Goal: Task Accomplishment & Management: Manage account settings

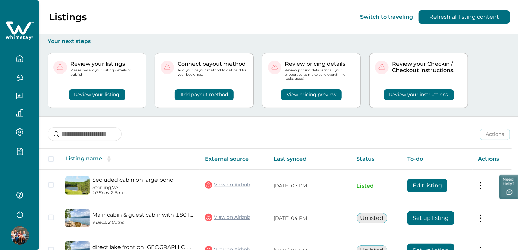
click at [22, 211] on icon "button" at bounding box center [20, 214] width 10 height 10
click at [22, 211] on button "button" at bounding box center [19, 215] width 27 height 14
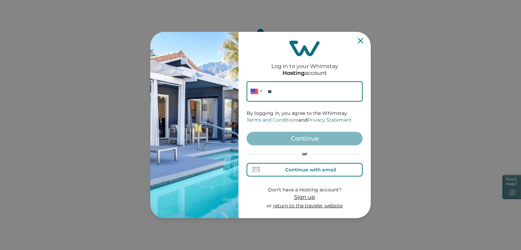
click at [300, 169] on div "Continue with email" at bounding box center [310, 169] width 51 height 5
click at [274, 90] on input at bounding box center [305, 91] width 116 height 20
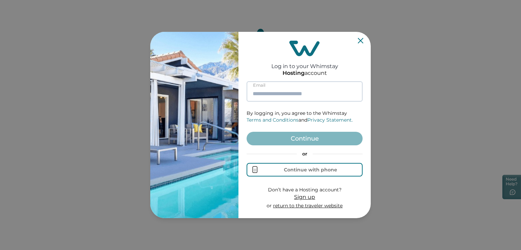
click at [274, 90] on input at bounding box center [305, 91] width 116 height 20
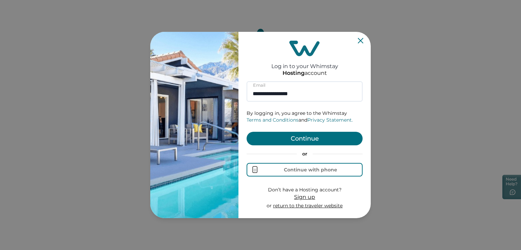
type input "**********"
click at [297, 141] on button "Continue" at bounding box center [305, 139] width 116 height 14
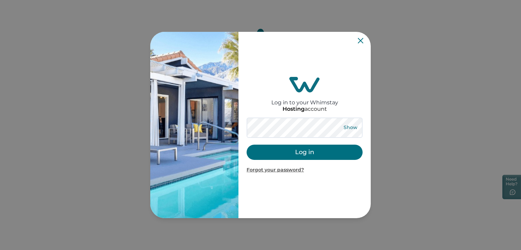
click at [351, 127] on button "Show" at bounding box center [350, 127] width 24 height 9
click at [355, 125] on button "Hide" at bounding box center [350, 127] width 22 height 9
click at [299, 156] on button "Log in" at bounding box center [305, 152] width 116 height 15
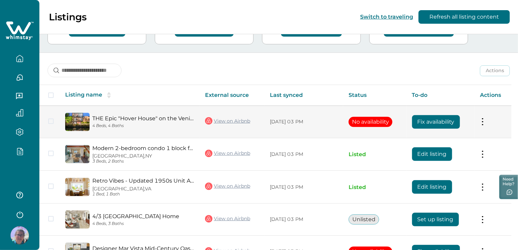
scroll to position [68, 0]
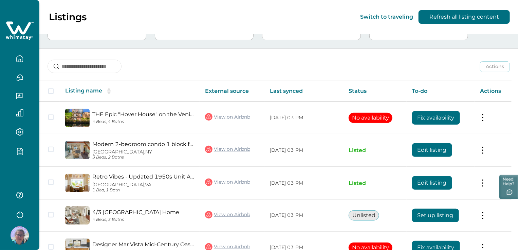
click at [19, 154] on icon "button" at bounding box center [19, 152] width 7 height 8
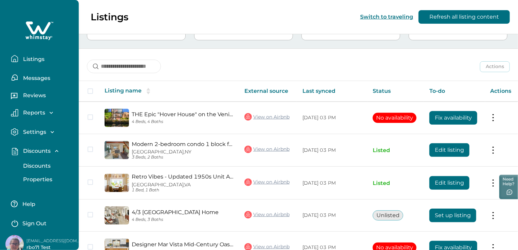
click at [41, 166] on p "Discounts" at bounding box center [36, 166] width 30 height 7
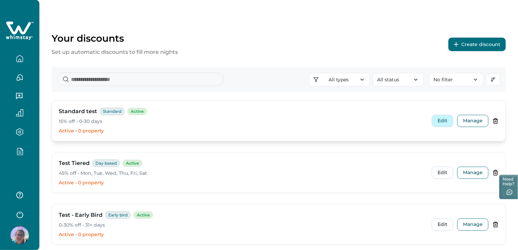
click at [442, 118] on button "Edit" at bounding box center [441, 121] width 21 height 12
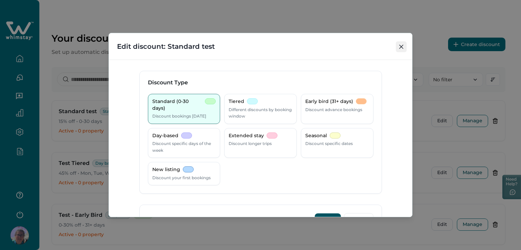
click at [399, 44] on button "Close" at bounding box center [401, 46] width 11 height 11
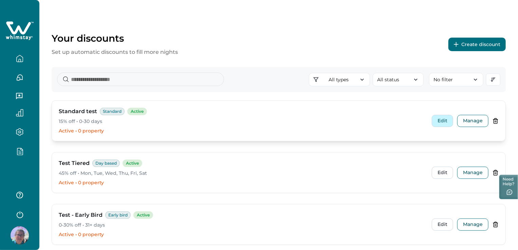
click at [441, 122] on button "Edit" at bounding box center [441, 121] width 21 height 12
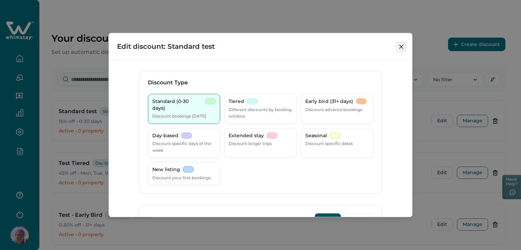
click at [399, 48] on button "Close" at bounding box center [401, 46] width 11 height 11
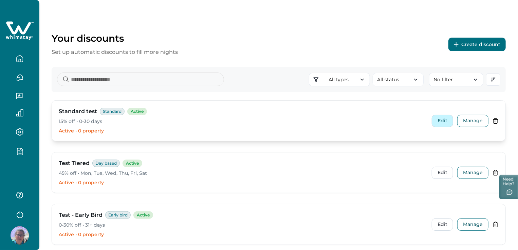
click at [442, 119] on button "Edit" at bounding box center [441, 121] width 21 height 12
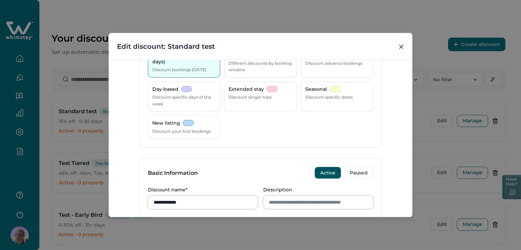
scroll to position [136, 0]
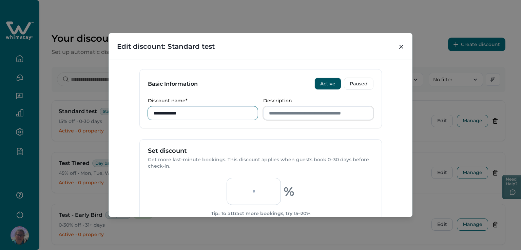
drag, startPoint x: 189, startPoint y: 114, endPoint x: 134, endPoint y: 113, distance: 55.6
click at [134, 113] on div "**********" at bounding box center [260, 138] width 303 height 157
type input "**********"
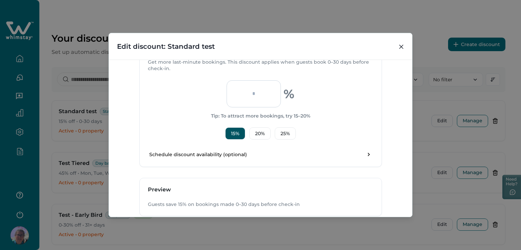
scroll to position [237, 0]
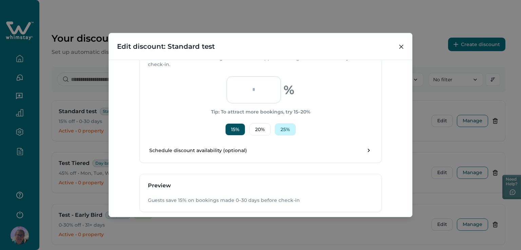
type input "**********"
click at [286, 131] on button "25 %" at bounding box center [285, 129] width 21 height 12
type input "**"
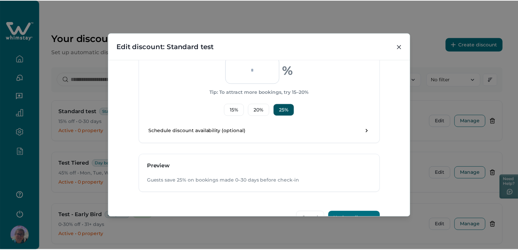
scroll to position [275, 0]
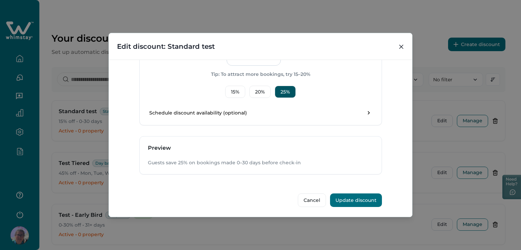
click at [357, 199] on button "Update discount" at bounding box center [356, 201] width 52 height 14
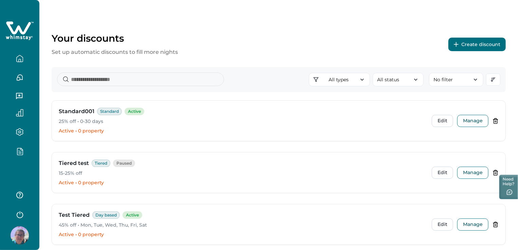
click at [22, 61] on icon "button" at bounding box center [19, 58] width 7 height 7
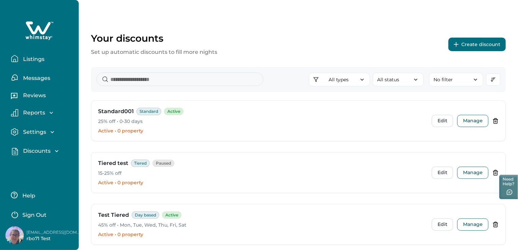
click at [29, 59] on p "Listings" at bounding box center [32, 59] width 23 height 7
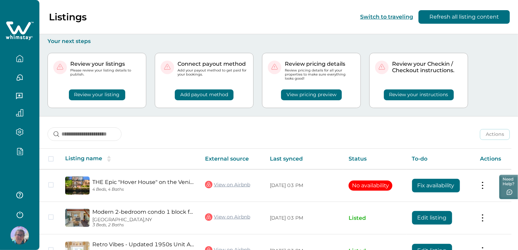
click at [342, 96] on button "View pricing preview" at bounding box center [311, 95] width 61 height 11
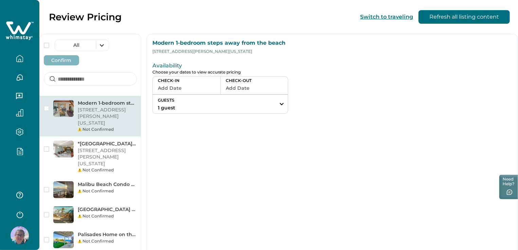
click at [18, 60] on icon "button" at bounding box center [19, 58] width 7 height 7
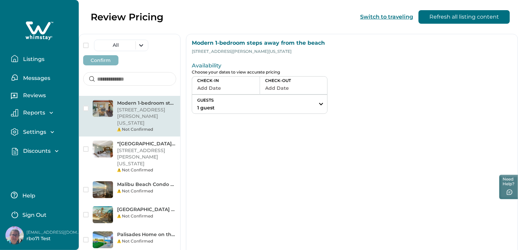
click at [33, 58] on p "Listings" at bounding box center [32, 59] width 23 height 7
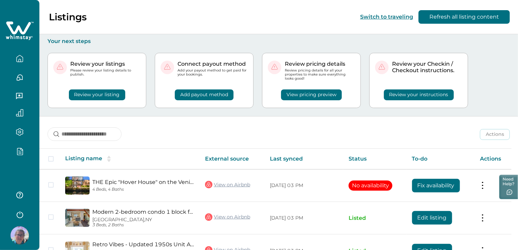
click at [125, 98] on button "Review your listing" at bounding box center [97, 95] width 56 height 11
click at [22, 153] on icon "button" at bounding box center [19, 152] width 7 height 8
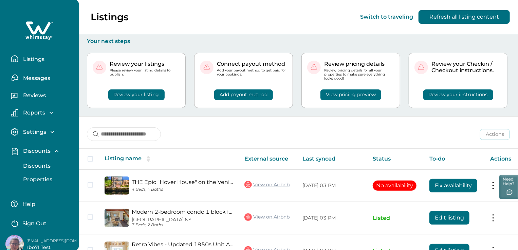
click at [38, 179] on p "Properties" at bounding box center [36, 179] width 31 height 7
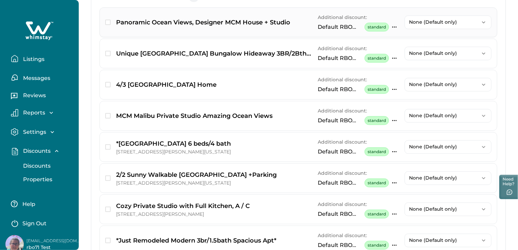
scroll to position [90, 0]
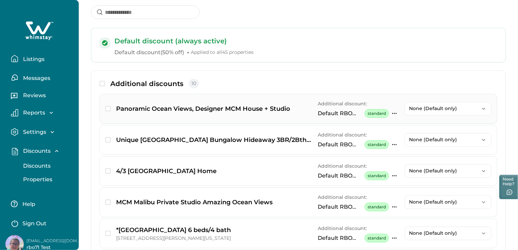
click at [391, 116] on icon "button" at bounding box center [393, 113] width 5 height 5
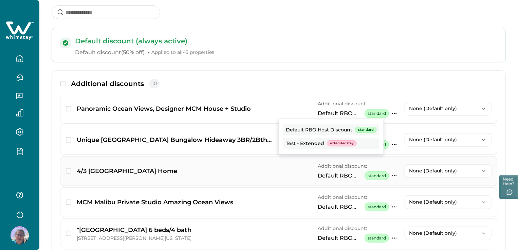
click at [384, 173] on div "Default RBO Host Discount standard Default RBO Host Discount standard Test - Ex…" at bounding box center [357, 176] width 81 height 9
click at [391, 142] on icon "button" at bounding box center [393, 144] width 5 height 5
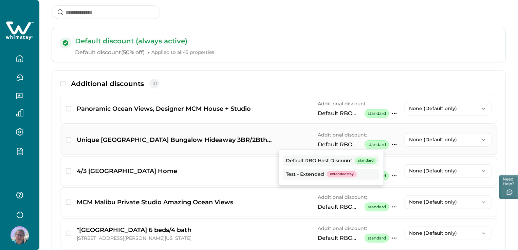
click at [391, 142] on icon "button" at bounding box center [393, 144] width 5 height 5
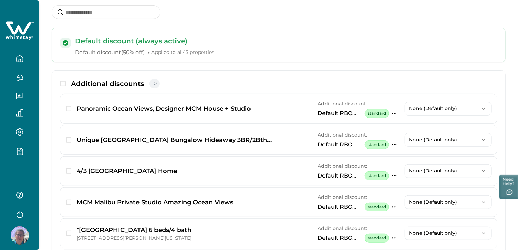
click at [21, 155] on icon "button" at bounding box center [19, 152] width 7 height 8
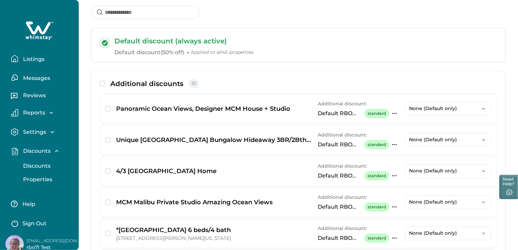
click at [43, 164] on p "Discounts" at bounding box center [36, 166] width 30 height 7
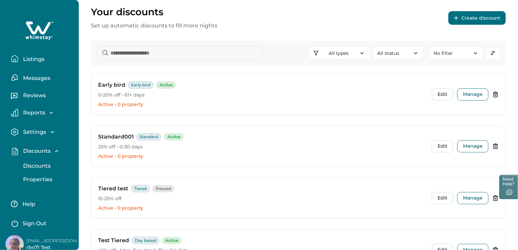
scroll to position [68, 0]
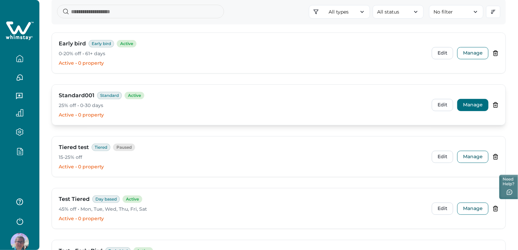
click at [478, 104] on button "Manage" at bounding box center [472, 105] width 31 height 12
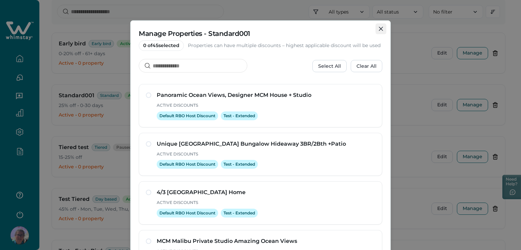
drag, startPoint x: 381, startPoint y: 28, endPoint x: 176, endPoint y: 84, distance: 212.6
click at [380, 28] on icon "Close" at bounding box center [381, 29] width 4 height 4
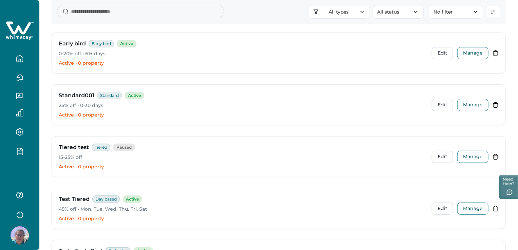
click at [23, 60] on icon "button" at bounding box center [19, 58] width 7 height 7
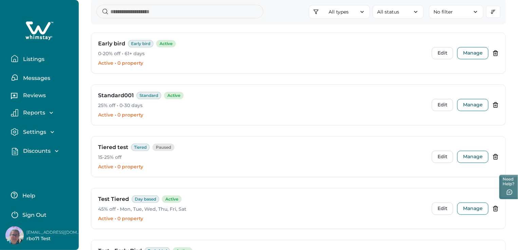
click at [39, 58] on p "Listings" at bounding box center [32, 59] width 23 height 7
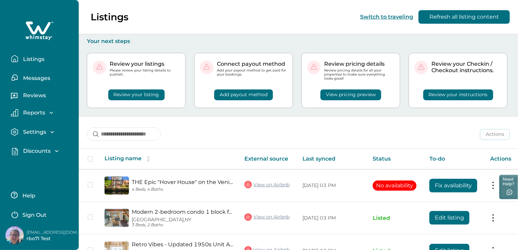
drag, startPoint x: 35, startPoint y: 61, endPoint x: 29, endPoint y: 76, distance: 15.6
click at [35, 61] on p "Listings" at bounding box center [32, 59] width 23 height 7
click at [35, 149] on p "Discounts" at bounding box center [36, 151] width 30 height 7
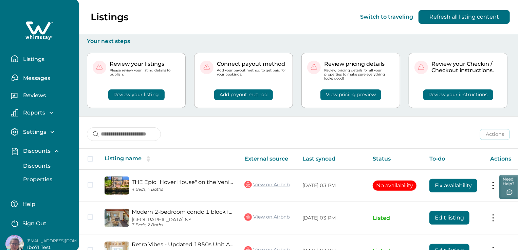
click at [38, 178] on p "Properties" at bounding box center [36, 179] width 31 height 7
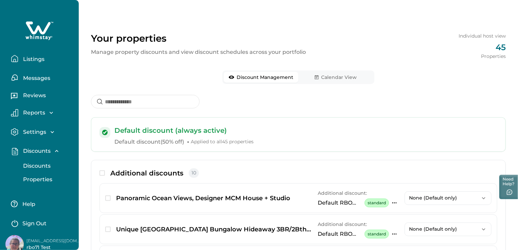
click at [36, 163] on p "Discounts" at bounding box center [36, 166] width 30 height 7
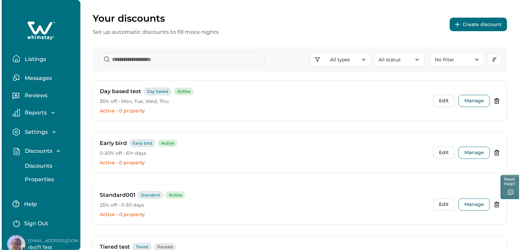
scroll to position [68, 0]
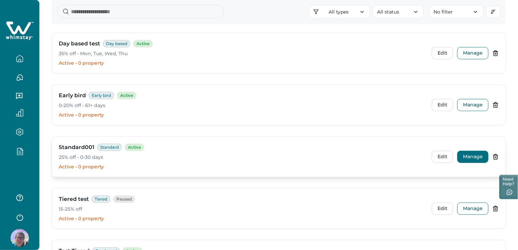
click at [467, 154] on button "Manage" at bounding box center [472, 157] width 31 height 12
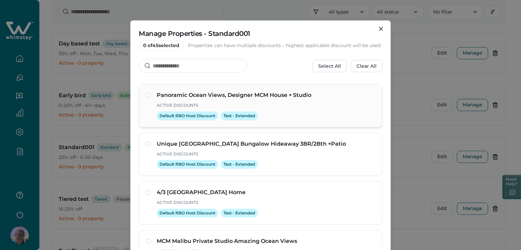
click at [148, 98] on span at bounding box center [148, 95] width 5 height 5
click at [148, 98] on div "Panoramic Ocean Views, Designer MCM House + Studio Active Discounts Default RBO…" at bounding box center [260, 105] width 229 height 29
click at [148, 98] on span at bounding box center [148, 95] width 5 height 5
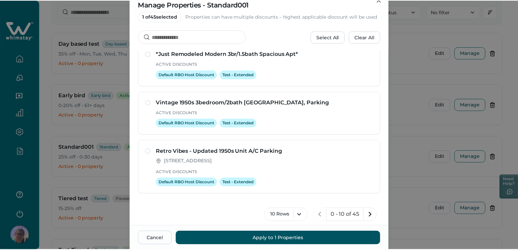
scroll to position [53, 0]
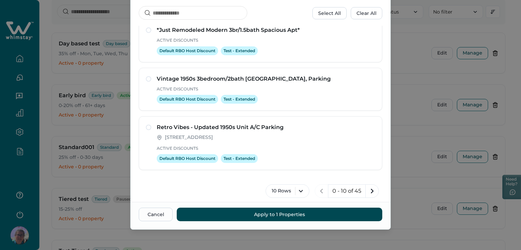
click at [265, 215] on button "Apply to 1 Properties" at bounding box center [280, 215] width 206 height 14
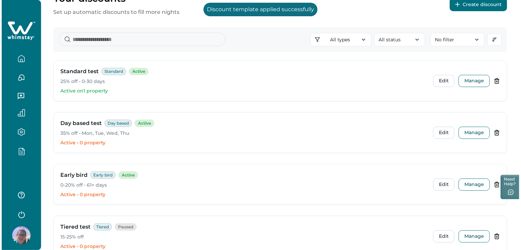
scroll to position [0, 0]
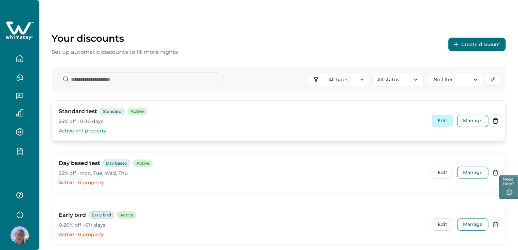
click at [445, 121] on button "Edit" at bounding box center [441, 121] width 21 height 12
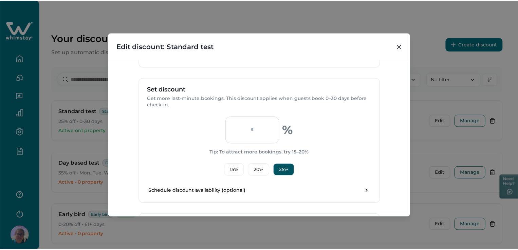
scroll to position [237, 0]
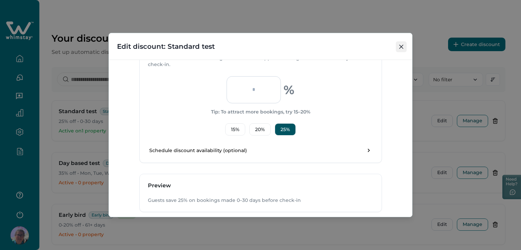
click at [402, 44] on button "Close" at bounding box center [401, 46] width 11 height 11
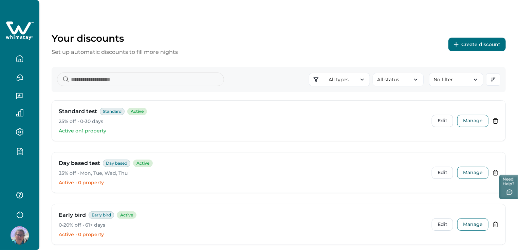
click at [21, 151] on icon "button" at bounding box center [19, 152] width 7 height 8
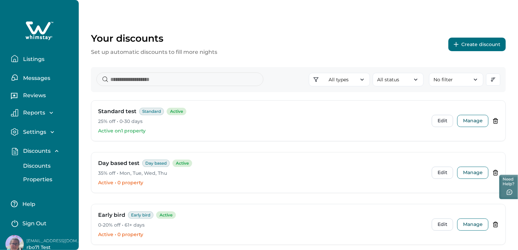
click at [47, 179] on p "Properties" at bounding box center [36, 179] width 31 height 7
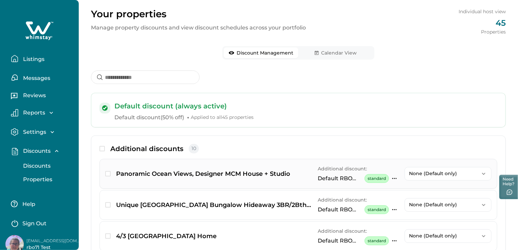
scroll to position [34, 0]
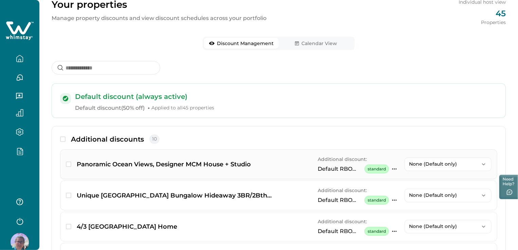
click at [391, 168] on icon "button" at bounding box center [393, 169] width 5 height 5
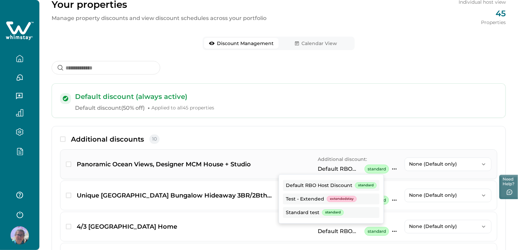
click at [391, 168] on icon "button" at bounding box center [393, 169] width 5 height 5
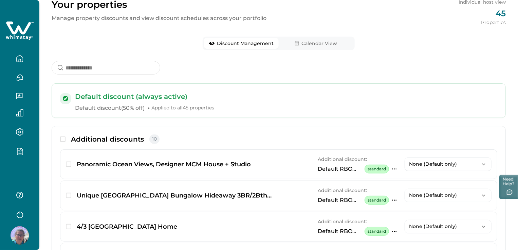
click at [22, 60] on icon "button" at bounding box center [19, 58] width 7 height 7
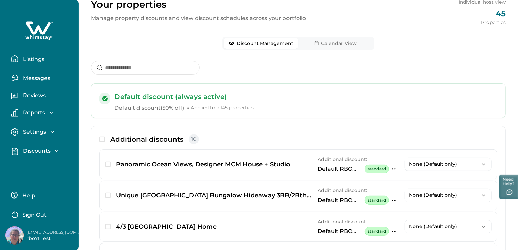
click at [31, 58] on p "Listings" at bounding box center [32, 59] width 23 height 7
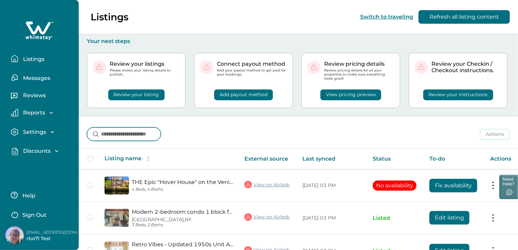
click at [123, 134] on input at bounding box center [124, 135] width 74 height 14
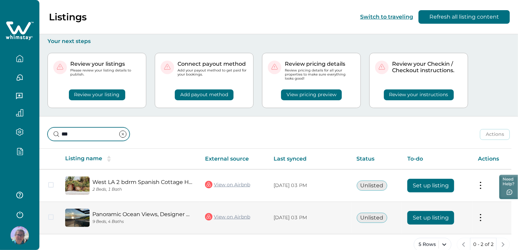
type input "***"
click at [119, 215] on link "Panoramic Ocean Views, Designer MCM House + Studio" at bounding box center [143, 214] width 102 height 6
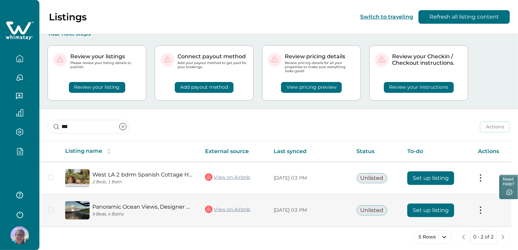
scroll to position [12, 0]
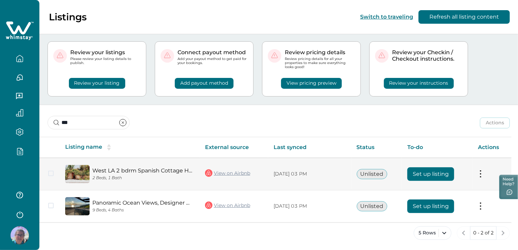
click at [132, 170] on link "West LA 2 bdrm Spanish Cottage Home, Gated Yard" at bounding box center [143, 171] width 102 height 6
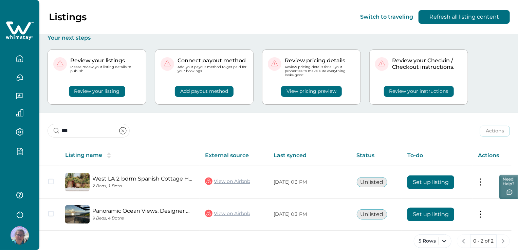
scroll to position [0, 0]
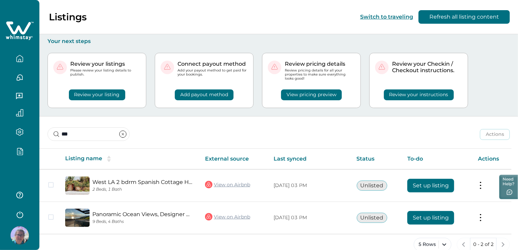
click at [19, 151] on icon "button" at bounding box center [19, 151] width 1 height 0
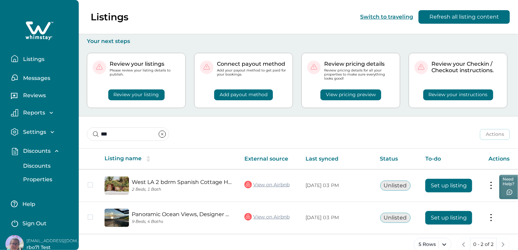
click at [34, 57] on p "Listings" at bounding box center [32, 59] width 23 height 7
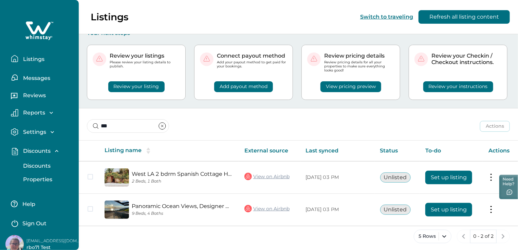
scroll to position [12, 0]
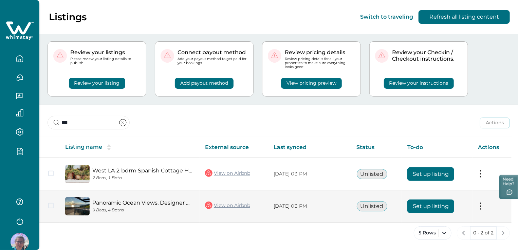
click at [174, 203] on link "Panoramic Ocean Views, Designer MCM House + Studio" at bounding box center [143, 203] width 102 height 6
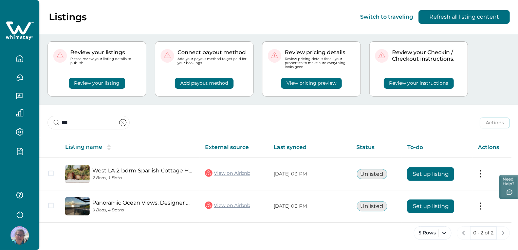
click at [19, 145] on div at bounding box center [19, 151] width 28 height 19
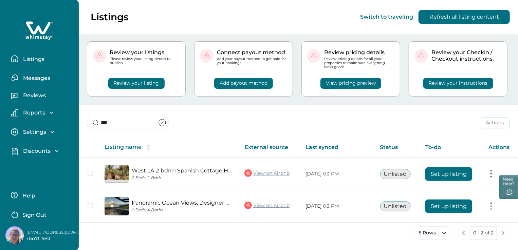
click at [38, 150] on p "Discounts" at bounding box center [36, 151] width 30 height 7
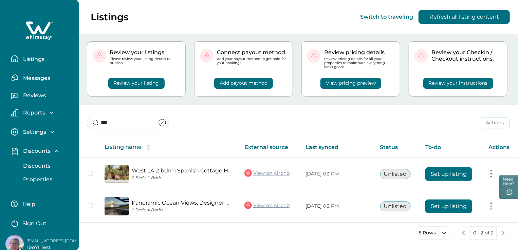
click at [42, 167] on p "Discounts" at bounding box center [36, 166] width 30 height 7
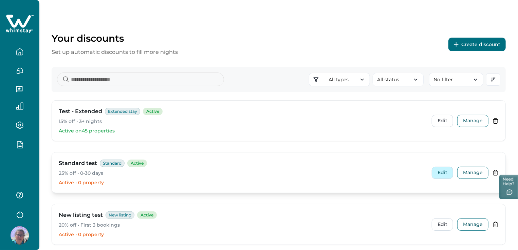
click at [438, 175] on button "Edit" at bounding box center [441, 173] width 21 height 12
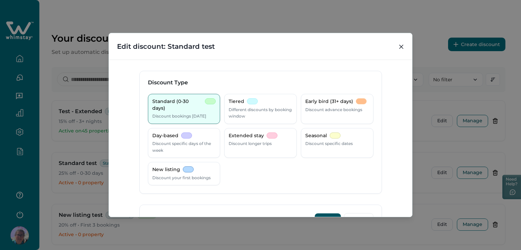
click at [466, 54] on div "**********" at bounding box center [260, 125] width 521 height 250
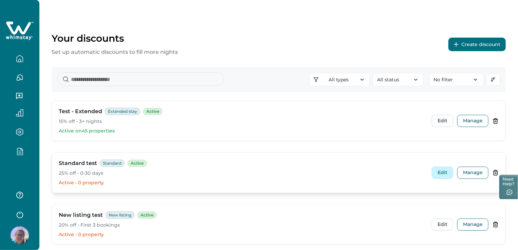
click at [446, 173] on button "Edit" at bounding box center [441, 173] width 21 height 12
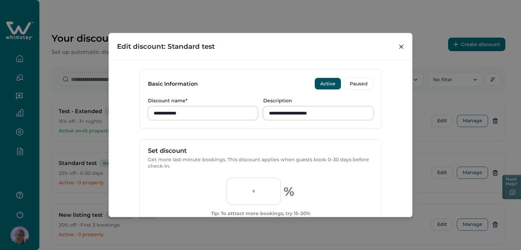
scroll to position [170, 0]
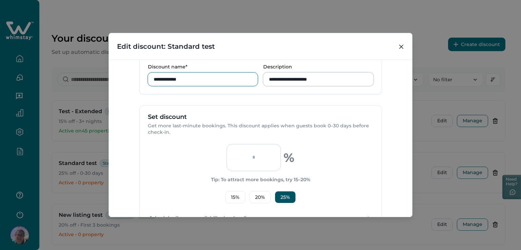
click at [191, 78] on input "**********" at bounding box center [203, 80] width 110 height 14
drag, startPoint x: 177, startPoint y: 80, endPoint x: 303, endPoint y: 80, distance: 126.5
click at [177, 79] on input "**********" at bounding box center [203, 80] width 110 height 14
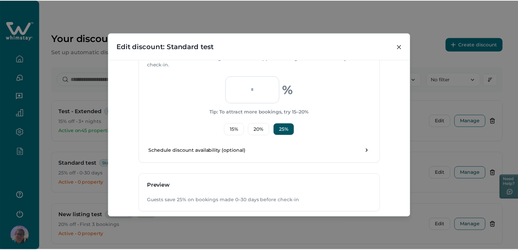
scroll to position [275, 0]
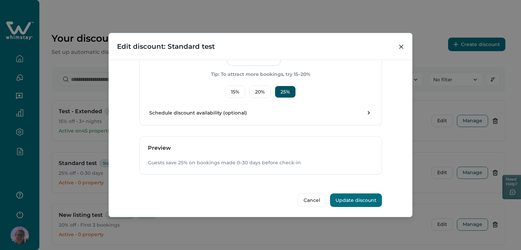
type input "**********"
click at [348, 196] on button "Update discount" at bounding box center [356, 201] width 52 height 14
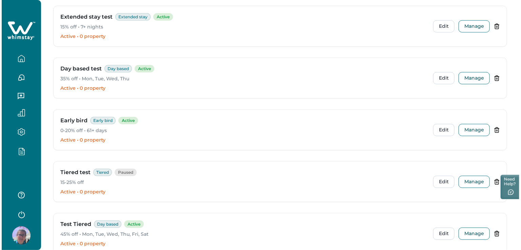
scroll to position [305, 0]
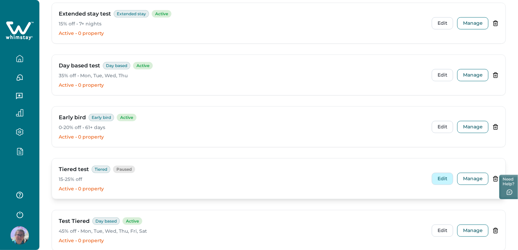
click at [439, 178] on button "Edit" at bounding box center [441, 179] width 21 height 12
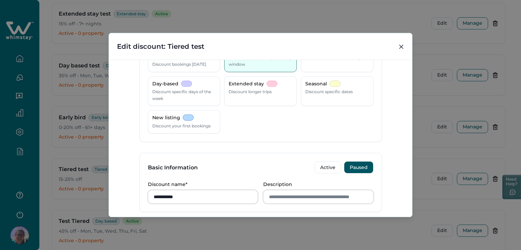
scroll to position [102, 0]
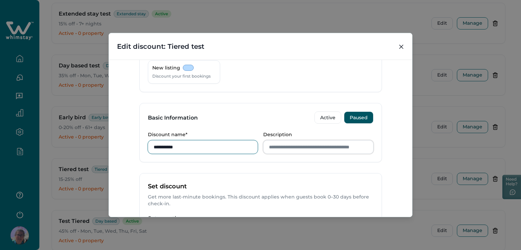
click at [170, 148] on input "**********" at bounding box center [203, 147] width 110 height 14
type input "**********"
click at [286, 149] on input "Description" at bounding box center [318, 147] width 110 height 14
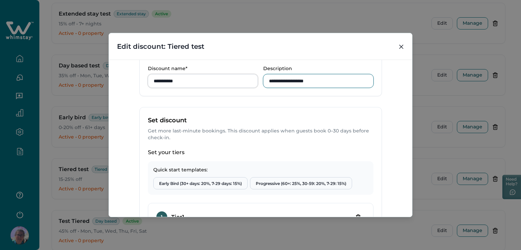
scroll to position [170, 0]
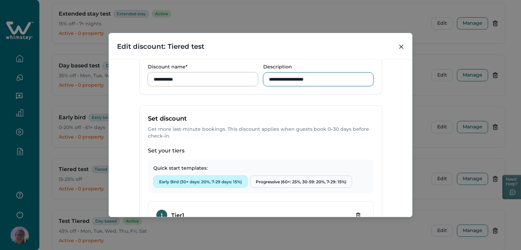
type input "**********"
click at [192, 182] on button "Early Bird (30+ days: 20%, 7-29 days: 15%)" at bounding box center [200, 182] width 94 height 12
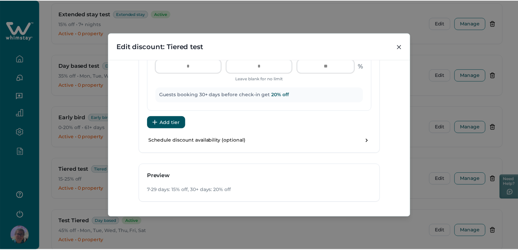
scroll to position [474, 0]
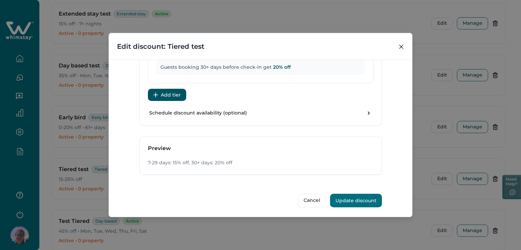
click at [356, 199] on button "Update discount" at bounding box center [356, 201] width 52 height 14
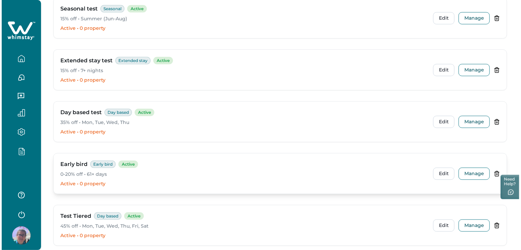
scroll to position [305, 0]
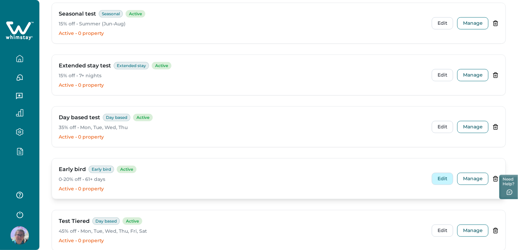
click at [442, 181] on button "Edit" at bounding box center [441, 179] width 21 height 12
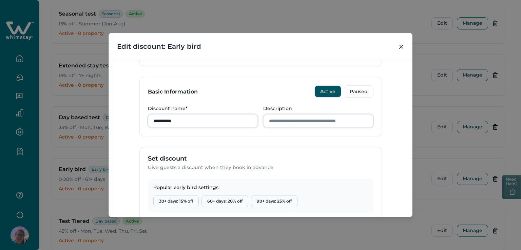
scroll to position [170, 0]
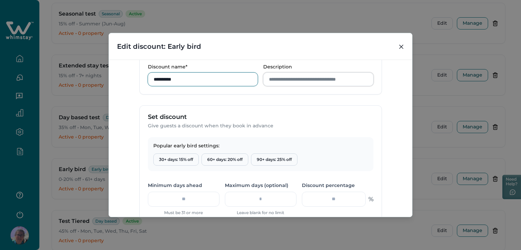
click at [189, 80] on input "**********" at bounding box center [203, 80] width 110 height 14
type input "**********"
click at [290, 79] on input "Description" at bounding box center [318, 80] width 110 height 14
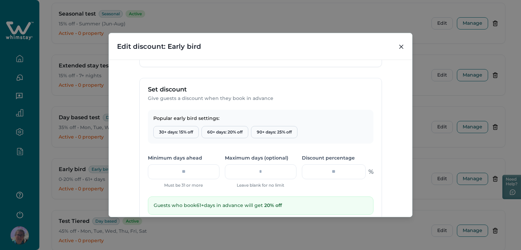
scroll to position [203, 0]
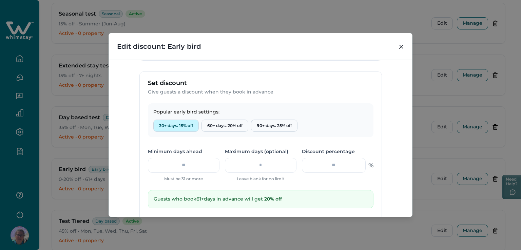
type input "**********"
click at [184, 127] on button "30+ days: 15% off" at bounding box center [175, 126] width 45 height 12
type input "**"
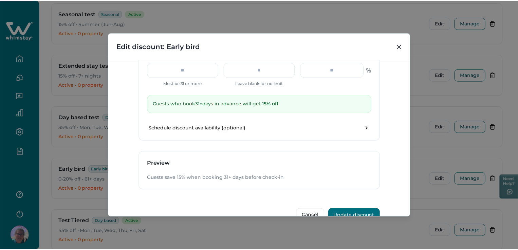
scroll to position [314, 0]
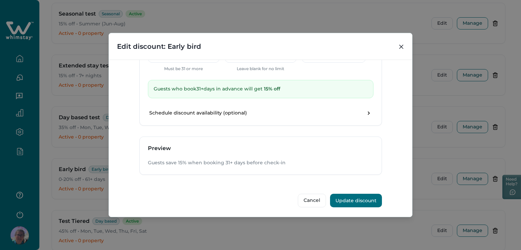
click at [362, 202] on button "Update discount" at bounding box center [356, 201] width 52 height 14
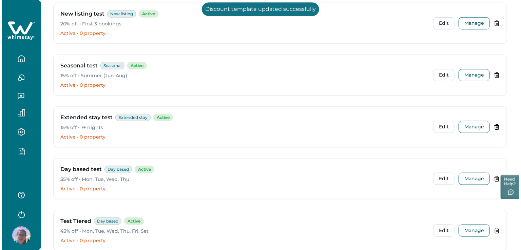
scroll to position [0, 0]
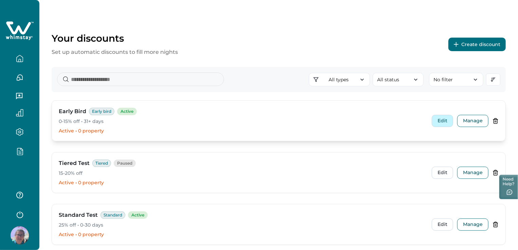
click at [432, 121] on button "Edit" at bounding box center [441, 121] width 21 height 12
click at [450, 118] on button "Edit" at bounding box center [441, 121] width 21 height 12
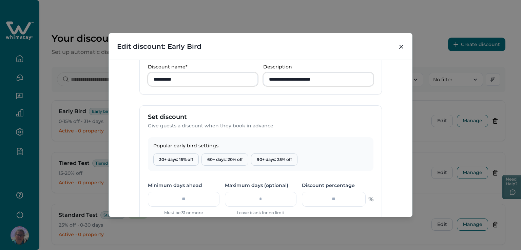
scroll to position [237, 0]
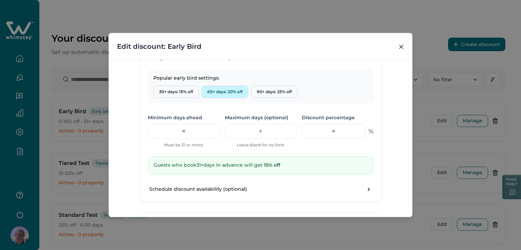
click at [228, 91] on button "60+ days: 20% off" at bounding box center [224, 92] width 47 height 12
type input "**"
click at [278, 91] on button "90+ days: 25% off" at bounding box center [274, 92] width 46 height 12
type input "**"
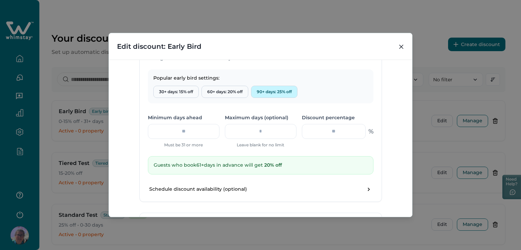
type input "**"
click at [173, 89] on button "30+ days: 15% off" at bounding box center [175, 92] width 45 height 12
type input "**"
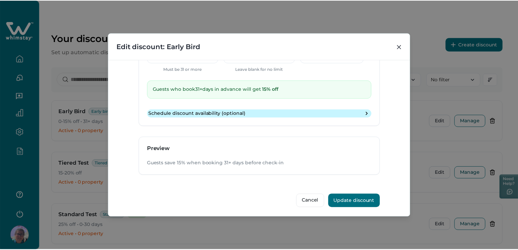
scroll to position [314, 0]
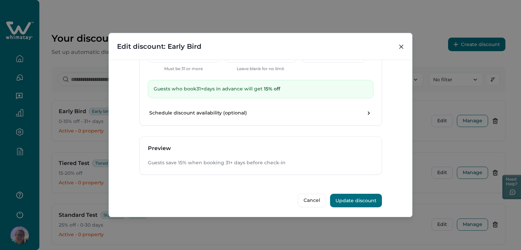
click at [357, 198] on button "Update discount" at bounding box center [356, 201] width 52 height 14
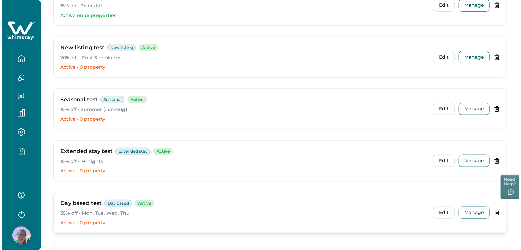
scroll to position [305, 0]
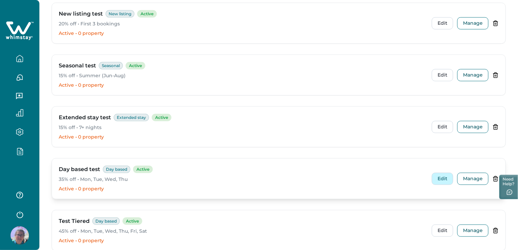
click at [442, 179] on button "Edit" at bounding box center [441, 179] width 21 height 12
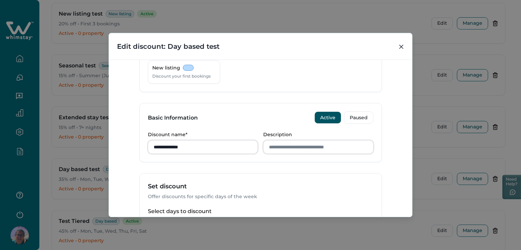
scroll to position [170, 0]
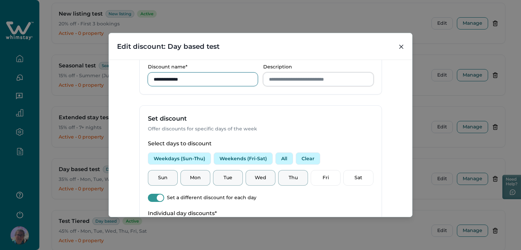
click at [164, 80] on input "**********" at bounding box center [203, 80] width 110 height 14
click at [182, 78] on input "**********" at bounding box center [203, 80] width 110 height 14
type input "**********"
click at [282, 82] on input "Description" at bounding box center [318, 80] width 110 height 14
type input "*"
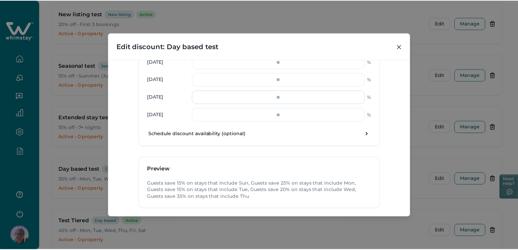
scroll to position [388, 0]
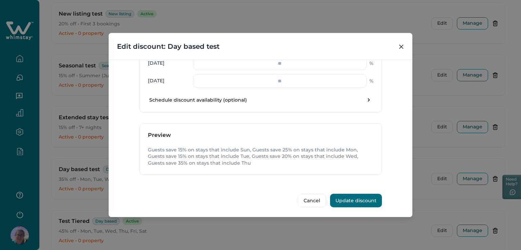
type input "**********"
click at [362, 203] on button "Update discount" at bounding box center [356, 201] width 52 height 14
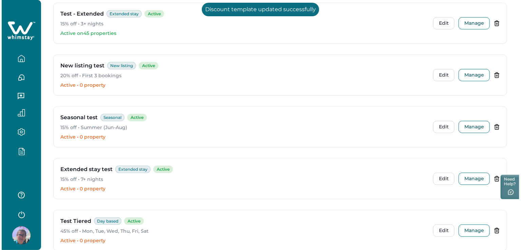
scroll to position [0, 0]
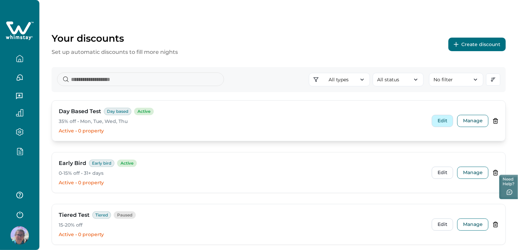
click at [438, 124] on button "Edit" at bounding box center [441, 121] width 21 height 12
click at [433, 123] on button "Edit" at bounding box center [441, 121] width 21 height 12
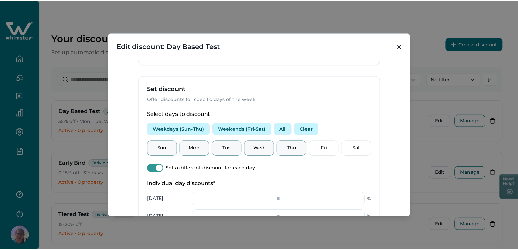
scroll to position [203, 0]
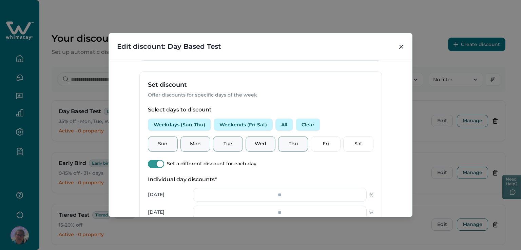
click at [269, 17] on div "**********" at bounding box center [260, 125] width 521 height 250
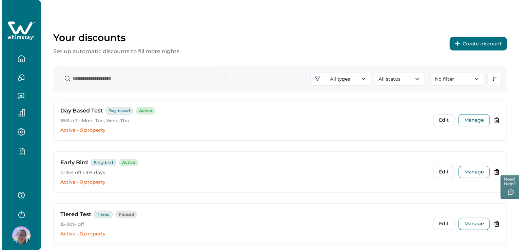
scroll to position [0, 0]
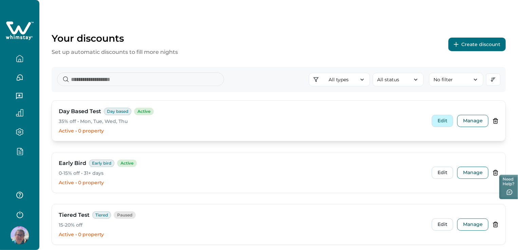
click at [438, 118] on button "Edit" at bounding box center [441, 121] width 21 height 12
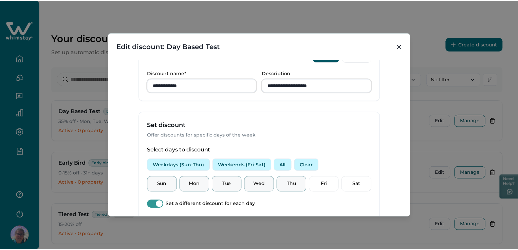
scroll to position [170, 0]
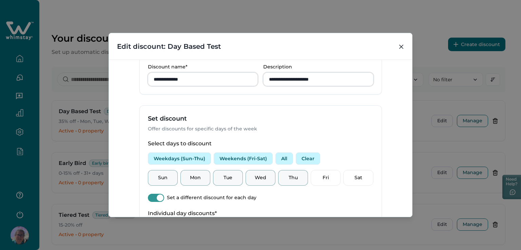
click at [438, 18] on div "**********" at bounding box center [260, 125] width 521 height 250
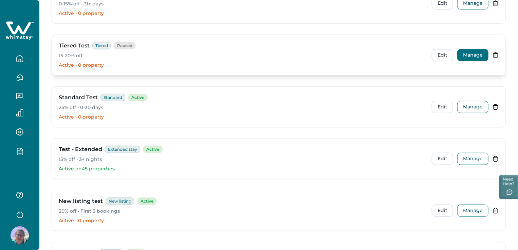
drag, startPoint x: 268, startPoint y: 208, endPoint x: 464, endPoint y: 53, distance: 249.4
click at [464, 53] on button "Manage" at bounding box center [472, 55] width 31 height 12
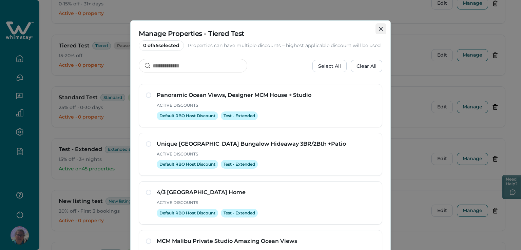
click at [375, 25] on button "Close" at bounding box center [380, 28] width 11 height 11
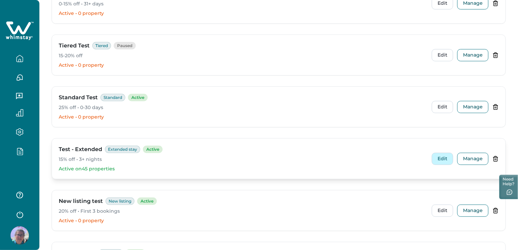
click at [444, 159] on button "Edit" at bounding box center [441, 159] width 21 height 12
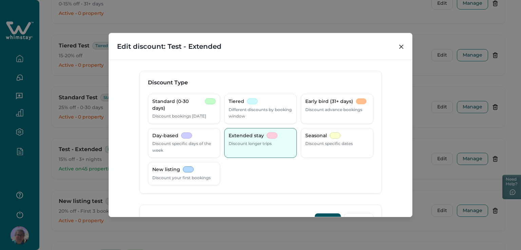
scroll to position [136, 0]
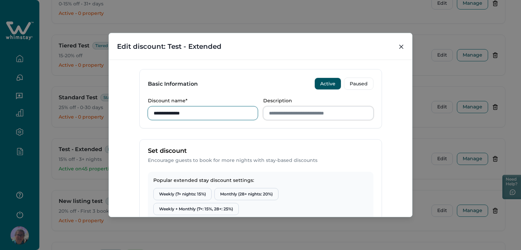
click at [167, 113] on input "**********" at bounding box center [203, 113] width 110 height 14
click at [196, 114] on input "********" at bounding box center [203, 113] width 110 height 14
type input "**********"
click at [291, 114] on input "Description" at bounding box center [318, 113] width 110 height 14
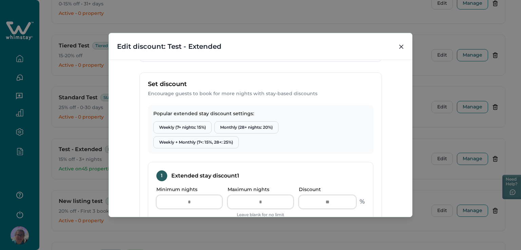
scroll to position [203, 0]
type input "**********"
click at [182, 125] on button "Weekly (7+ nights: 15%)" at bounding box center [182, 126] width 58 height 12
type input "*"
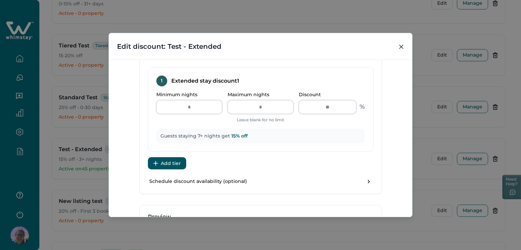
scroll to position [305, 0]
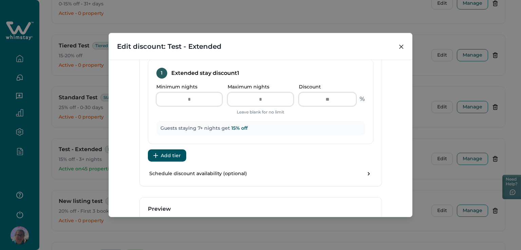
click at [170, 152] on button "Add tier" at bounding box center [167, 156] width 38 height 12
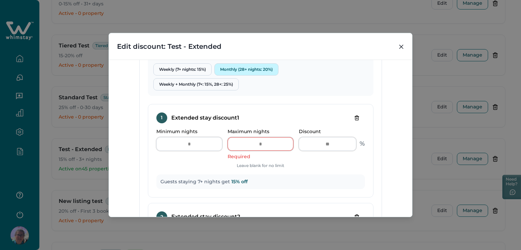
scroll to position [203, 0]
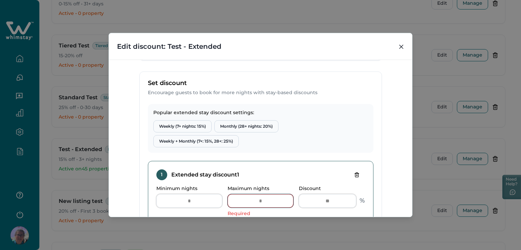
click at [269, 197] on input "Maximum nights" at bounding box center [261, 201] width 66 height 14
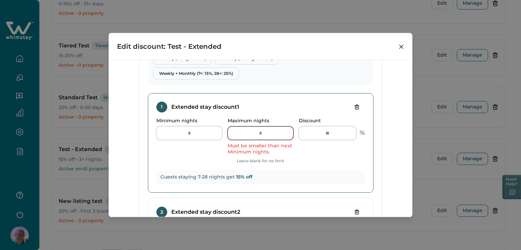
type input "**"
click at [303, 162] on div "Minimum nights * Maximum nights ** Must be smaller than next Minimum nights. Le…" at bounding box center [260, 141] width 209 height 46
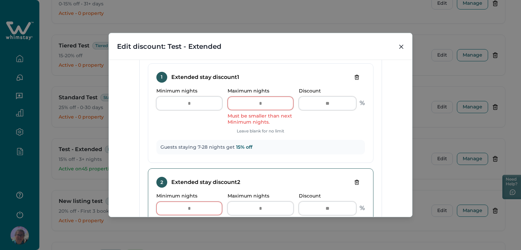
scroll to position [305, 0]
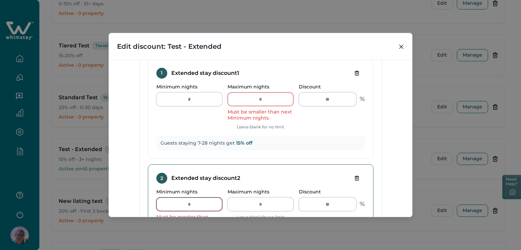
drag, startPoint x: 186, startPoint y: 202, endPoint x: 212, endPoint y: 201, distance: 25.8
click at [212, 201] on input "*" at bounding box center [189, 205] width 66 height 14
type input "**"
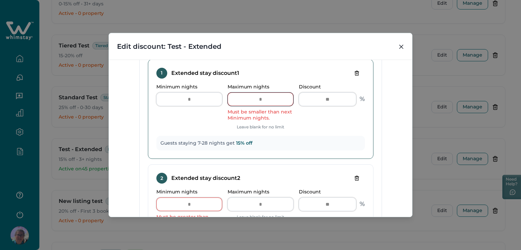
click at [267, 99] on input "**" at bounding box center [261, 100] width 66 height 14
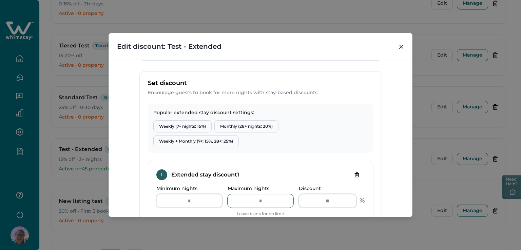
scroll to position [373, 0]
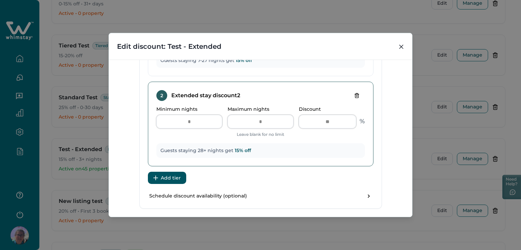
type input "**"
drag, startPoint x: 330, startPoint y: 123, endPoint x: 322, endPoint y: 120, distance: 9.4
click at [322, 120] on input "**" at bounding box center [327, 122] width 57 height 14
type input "*"
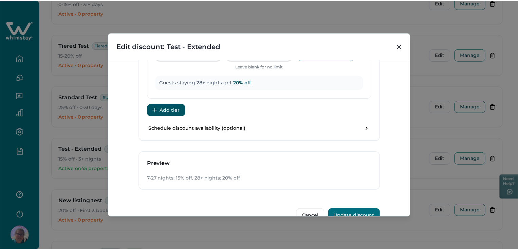
scroll to position [456, 0]
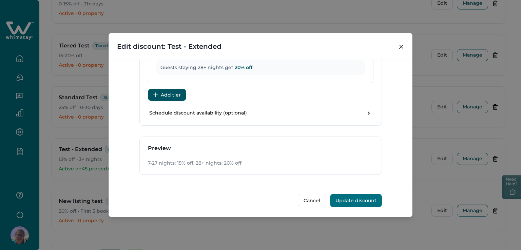
type input "**"
click at [357, 199] on button "Update discount" at bounding box center [356, 201] width 52 height 14
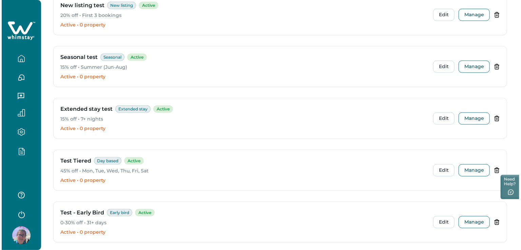
scroll to position [373, 0]
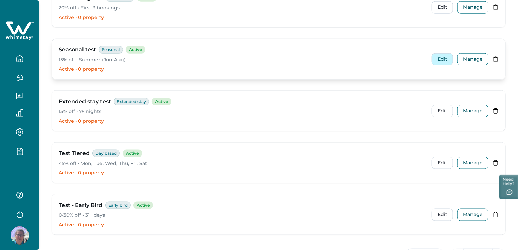
click at [438, 60] on button "Edit" at bounding box center [441, 59] width 21 height 12
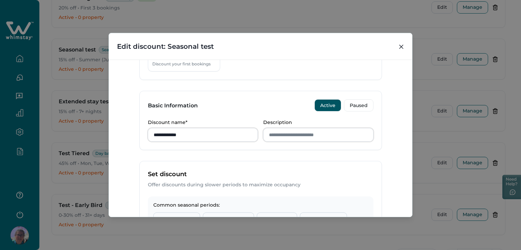
scroll to position [102, 0]
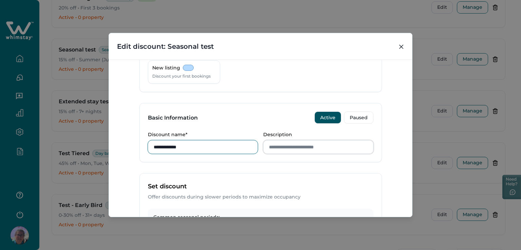
click at [176, 150] on input "**********" at bounding box center [203, 147] width 110 height 14
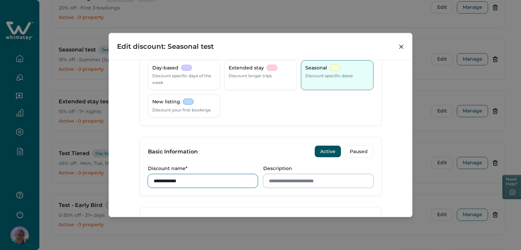
type input "**********"
click at [286, 186] on input "Description" at bounding box center [318, 181] width 110 height 14
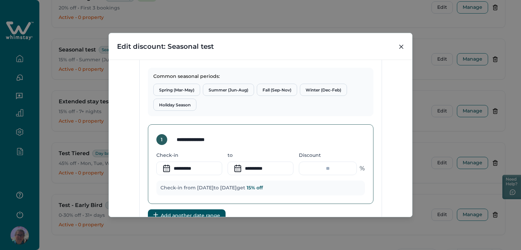
scroll to position [203, 0]
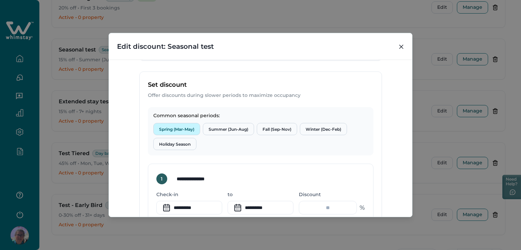
type input "**********"
click at [170, 130] on button "Spring (Mar-May)" at bounding box center [176, 129] width 47 height 12
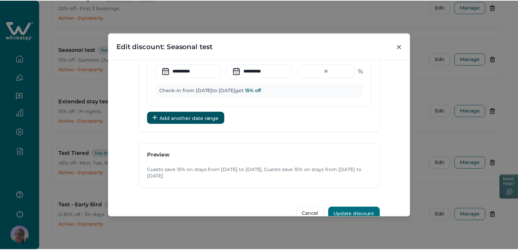
scroll to position [439, 0]
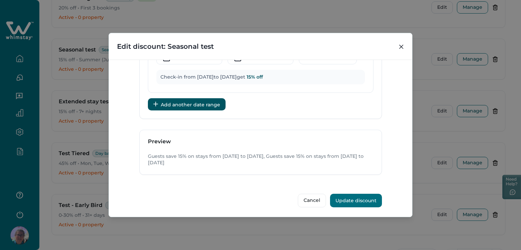
click at [368, 197] on button "Update discount" at bounding box center [356, 201] width 52 height 14
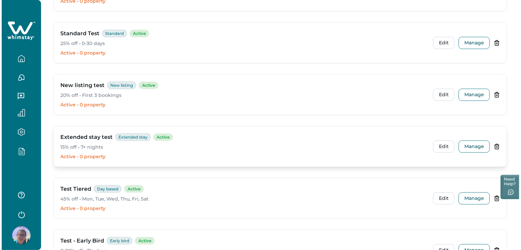
scroll to position [339, 0]
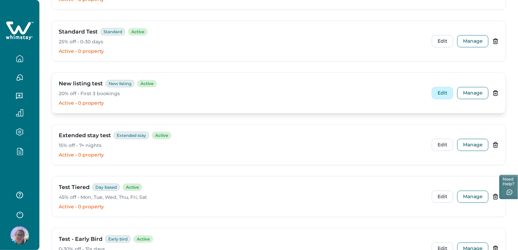
click at [441, 92] on button "Edit" at bounding box center [441, 93] width 21 height 12
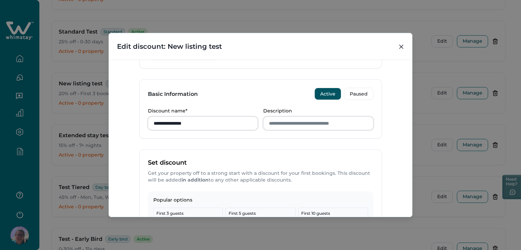
scroll to position [102, 0]
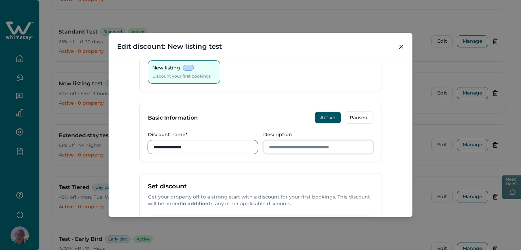
click at [183, 146] on input "**********" at bounding box center [203, 147] width 110 height 14
type input "**********"
click at [283, 143] on input "Description" at bounding box center [318, 147] width 110 height 14
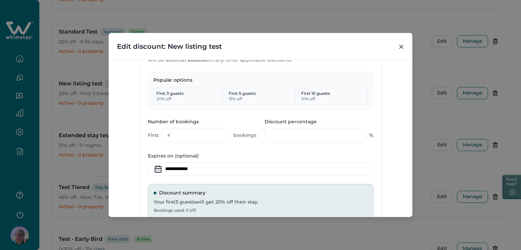
scroll to position [237, 0]
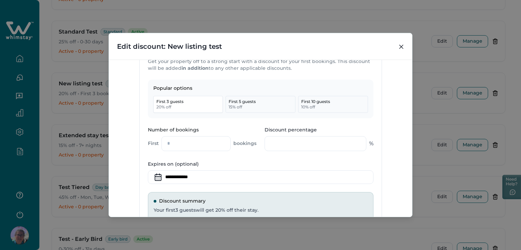
type input "**********"
click at [184, 104] on button "First 3 guests 20 % off" at bounding box center [188, 104] width 70 height 17
click at [252, 108] on button "First 5 guests 15 % off" at bounding box center [261, 104] width 70 height 17
type input "*"
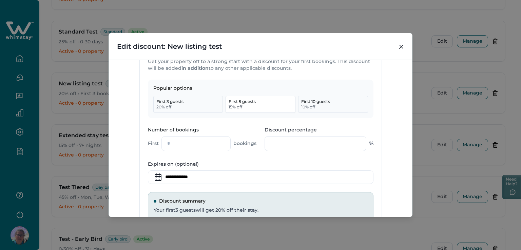
type input "**"
click at [346, 108] on button "First 10 guests 10 % off" at bounding box center [333, 104] width 70 height 17
type input "**"
drag, startPoint x: 183, startPoint y: 147, endPoint x: 140, endPoint y: 145, distance: 43.4
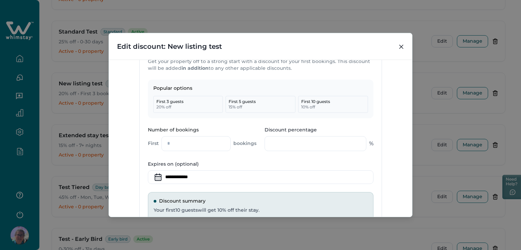
click at [140, 145] on div "Popular options First 3 guests 20 % off First 5 guests 15 % off First 10 guests…" at bounding box center [261, 158] width 242 height 156
click at [177, 99] on p "First 3 guests" at bounding box center [169, 101] width 27 height 5
type input "*"
type input "**"
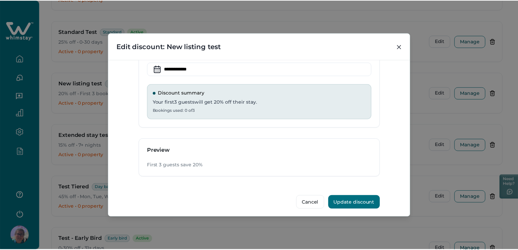
scroll to position [348, 0]
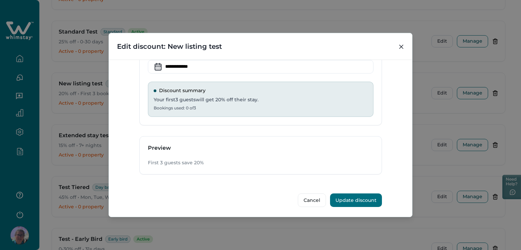
click at [356, 199] on button "Update discount" at bounding box center [356, 201] width 52 height 14
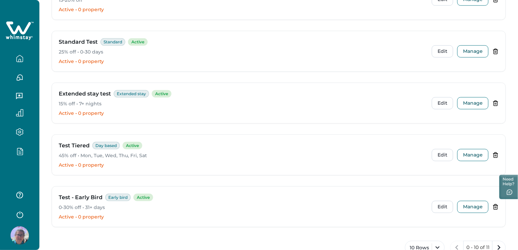
scroll to position [402, 0]
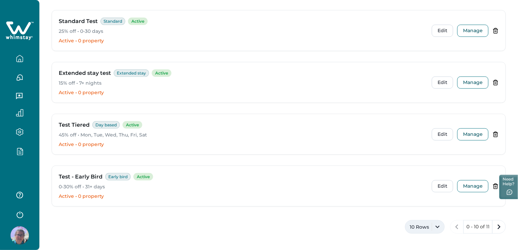
click at [427, 226] on button "10 Rows" at bounding box center [425, 227] width 40 height 14
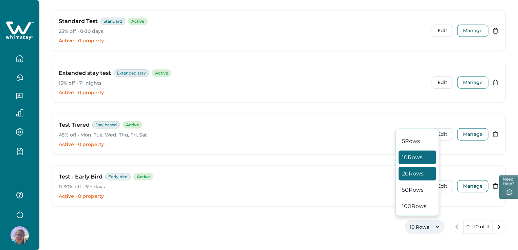
click at [411, 171] on button "20 Rows" at bounding box center [417, 174] width 37 height 14
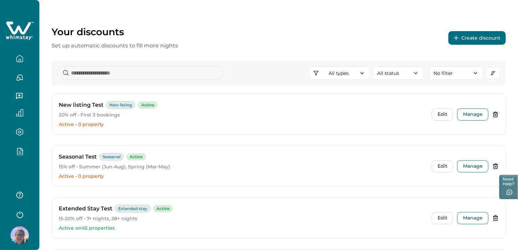
scroll to position [0, 0]
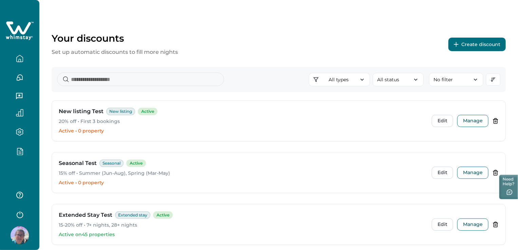
click at [18, 62] on icon "button" at bounding box center [19, 58] width 7 height 7
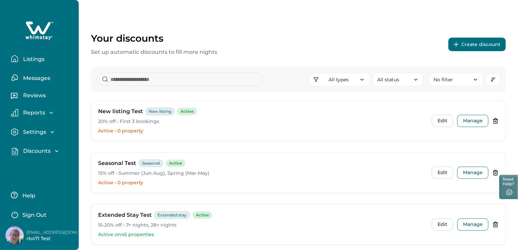
click at [35, 58] on p "Listings" at bounding box center [32, 59] width 23 height 7
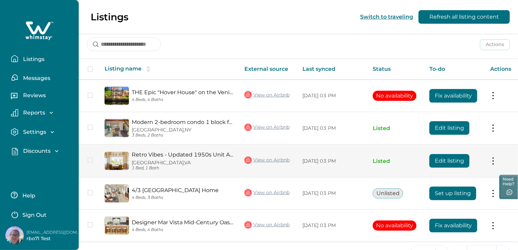
scroll to position [109, 0]
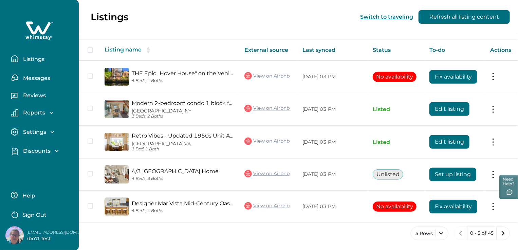
click at [41, 147] on div "Discounts Discounts Properties" at bounding box center [39, 151] width 68 height 19
click at [38, 151] on p "Discounts" at bounding box center [36, 151] width 30 height 7
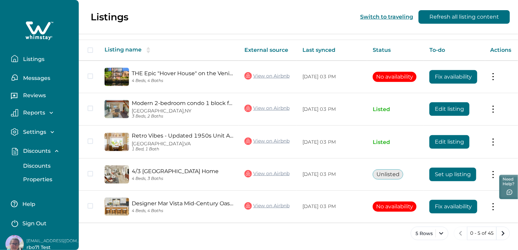
click at [39, 167] on p "Discounts" at bounding box center [36, 166] width 30 height 7
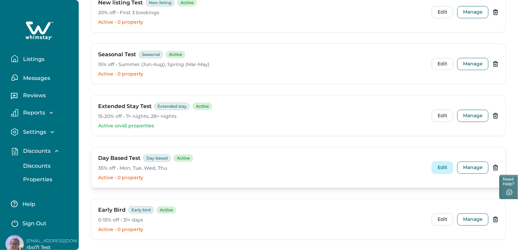
click at [440, 170] on button "Edit" at bounding box center [441, 168] width 21 height 12
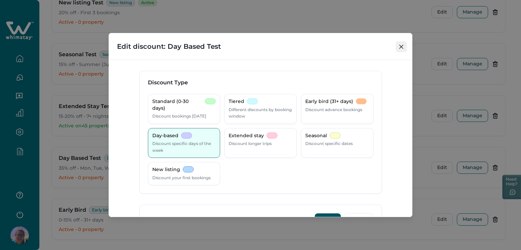
click at [399, 47] on button "Close" at bounding box center [401, 46] width 11 height 11
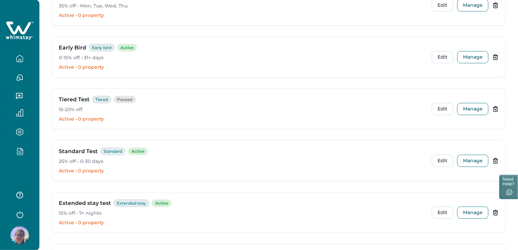
scroll to position [339, 0]
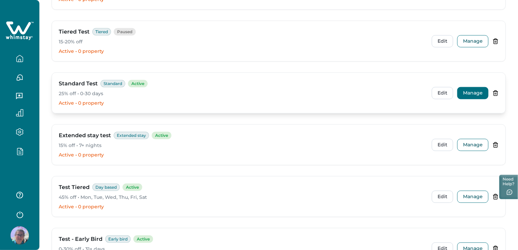
click at [470, 94] on button "Manage" at bounding box center [472, 93] width 31 height 12
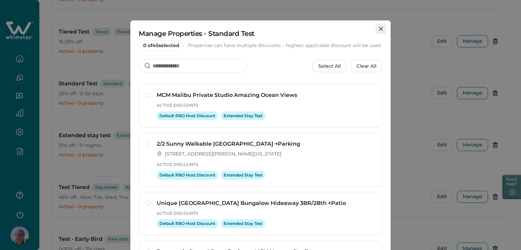
click at [378, 32] on button "Close" at bounding box center [380, 28] width 11 height 11
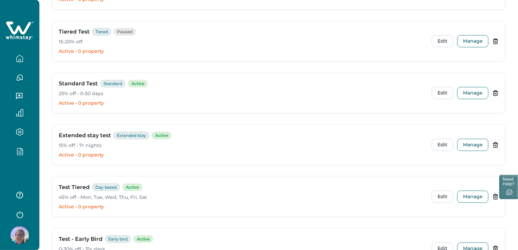
click at [19, 60] on icon "button" at bounding box center [19, 58] width 7 height 7
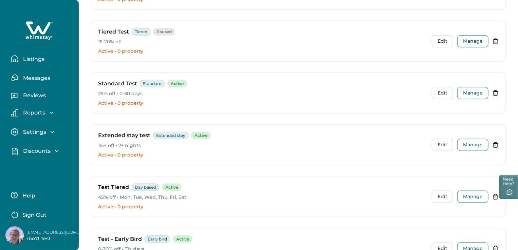
click at [34, 64] on button "Listings" at bounding box center [42, 59] width 62 height 14
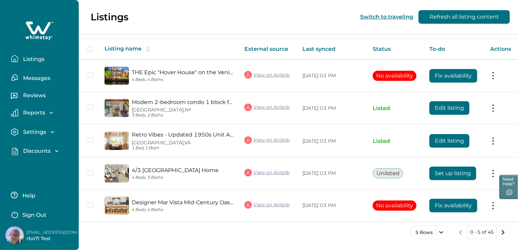
scroll to position [109, 0]
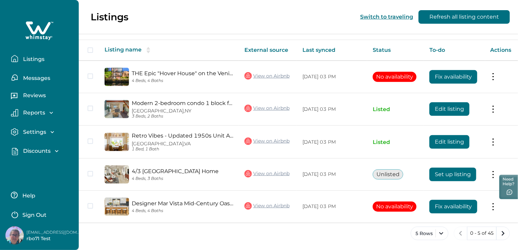
click at [34, 60] on p "Listings" at bounding box center [32, 59] width 23 height 7
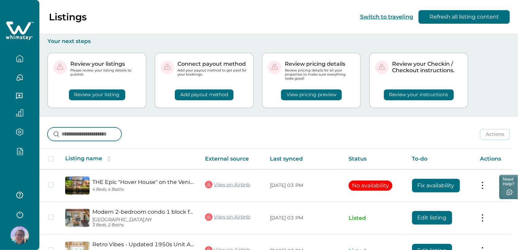
click at [121, 136] on input at bounding box center [84, 135] width 74 height 14
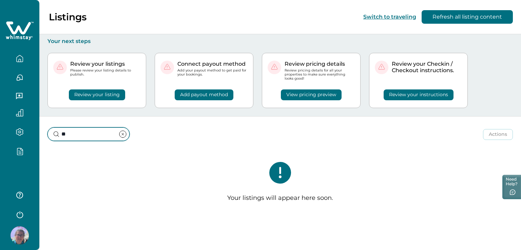
type input "*"
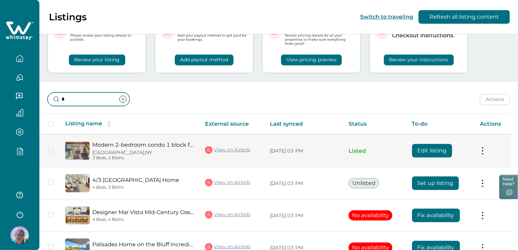
scroll to position [34, 0]
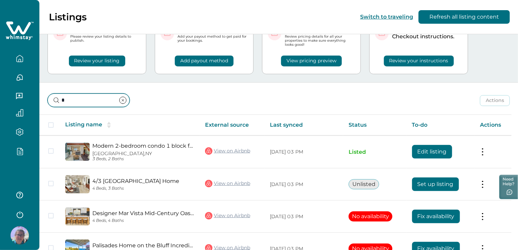
drag, startPoint x: 66, startPoint y: 99, endPoint x: 61, endPoint y: 101, distance: 5.3
click at [61, 101] on input "*" at bounding box center [88, 101] width 82 height 14
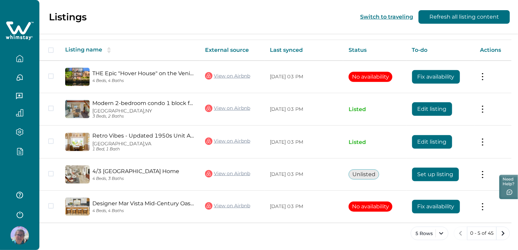
scroll to position [75, 0]
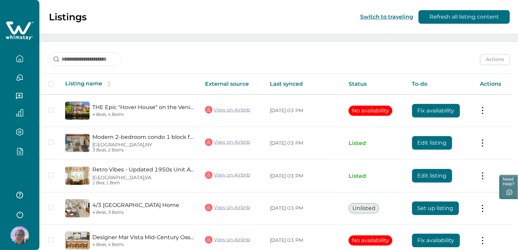
click at [20, 148] on icon "button" at bounding box center [19, 152] width 7 height 8
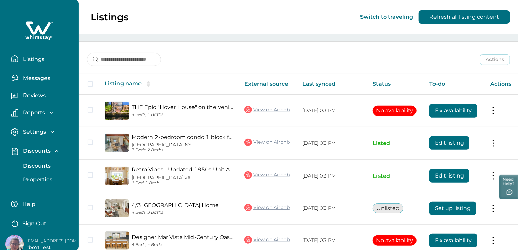
click at [33, 163] on p "Discounts" at bounding box center [36, 166] width 30 height 7
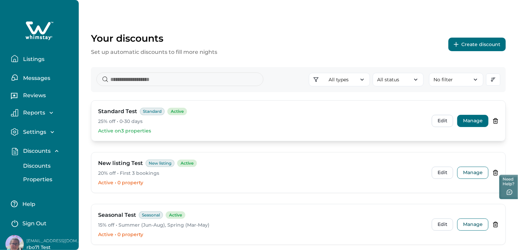
click at [475, 119] on button "Manage" at bounding box center [472, 121] width 31 height 12
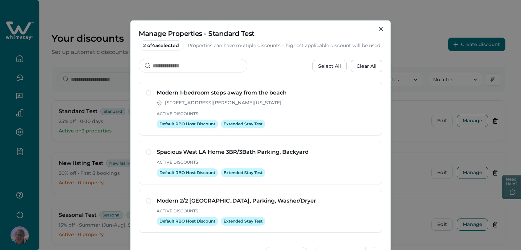
scroll to position [897, 0]
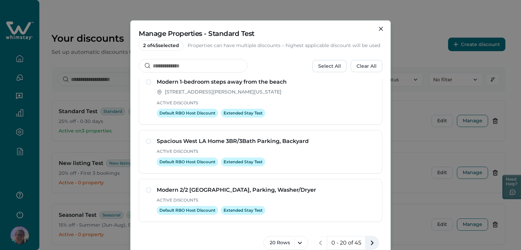
click at [367, 240] on icon "next page" at bounding box center [371, 242] width 9 height 9
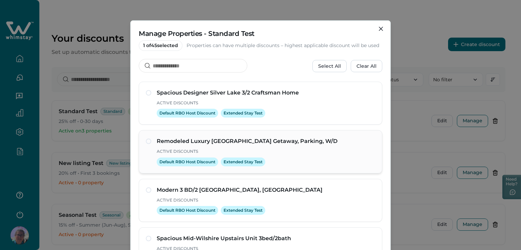
scroll to position [0, 0]
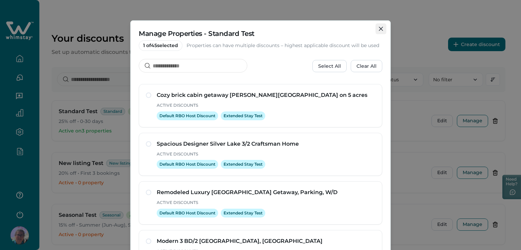
click at [377, 25] on button "Close" at bounding box center [380, 28] width 11 height 11
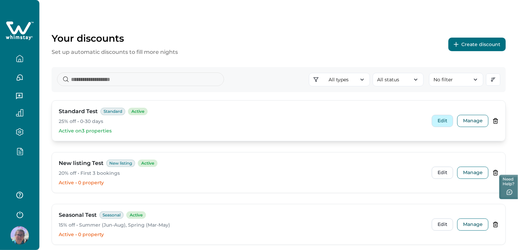
click at [442, 121] on button "Edit" at bounding box center [441, 121] width 21 height 12
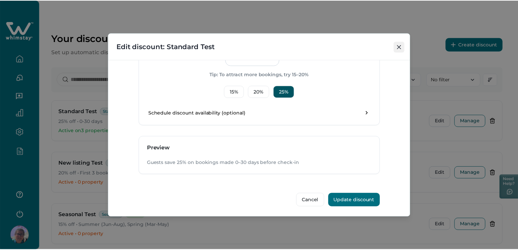
scroll to position [139, 0]
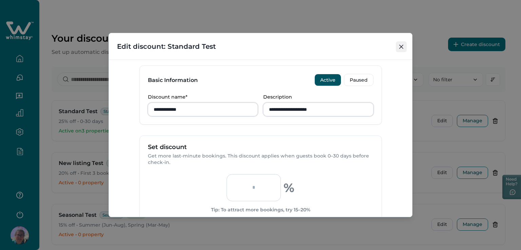
click at [402, 43] on button "Close" at bounding box center [401, 46] width 11 height 11
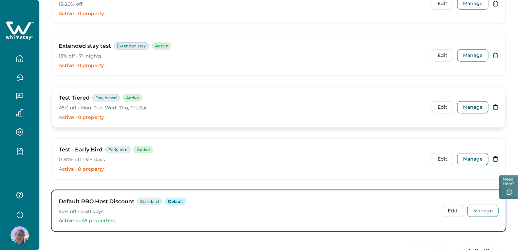
scroll to position [385, 0]
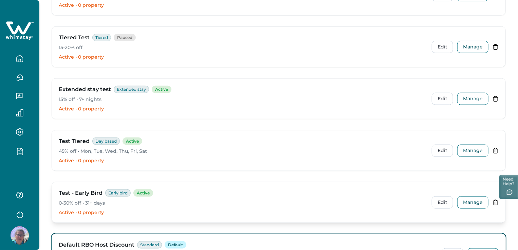
click at [497, 202] on icon at bounding box center [495, 203] width 6 height 6
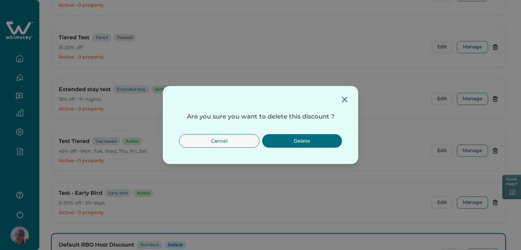
click at [297, 143] on button "Delete" at bounding box center [302, 141] width 80 height 14
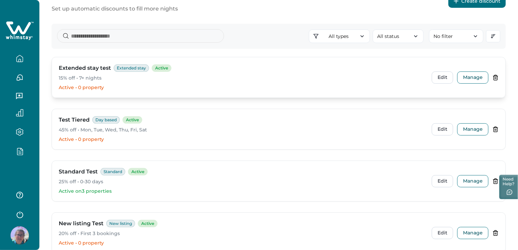
scroll to position [34, 0]
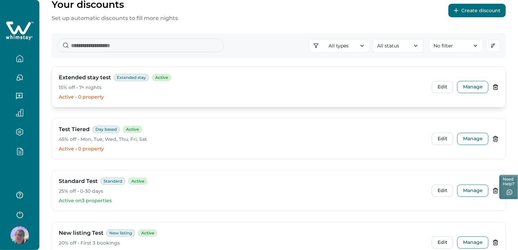
click at [495, 89] on icon at bounding box center [495, 87] width 6 height 6
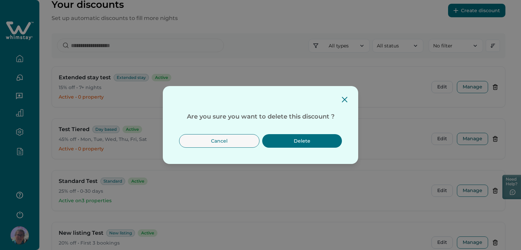
click at [295, 140] on button "Delete" at bounding box center [302, 141] width 80 height 14
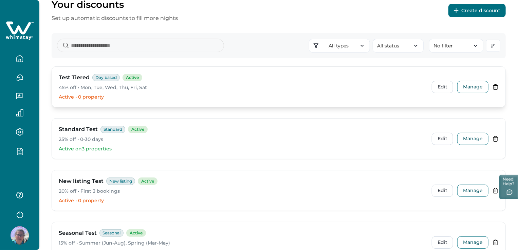
click at [496, 87] on icon at bounding box center [495, 87] width 6 height 6
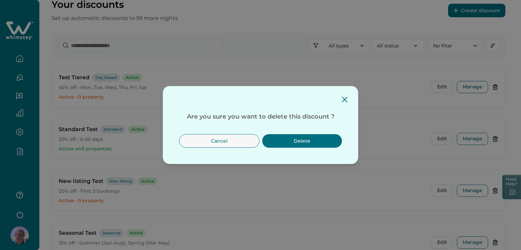
click at [316, 144] on button "Delete" at bounding box center [302, 141] width 80 height 14
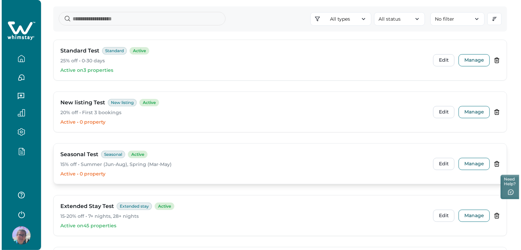
scroll to position [0, 0]
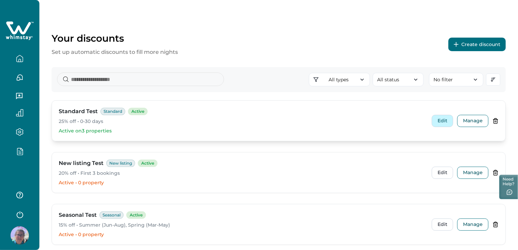
click at [441, 123] on button "Edit" at bounding box center [441, 121] width 21 height 12
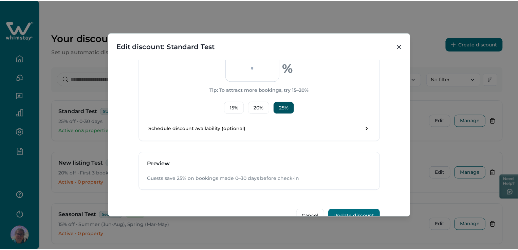
scroll to position [275, 0]
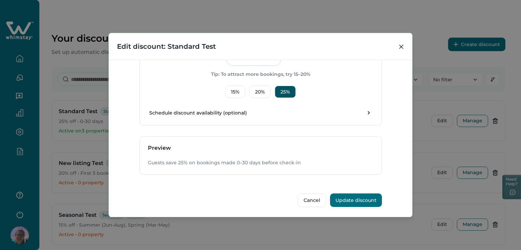
click at [359, 201] on button "Update discount" at bounding box center [356, 201] width 52 height 14
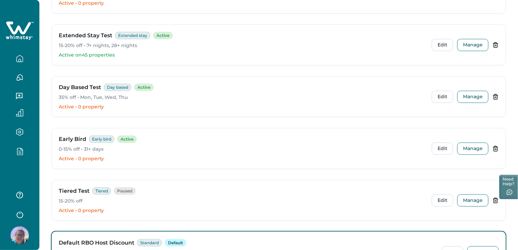
scroll to position [350, 0]
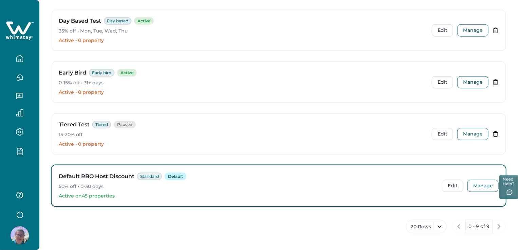
click at [17, 168] on div at bounding box center [19, 125] width 39 height 250
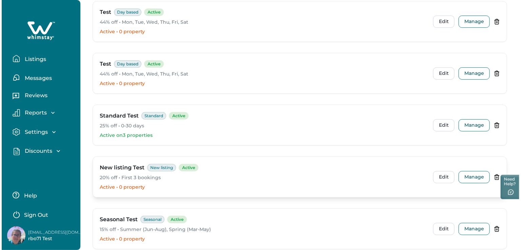
scroll to position [102, 0]
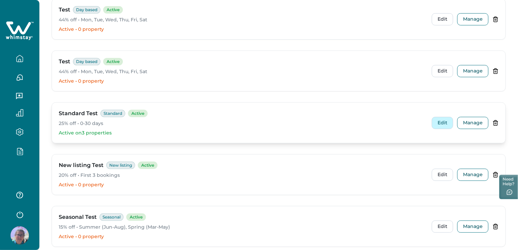
click at [446, 123] on button "Edit" at bounding box center [441, 123] width 21 height 12
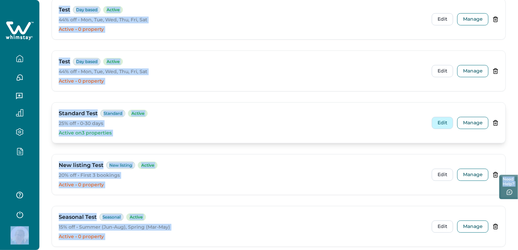
click at [446, 118] on button "Edit" at bounding box center [441, 123] width 21 height 12
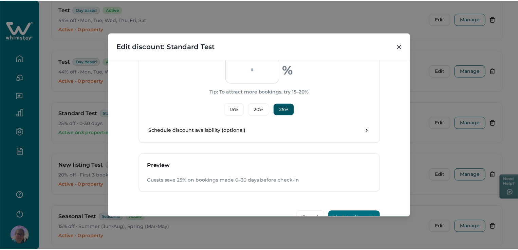
scroll to position [275, 0]
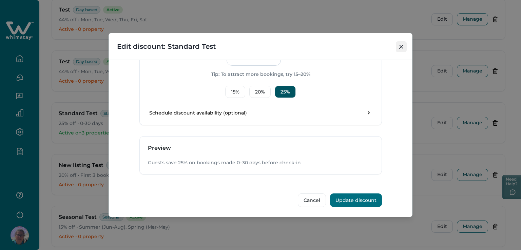
click at [401, 47] on icon "Close" at bounding box center [401, 47] width 4 height 4
click at [401, 47] on button "Close" at bounding box center [401, 46] width 11 height 11
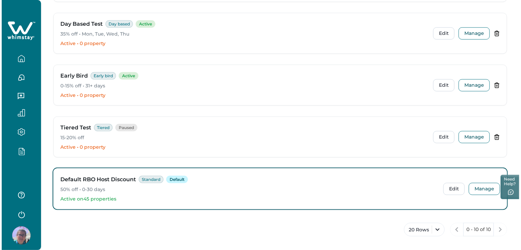
scroll to position [402, 0]
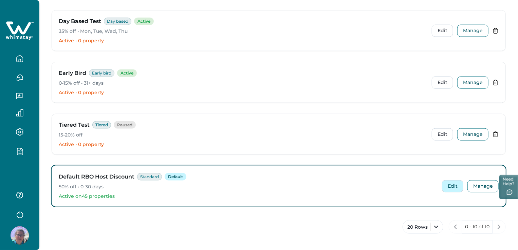
click at [446, 186] on button "Edit" at bounding box center [452, 186] width 21 height 12
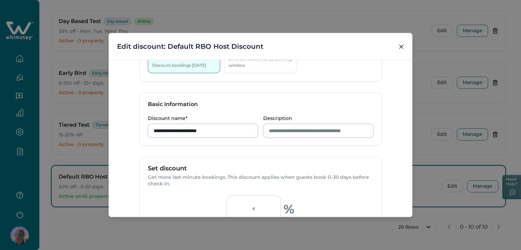
scroll to position [136, 0]
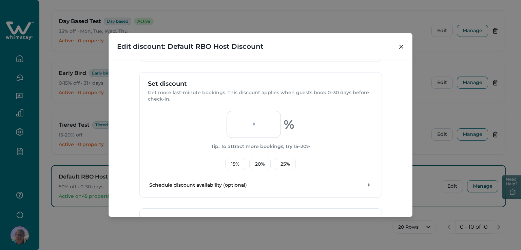
drag, startPoint x: 261, startPoint y: 128, endPoint x: 246, endPoint y: 128, distance: 15.3
click at [246, 128] on input "**" at bounding box center [254, 124] width 54 height 27
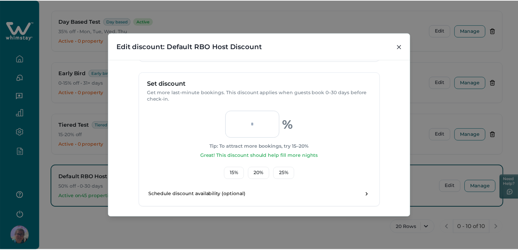
scroll to position [217, 0]
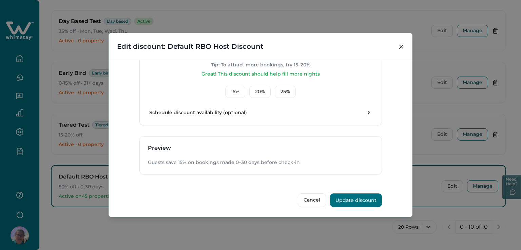
type input "**"
click at [351, 198] on button "Update discount" at bounding box center [356, 201] width 52 height 14
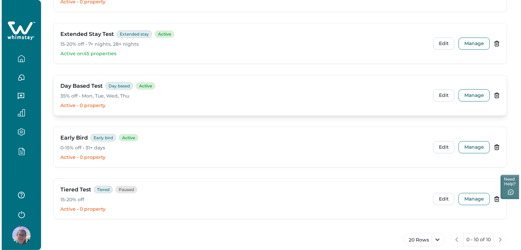
scroll to position [402, 0]
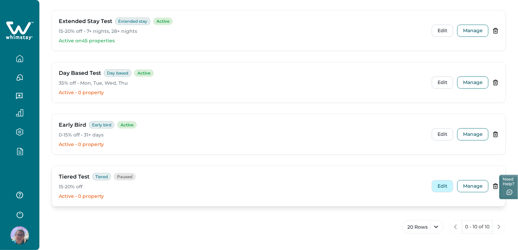
click at [446, 187] on button "Edit" at bounding box center [441, 186] width 21 height 12
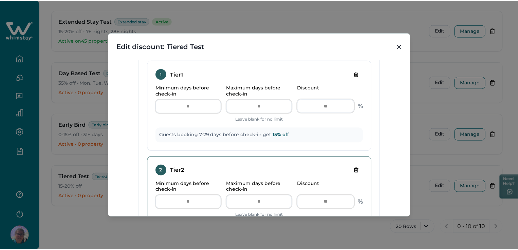
scroll to position [271, 0]
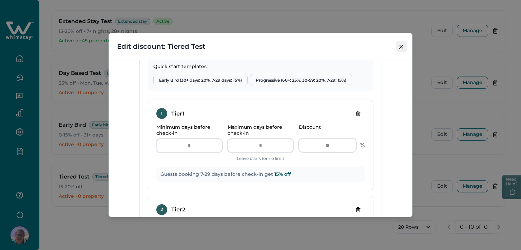
click at [403, 45] on icon "Close" at bounding box center [401, 47] width 4 height 4
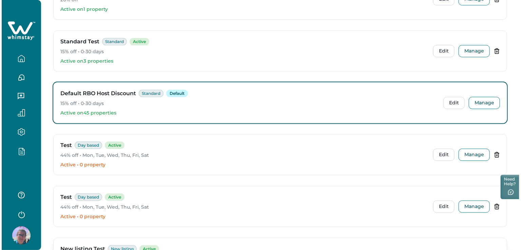
scroll to position [28, 0]
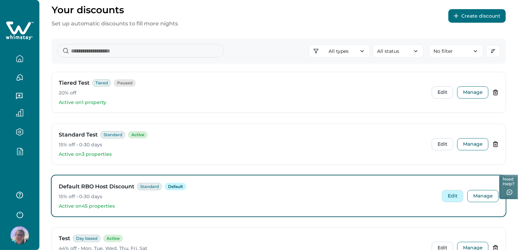
click at [456, 195] on button "Edit" at bounding box center [452, 196] width 21 height 12
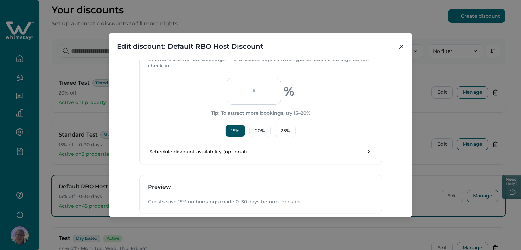
scroll to position [170, 0]
click at [403, 48] on button "Close" at bounding box center [401, 46] width 11 height 11
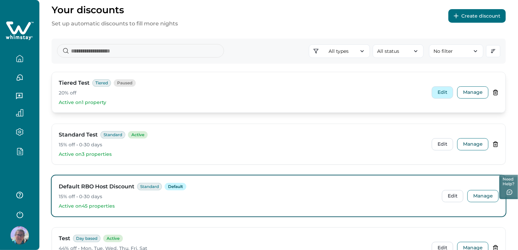
click at [444, 90] on button "Edit" at bounding box center [441, 92] width 21 height 12
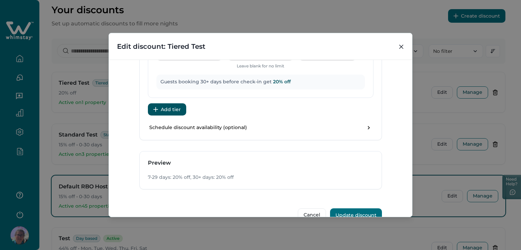
scroll to position [474, 0]
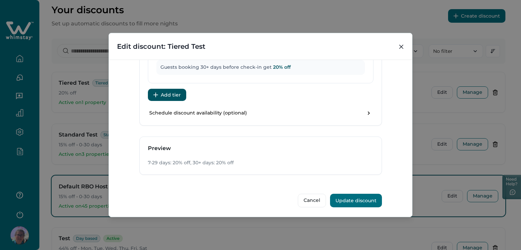
click at [356, 201] on button "Update discount" at bounding box center [356, 201] width 52 height 14
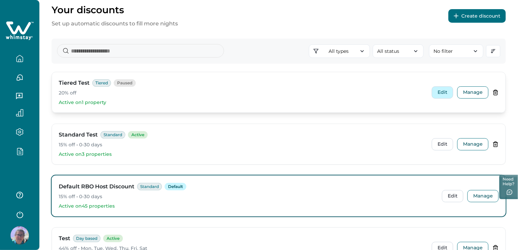
click at [444, 96] on button "Edit" at bounding box center [441, 92] width 21 height 12
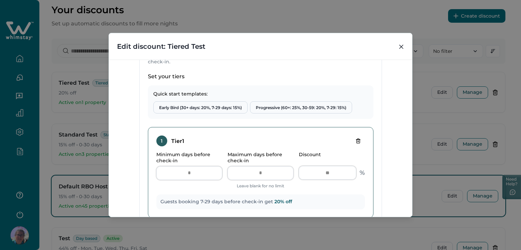
scroll to position [271, 0]
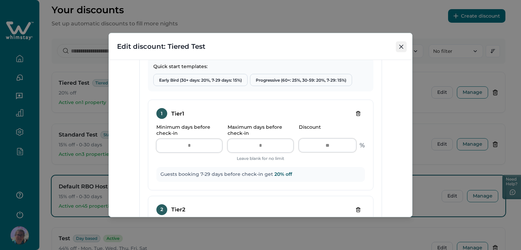
click at [403, 47] on icon "Close" at bounding box center [401, 47] width 4 height 4
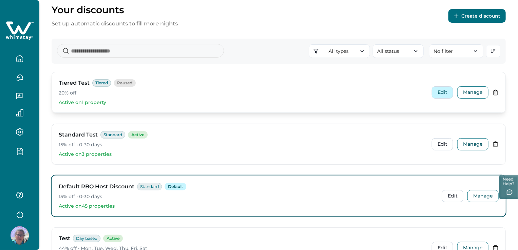
click at [445, 92] on button "Edit" at bounding box center [441, 92] width 21 height 12
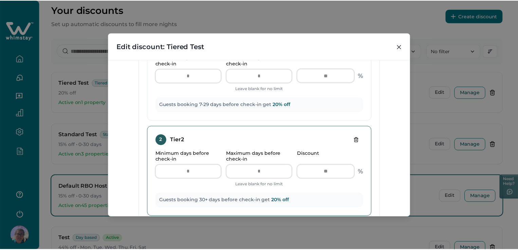
scroll to position [305, 0]
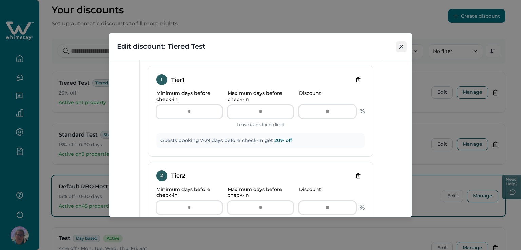
click at [401, 46] on icon "Close" at bounding box center [401, 47] width 4 height 4
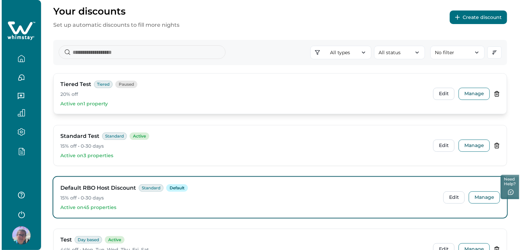
scroll to position [0, 0]
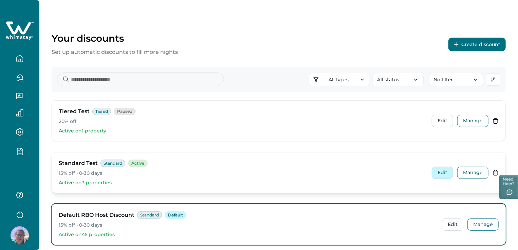
click at [447, 174] on button "Edit" at bounding box center [441, 173] width 21 height 12
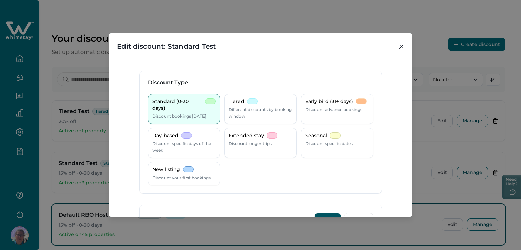
drag, startPoint x: 400, startPoint y: 47, endPoint x: 337, endPoint y: 47, distance: 62.4
click at [400, 47] on icon "Close" at bounding box center [401, 47] width 4 height 4
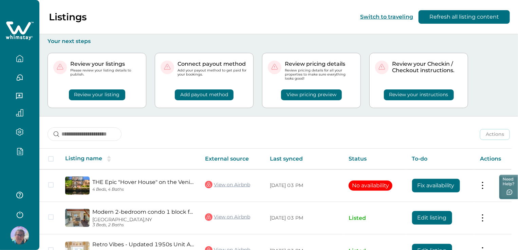
click at [22, 152] on icon "button" at bounding box center [19, 151] width 5 height 7
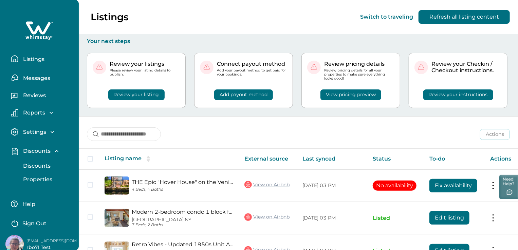
click at [47, 165] on p "Discounts" at bounding box center [36, 166] width 30 height 7
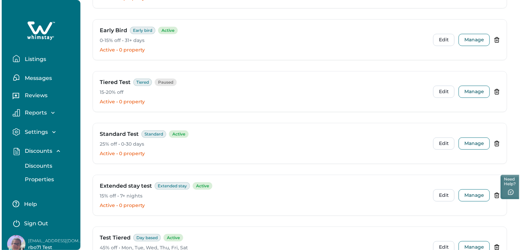
scroll to position [305, 0]
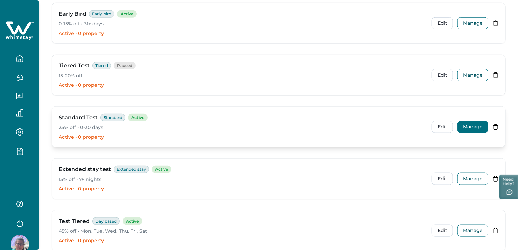
click at [469, 125] on button "Manage" at bounding box center [472, 127] width 31 height 12
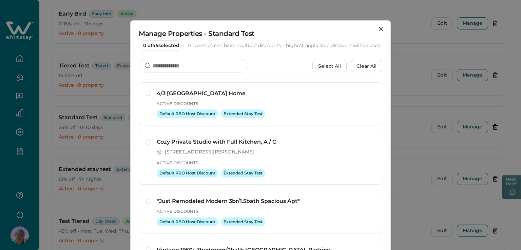
scroll to position [271, 0]
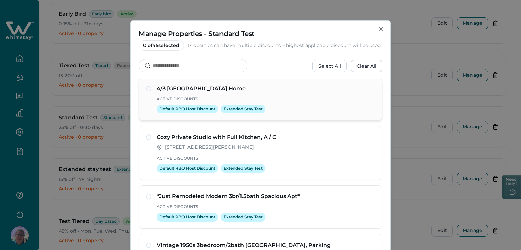
click at [147, 90] on span at bounding box center [148, 88] width 5 height 5
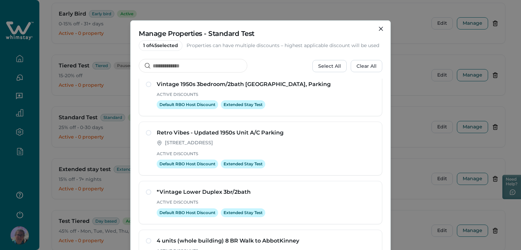
scroll to position [373, 0]
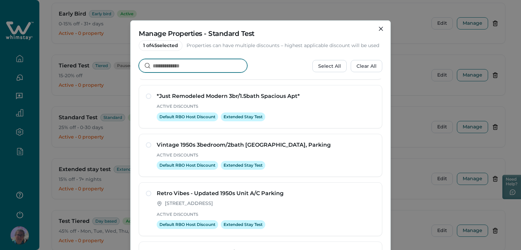
click at [168, 64] on input at bounding box center [193, 66] width 109 height 14
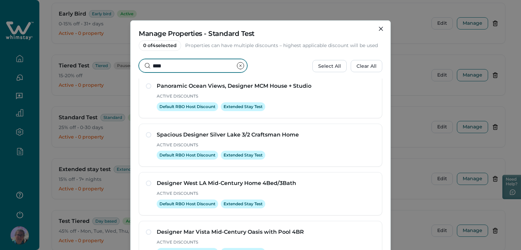
scroll to position [52, 0]
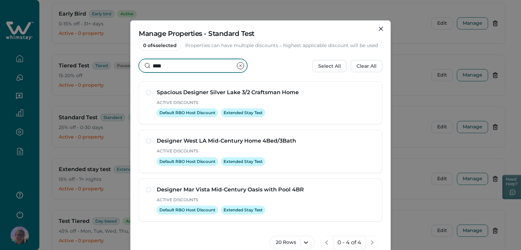
type input "****"
click at [147, 189] on span at bounding box center [148, 189] width 5 height 5
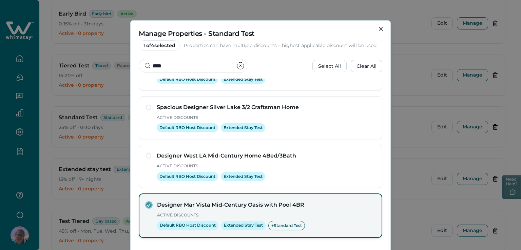
scroll to position [0, 0]
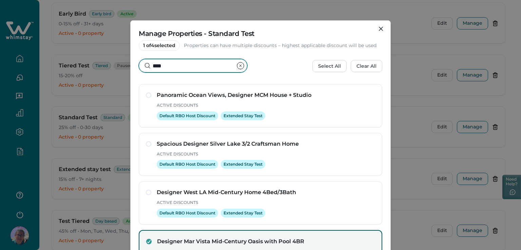
drag, startPoint x: 165, startPoint y: 67, endPoint x: 123, endPoint y: 63, distance: 41.9
click at [123, 63] on div "Manage Properties - Standard Test 1 of 4 selected Properties can have multiple …" at bounding box center [260, 125] width 521 height 250
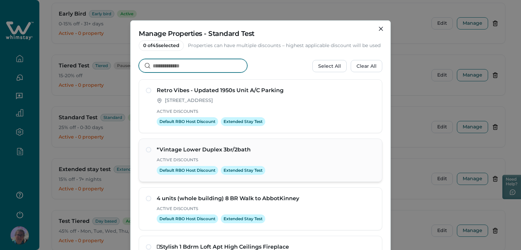
scroll to position [441, 0]
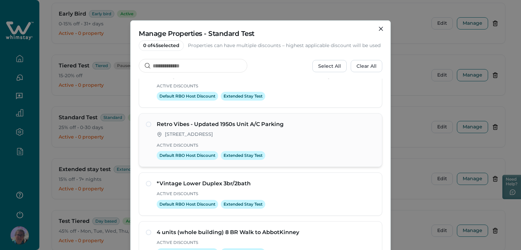
click at [142, 124] on div "Retro Vibes - Updated 1950s Unit A/C Parking 101 Crosstrail Blvd, Leesburg, VA,…" at bounding box center [261, 140] width 244 height 54
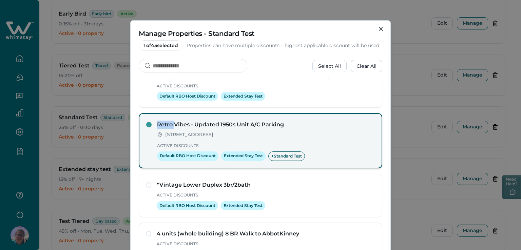
click at [142, 124] on div "Retro Vibes - Updated 1950s Unit A/C Parking 101 Crosstrail Blvd, Leesburg, VA,…" at bounding box center [261, 140] width 244 height 55
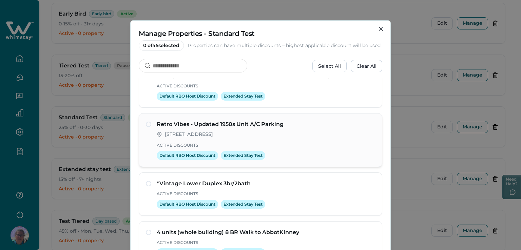
click at [141, 124] on div "Retro Vibes - Updated 1950s Unit A/C Parking 101 Crosstrail Blvd, Leesburg, VA,…" at bounding box center [261, 140] width 244 height 54
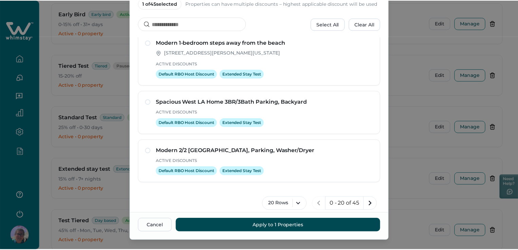
scroll to position [53, 0]
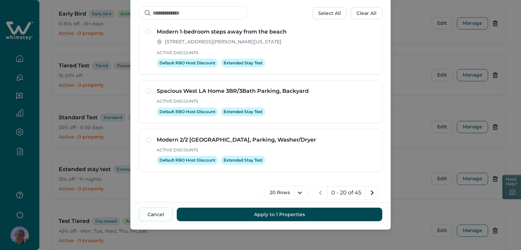
click at [271, 212] on button "Apply to 1 Properties" at bounding box center [280, 215] width 206 height 14
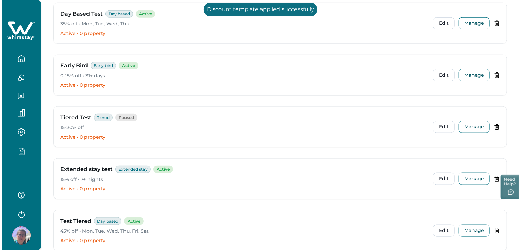
scroll to position [0, 0]
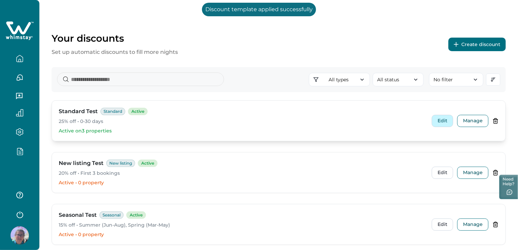
click at [440, 119] on button "Edit" at bounding box center [441, 121] width 21 height 12
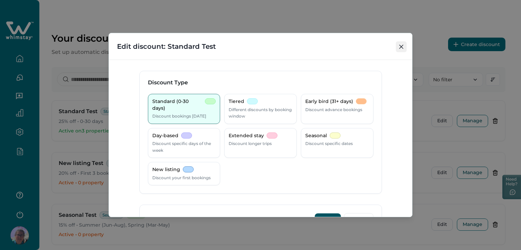
click at [401, 48] on icon "Close" at bounding box center [401, 47] width 4 height 4
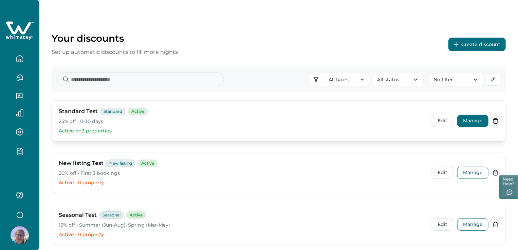
click at [476, 121] on button "Manage" at bounding box center [472, 121] width 31 height 12
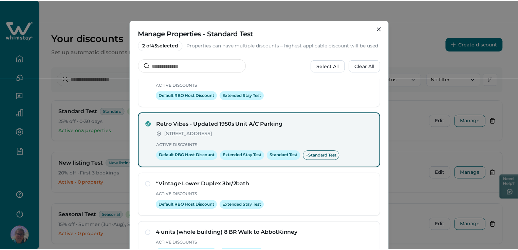
scroll to position [388, 0]
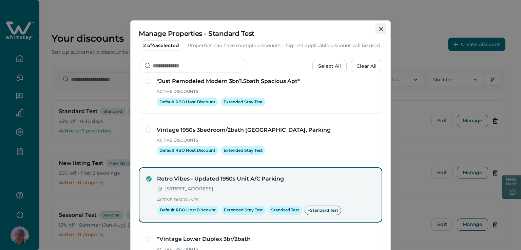
click at [380, 29] on icon "Close" at bounding box center [381, 29] width 4 height 4
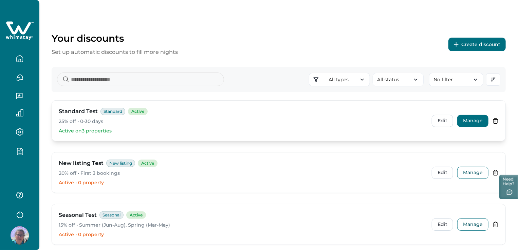
click at [465, 120] on button "Manage" at bounding box center [472, 121] width 31 height 12
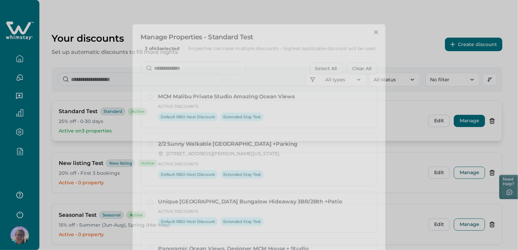
click at [465, 120] on div "Manage Properties - Standard Test 2 of 45 selected Properties can have multiple…" at bounding box center [259, 125] width 518 height 250
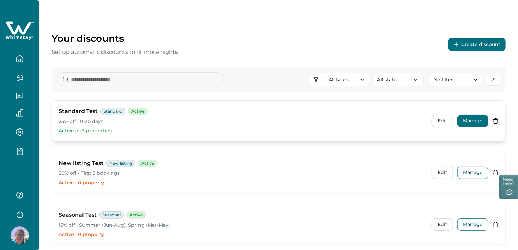
click at [467, 120] on button "Manage" at bounding box center [472, 121] width 31 height 12
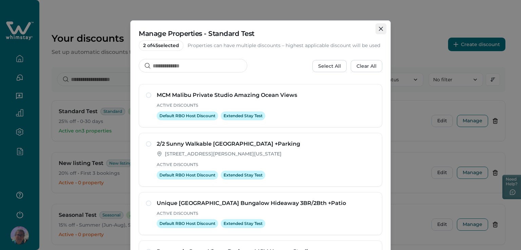
click at [379, 27] on icon "Close" at bounding box center [381, 29] width 4 height 4
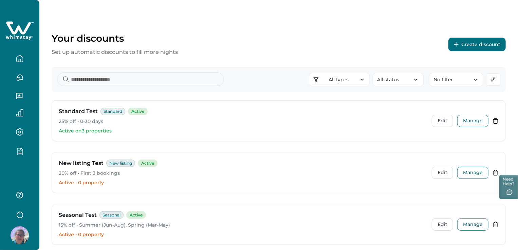
click at [22, 59] on icon "button" at bounding box center [19, 58] width 7 height 7
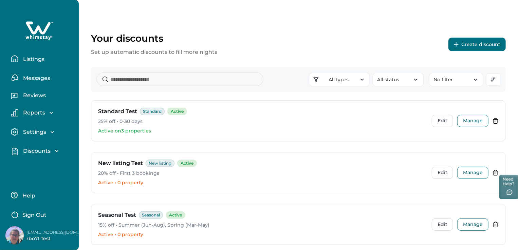
click at [23, 58] on p "Listings" at bounding box center [32, 59] width 23 height 7
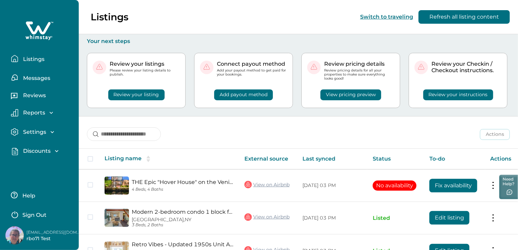
click at [31, 56] on p "Listings" at bounding box center [32, 59] width 23 height 7
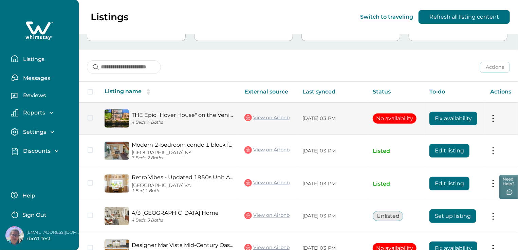
scroll to position [68, 0]
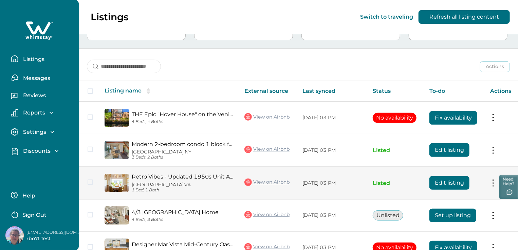
click at [149, 182] on p "Leesburg, VA" at bounding box center [183, 185] width 102 height 6
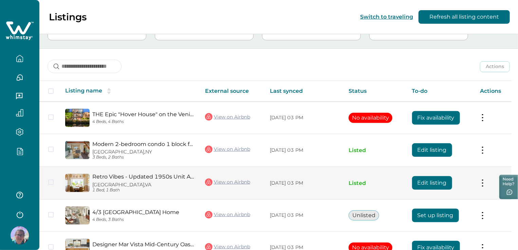
click at [106, 181] on div "Retro Vibes - Updated 1950s Unit A/C Parking Leesburg, VA 1 Bed, 1 Bath" at bounding box center [142, 183] width 104 height 19
click at [105, 181] on div "Retro Vibes - Updated 1950s Unit A/C Parking Leesburg, VA 1 Bed, 1 Bath" at bounding box center [142, 183] width 104 height 19
click at [100, 179] on link "Retro Vibes - Updated 1950s Unit A/C Parking" at bounding box center [143, 177] width 102 height 6
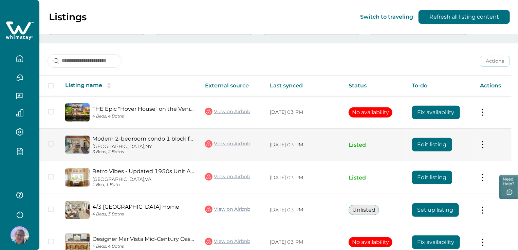
scroll to position [41, 0]
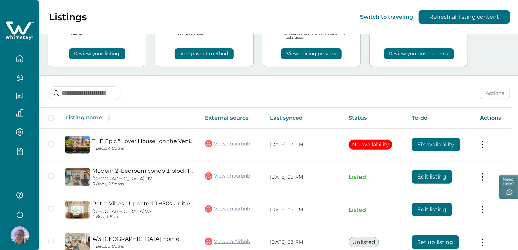
click at [15, 150] on button "button" at bounding box center [19, 152] width 28 height 8
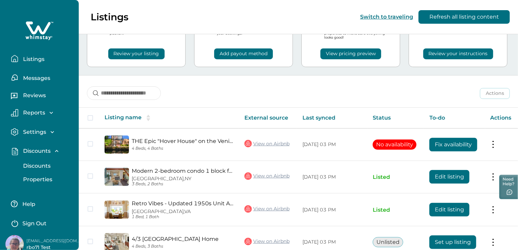
click at [33, 163] on p "Discounts" at bounding box center [36, 166] width 30 height 7
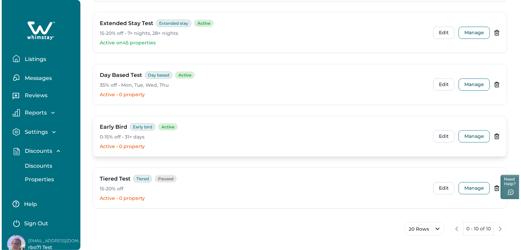
scroll to position [402, 0]
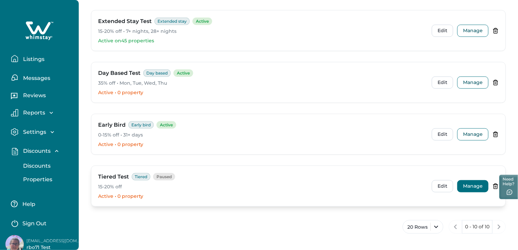
click at [473, 187] on button "Manage" at bounding box center [472, 186] width 31 height 12
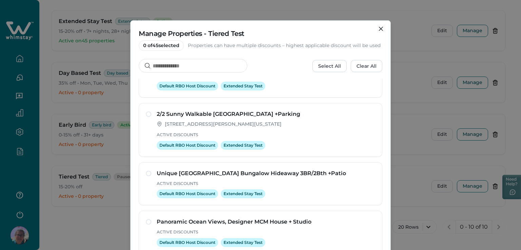
scroll to position [68, 0]
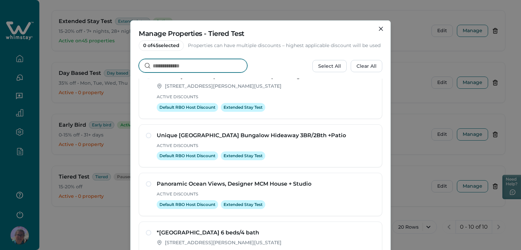
click at [160, 70] on input at bounding box center [193, 66] width 109 height 14
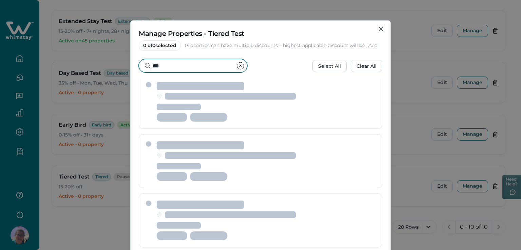
scroll to position [0, 0]
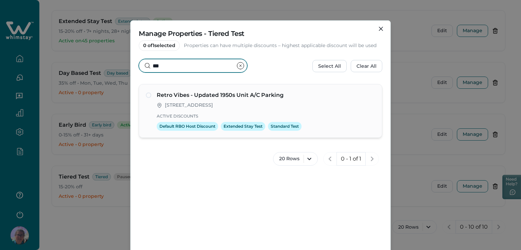
type input "***"
click at [148, 99] on div "Retro Vibes - Updated 1950s Unit A/C Parking 101 Crosstrail Blvd, Leesburg, VA,…" at bounding box center [260, 111] width 229 height 40
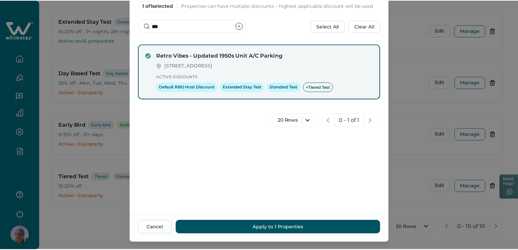
scroll to position [53, 0]
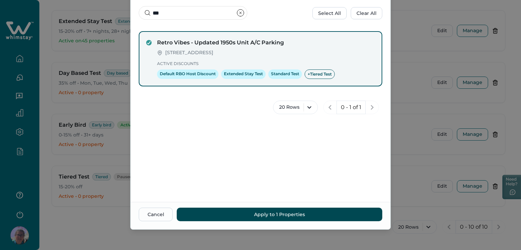
click at [277, 217] on button "Apply to 1 Properties" at bounding box center [280, 215] width 206 height 14
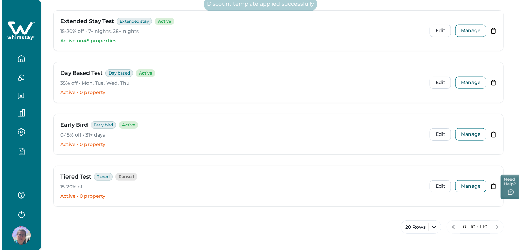
scroll to position [0, 0]
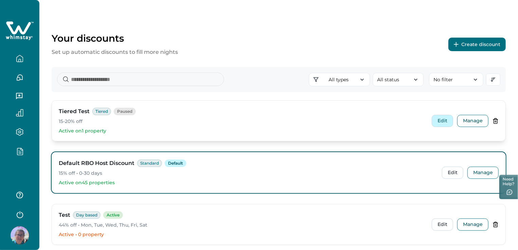
click at [445, 121] on button "Edit" at bounding box center [441, 121] width 21 height 12
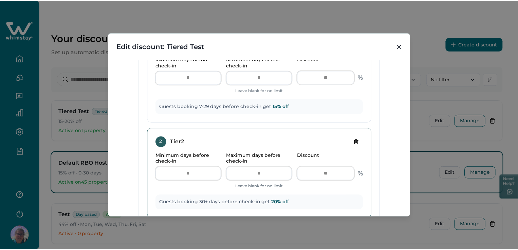
scroll to position [305, 0]
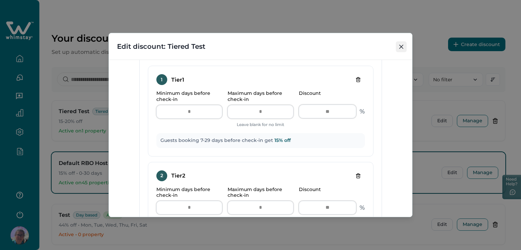
click at [403, 46] on icon "Close" at bounding box center [401, 47] width 4 height 4
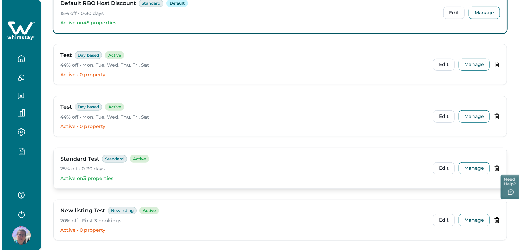
scroll to position [203, 0]
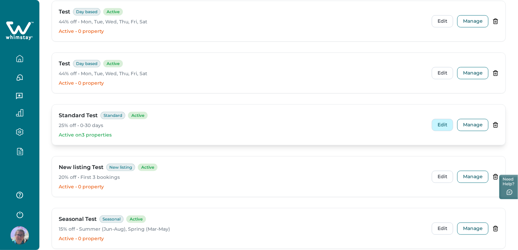
click at [443, 128] on button "Edit" at bounding box center [441, 125] width 21 height 12
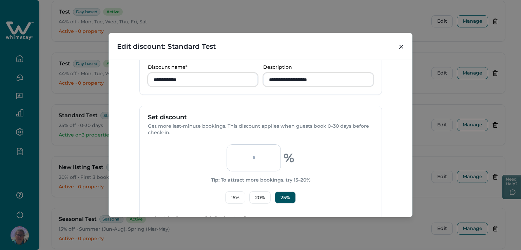
scroll to position [170, 0]
click at [232, 196] on button "15 %" at bounding box center [235, 197] width 20 height 12
type input "**"
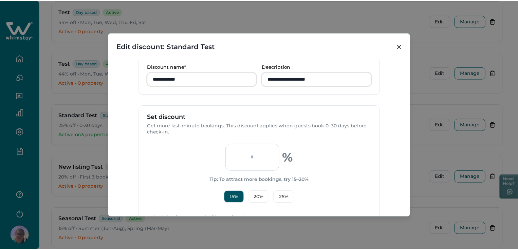
scroll to position [275, 0]
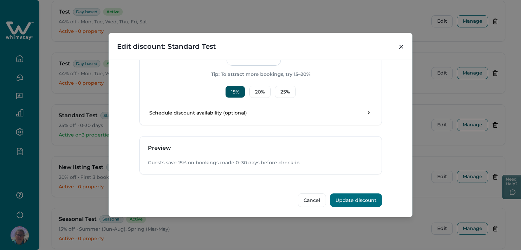
click at [361, 201] on button "Update discount" at bounding box center [356, 201] width 52 height 14
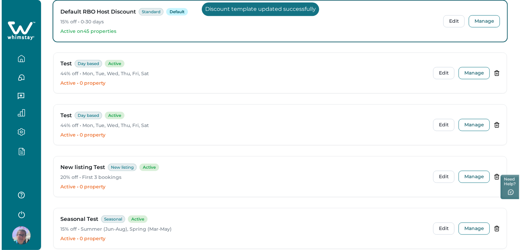
scroll to position [2, 0]
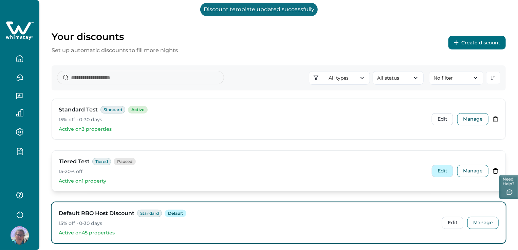
click at [445, 175] on button "Edit" at bounding box center [441, 171] width 21 height 12
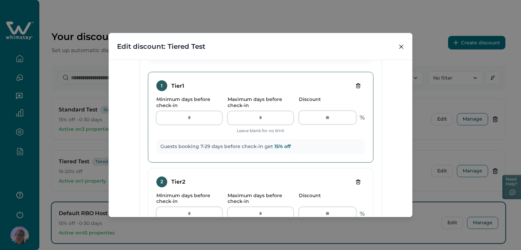
scroll to position [305, 0]
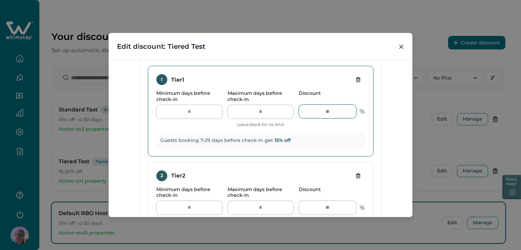
click at [323, 112] on input "**" at bounding box center [327, 112] width 57 height 14
drag, startPoint x: 323, startPoint y: 112, endPoint x: 330, endPoint y: 110, distance: 7.2
click at [330, 110] on input "**" at bounding box center [327, 112] width 57 height 14
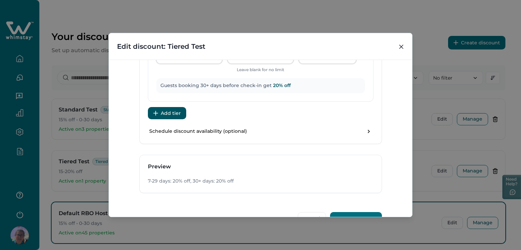
scroll to position [474, 0]
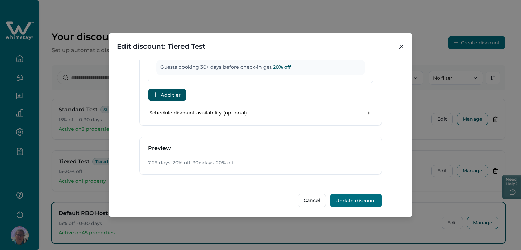
type input "**"
click at [359, 198] on button "Update discount" at bounding box center [356, 201] width 52 height 14
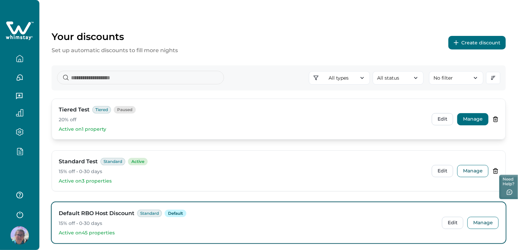
click at [474, 117] on button "Manage" at bounding box center [472, 119] width 31 height 12
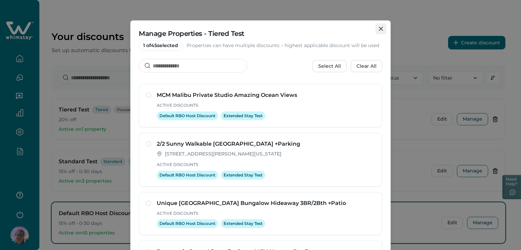
click at [379, 28] on icon "Close" at bounding box center [381, 29] width 4 height 4
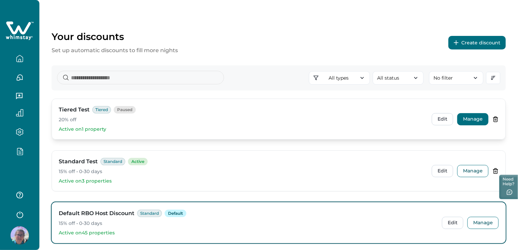
click at [465, 123] on button "Manage" at bounding box center [472, 119] width 31 height 12
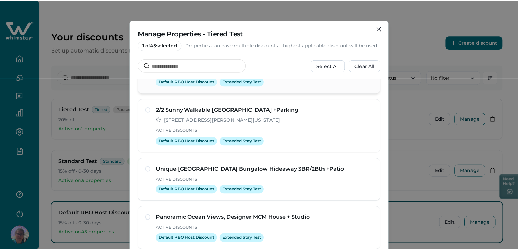
scroll to position [0, 0]
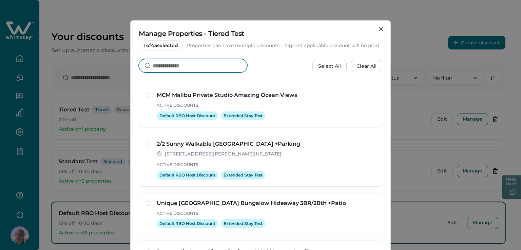
click at [162, 65] on input at bounding box center [193, 66] width 109 height 14
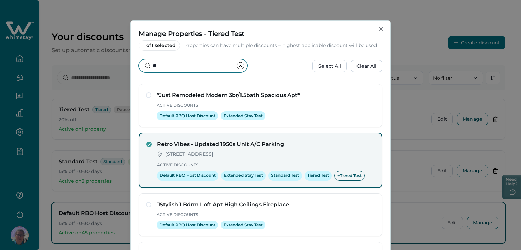
type input "*"
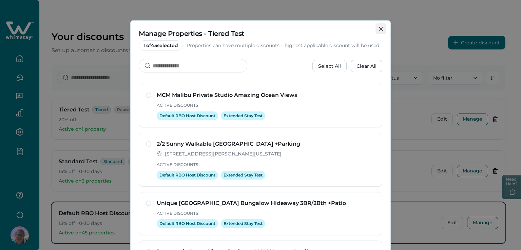
click at [383, 31] on button "Close" at bounding box center [380, 28] width 11 height 11
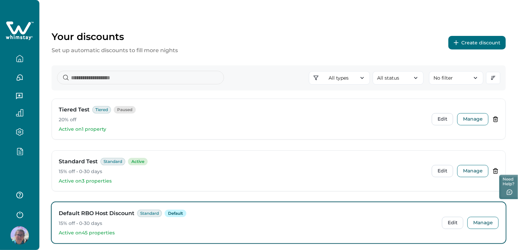
click at [23, 149] on icon "button" at bounding box center [19, 152] width 7 height 8
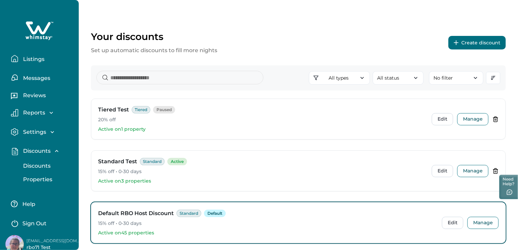
click at [40, 59] on p "Listings" at bounding box center [32, 59] width 23 height 7
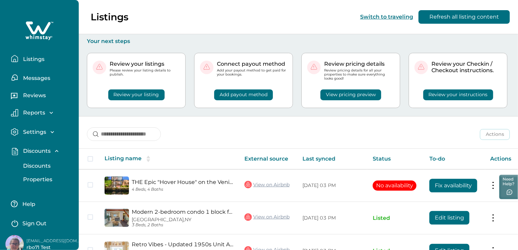
click at [349, 93] on button "View pricing preview" at bounding box center [350, 95] width 61 height 11
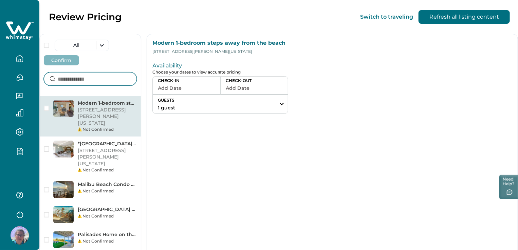
click at [69, 72] on input at bounding box center [90, 79] width 93 height 14
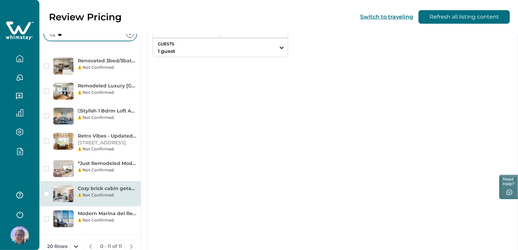
scroll to position [61, 0]
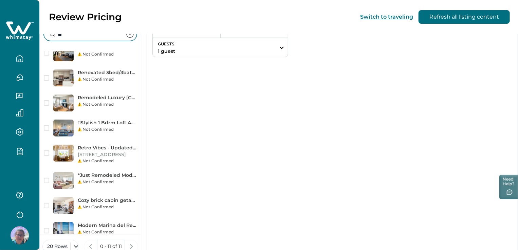
type input "**"
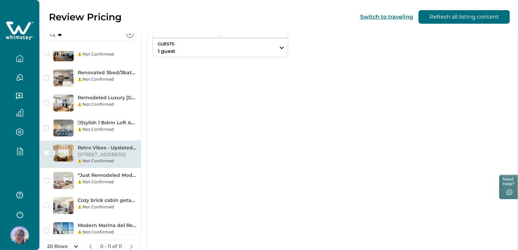
click at [137, 152] on p "101 Crosstrail Blvd, Leesburg, VA, 20175, US" at bounding box center [107, 155] width 59 height 7
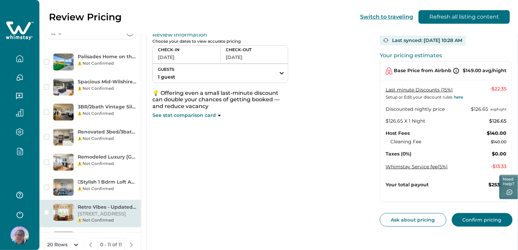
click at [19, 53] on button "button" at bounding box center [19, 59] width 28 height 14
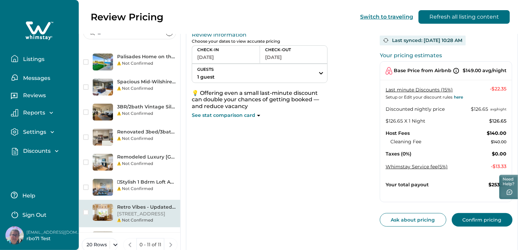
click at [33, 58] on p "Listings" at bounding box center [32, 59] width 23 height 7
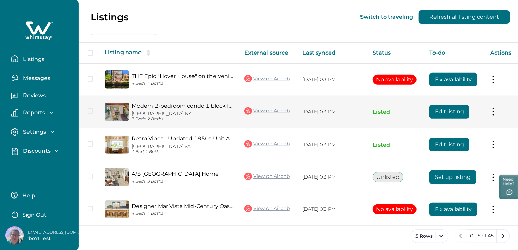
scroll to position [109, 0]
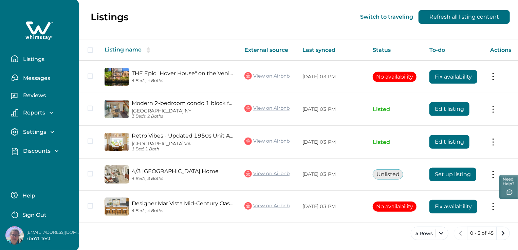
click at [38, 152] on p "Discounts" at bounding box center [36, 151] width 30 height 7
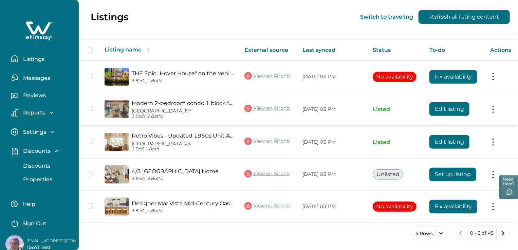
click at [41, 163] on p "Discounts" at bounding box center [36, 166] width 30 height 7
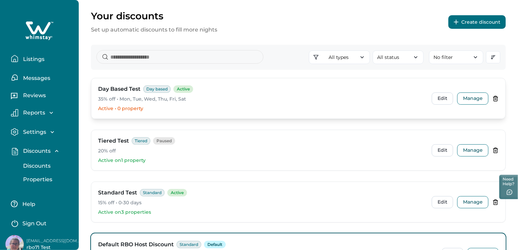
scroll to position [34, 0]
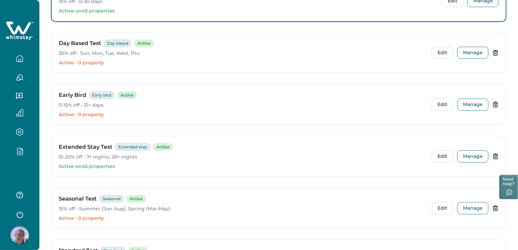
scroll to position [136, 0]
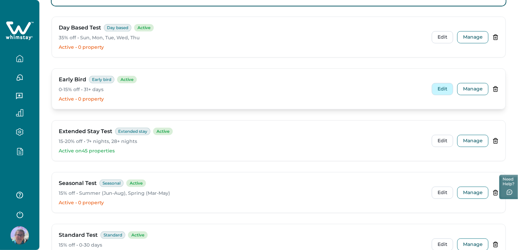
click at [445, 90] on button "Edit" at bounding box center [441, 89] width 21 height 12
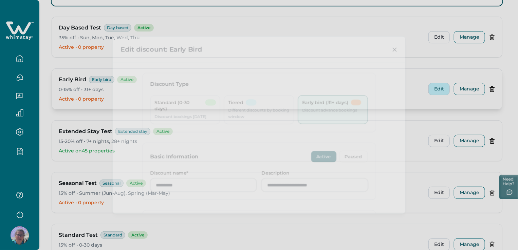
type input "**"
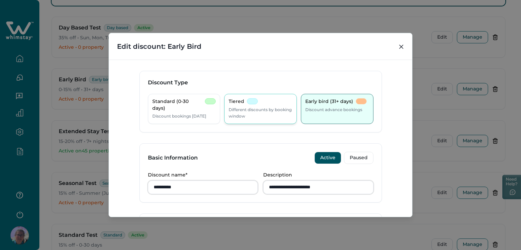
click at [245, 103] on div "Tiered" at bounding box center [243, 101] width 29 height 7
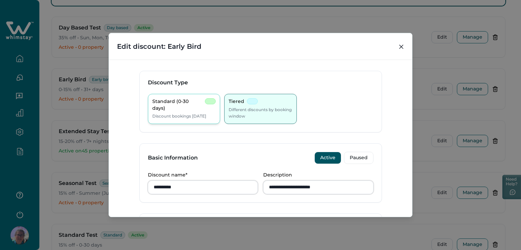
click at [182, 113] on p "Discount bookings [DATE]" at bounding box center [179, 116] width 54 height 7
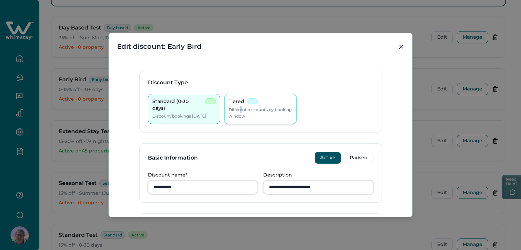
click at [240, 109] on p "Different discounts by booking window" at bounding box center [261, 112] width 64 height 13
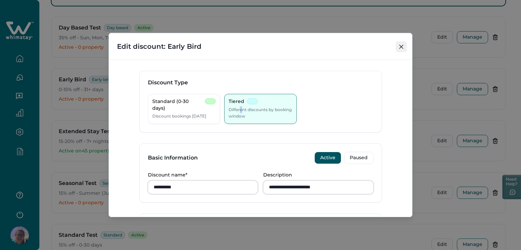
click at [402, 48] on icon "Close" at bounding box center [401, 47] width 4 height 4
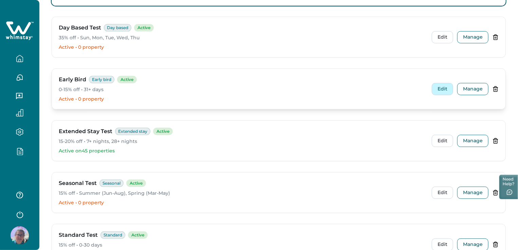
click at [442, 94] on button "Edit" at bounding box center [441, 89] width 21 height 12
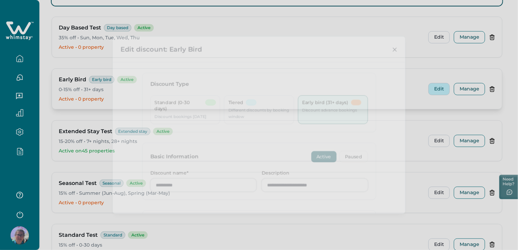
type input "**"
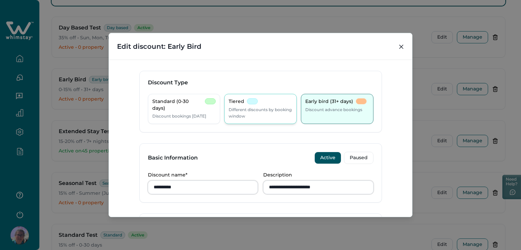
click at [253, 108] on p "Different discounts by booking window" at bounding box center [261, 112] width 64 height 13
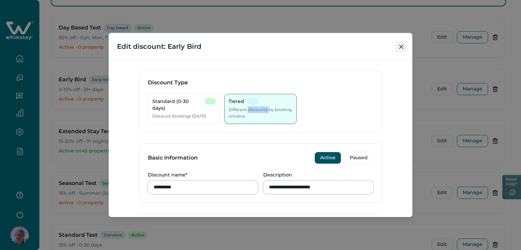
click at [403, 49] on button "Close" at bounding box center [401, 46] width 11 height 11
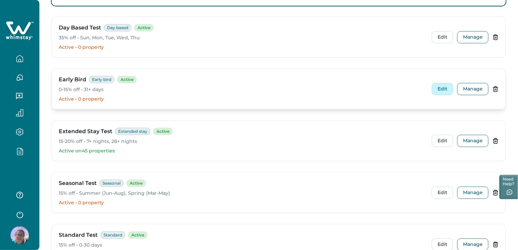
click at [446, 88] on button "Edit" at bounding box center [441, 89] width 21 height 12
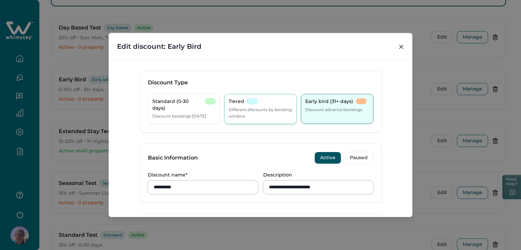
click at [243, 109] on p "Different discounts by booking window" at bounding box center [261, 112] width 64 height 13
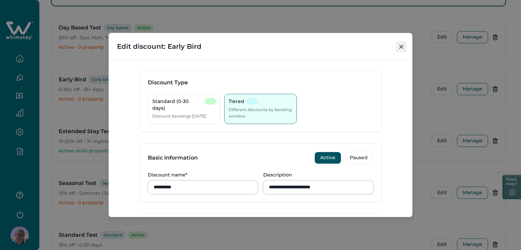
click at [402, 47] on icon "Close" at bounding box center [401, 47] width 4 height 4
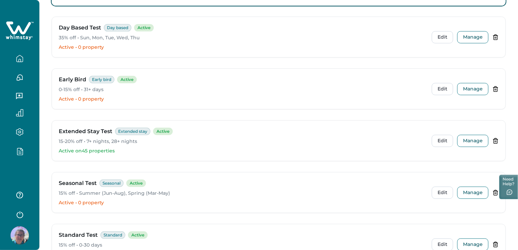
drag, startPoint x: 506, startPoint y: 178, endPoint x: 486, endPoint y: 166, distance: 23.9
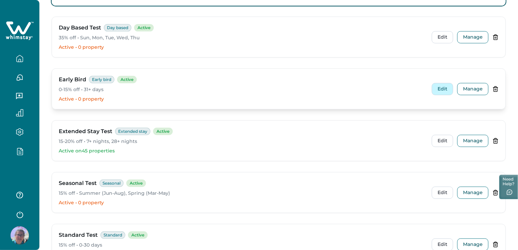
click at [440, 89] on button "Edit" at bounding box center [441, 89] width 21 height 12
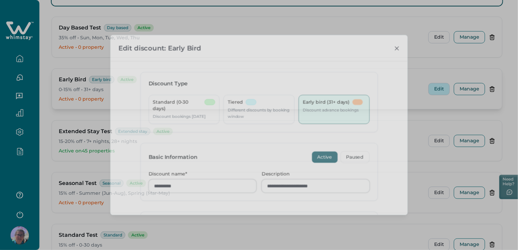
type input "**"
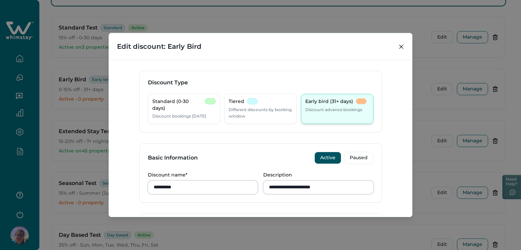
click at [332, 108] on p "Discount advance bookings" at bounding box center [333, 109] width 57 height 7
click at [272, 107] on p "Different discounts by booking window" at bounding box center [261, 112] width 64 height 13
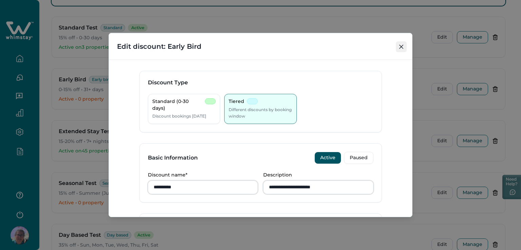
click at [401, 47] on icon "Close" at bounding box center [401, 47] width 4 height 4
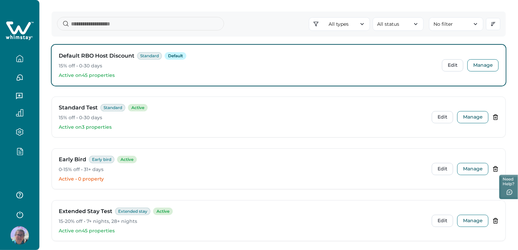
scroll to position [0, 0]
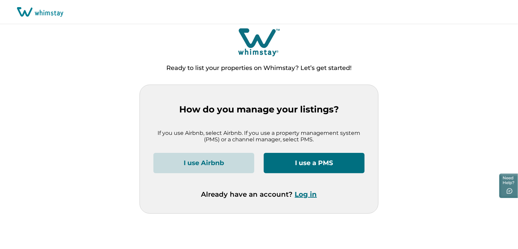
click at [309, 196] on button "Log in" at bounding box center [306, 194] width 22 height 8
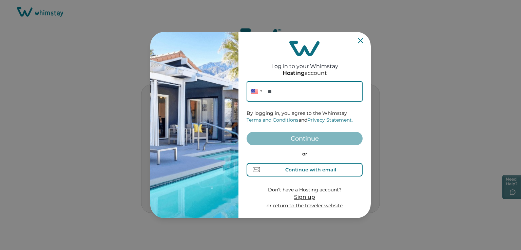
click at [308, 170] on div "Continue with email" at bounding box center [310, 169] width 51 height 5
click at [270, 95] on input at bounding box center [305, 91] width 116 height 20
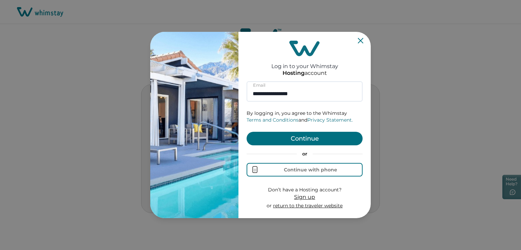
type input "**********"
click at [287, 141] on button "Continue" at bounding box center [305, 139] width 116 height 14
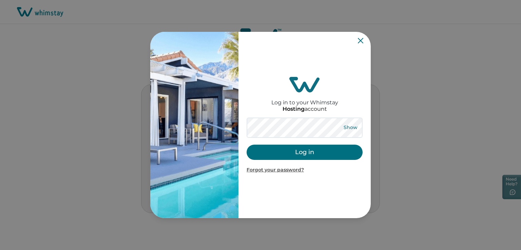
click at [350, 126] on button "Show" at bounding box center [350, 127] width 24 height 9
click at [350, 126] on button "Hide" at bounding box center [350, 127] width 22 height 9
click at [313, 151] on button "Log in" at bounding box center [305, 152] width 116 height 15
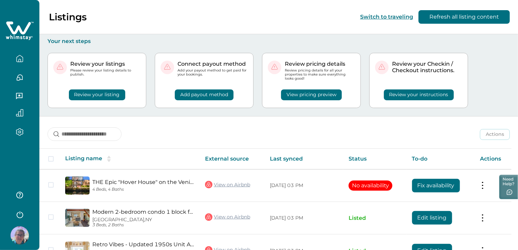
click at [18, 134] on icon "button" at bounding box center [19, 132] width 7 height 8
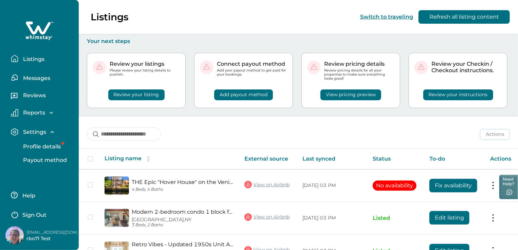
click at [58, 182] on div "Listings Messages Reviews Reports Earnings Reservations Payouts Settings Profil…" at bounding box center [39, 125] width 79 height 250
click at [1, 138] on div "Listings Messages Reviews Reports Earnings Reservations Payouts Settings Profil…" at bounding box center [39, 86] width 79 height 173
click at [13, 135] on icon "button" at bounding box center [14, 132] width 7 height 8
click at [52, 132] on icon "button" at bounding box center [52, 132] width 3 height 2
click at [31, 161] on p "Payout method" at bounding box center [44, 160] width 46 height 7
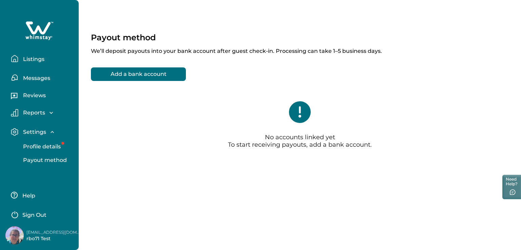
click at [40, 143] on p "Profile details" at bounding box center [41, 146] width 40 height 7
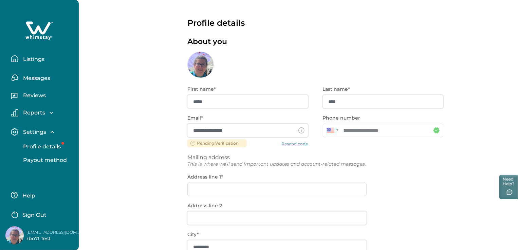
click at [53, 132] on icon "button" at bounding box center [52, 132] width 3 height 2
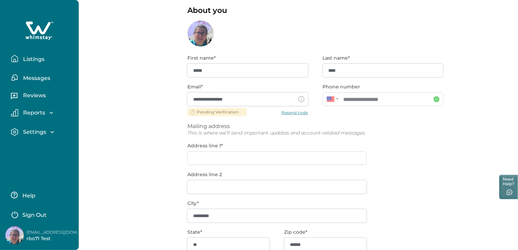
scroll to position [68, 0]
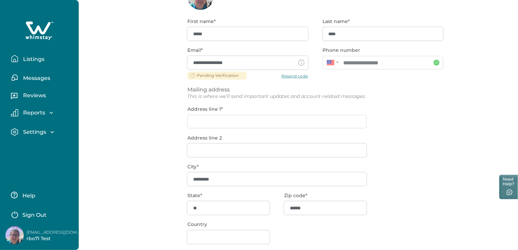
click at [40, 108] on div "Reports Earnings Reservations Payouts" at bounding box center [39, 112] width 68 height 19
click at [34, 59] on p "Listings" at bounding box center [32, 59] width 23 height 7
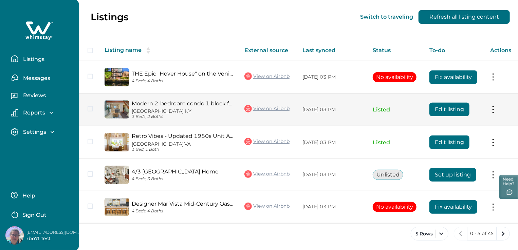
scroll to position [109, 0]
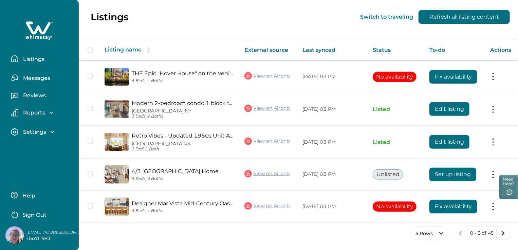
click at [33, 60] on p "Listings" at bounding box center [32, 59] width 23 height 7
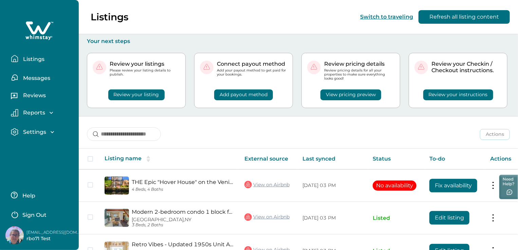
click at [52, 113] on icon "button" at bounding box center [51, 113] width 7 height 7
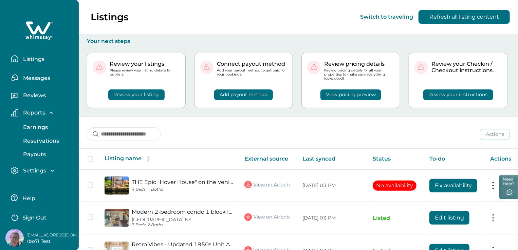
click at [52, 113] on icon "button" at bounding box center [51, 113] width 7 height 7
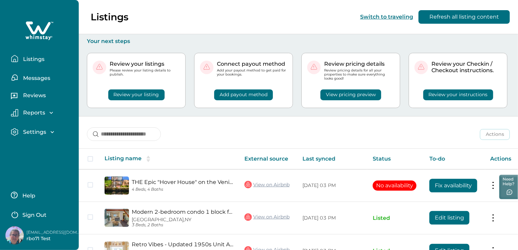
click at [49, 134] on icon "button" at bounding box center [52, 132] width 7 height 7
click at [48, 134] on div "Settings" at bounding box center [36, 132] width 37 height 7
click at [50, 132] on icon "button" at bounding box center [52, 132] width 7 height 7
click at [42, 60] on p "Listings" at bounding box center [32, 59] width 23 height 7
click at [33, 59] on p "Listings" at bounding box center [32, 59] width 23 height 7
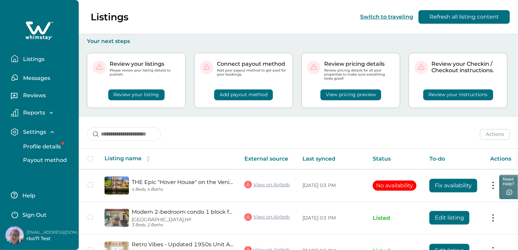
click at [33, 59] on p "Listings" at bounding box center [32, 59] width 23 height 7
click at [41, 56] on p "Listings" at bounding box center [32, 59] width 23 height 7
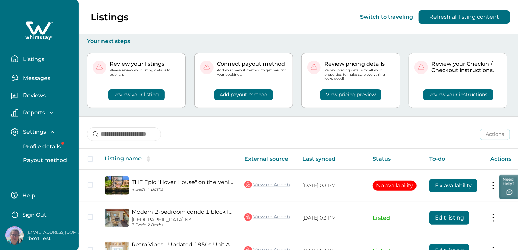
click at [34, 131] on p "Settings" at bounding box center [33, 132] width 25 height 7
click at [36, 133] on p "Settings" at bounding box center [33, 132] width 25 height 7
click at [35, 145] on p "Profile details" at bounding box center [41, 146] width 40 height 7
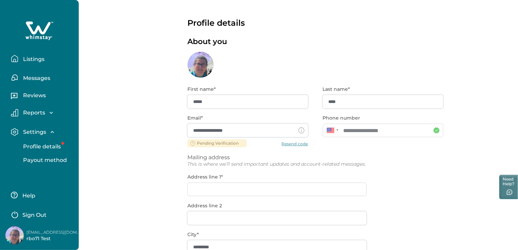
click at [38, 161] on p "Payout method" at bounding box center [44, 160] width 46 height 7
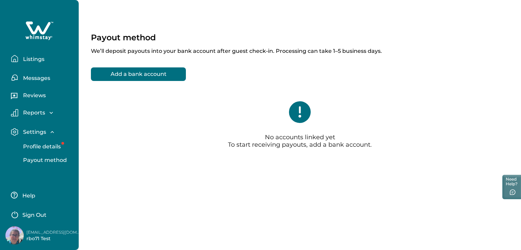
click at [51, 132] on icon "button" at bounding box center [52, 132] width 3 height 2
click at [28, 57] on p "Listings" at bounding box center [32, 59] width 23 height 7
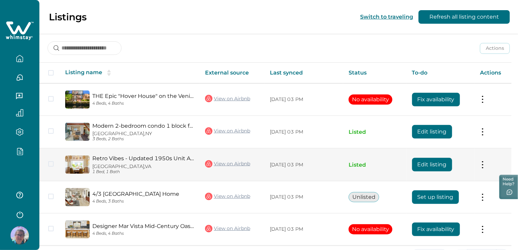
scroll to position [75, 0]
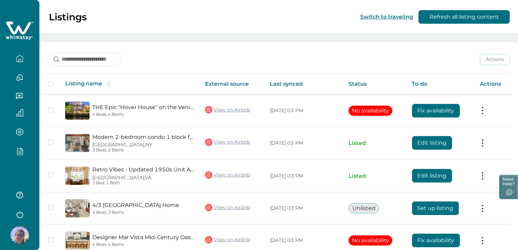
click at [24, 148] on button "button" at bounding box center [19, 152] width 28 height 8
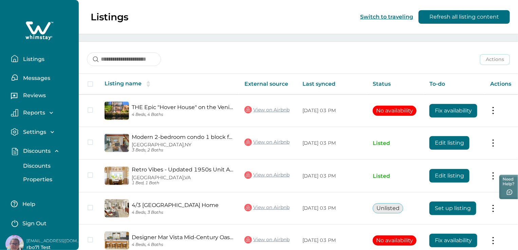
click at [48, 166] on p "Discounts" at bounding box center [36, 166] width 30 height 7
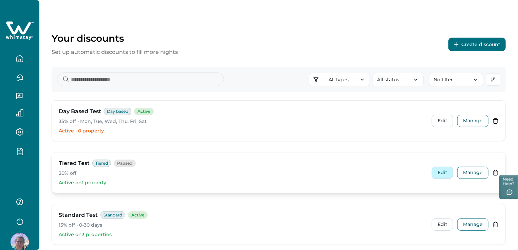
click at [444, 178] on button "Edit" at bounding box center [441, 173] width 21 height 12
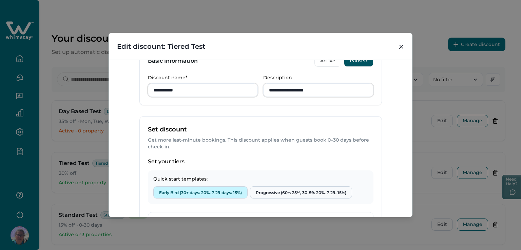
scroll to position [203, 0]
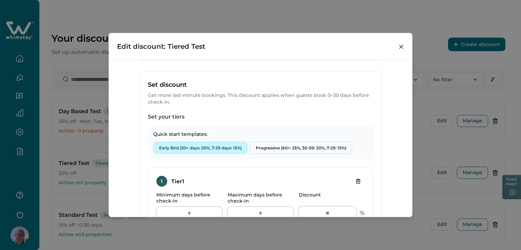
click at [196, 145] on button "Early Bird (30+ days: 20%, 7-29 days: 15%)" at bounding box center [200, 148] width 94 height 12
type input "**"
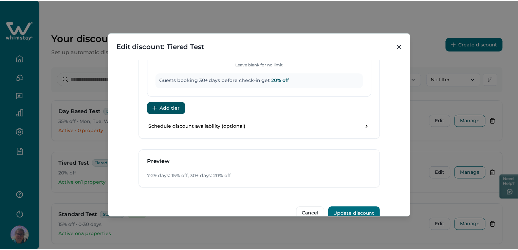
scroll to position [474, 0]
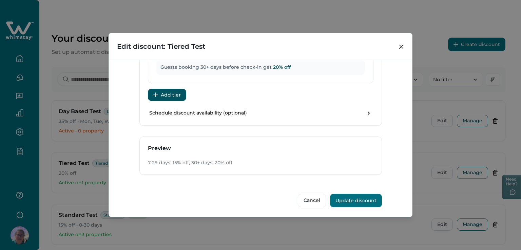
click at [343, 200] on button "Update discount" at bounding box center [356, 201] width 52 height 14
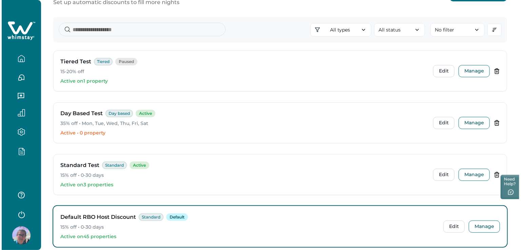
scroll to position [0, 0]
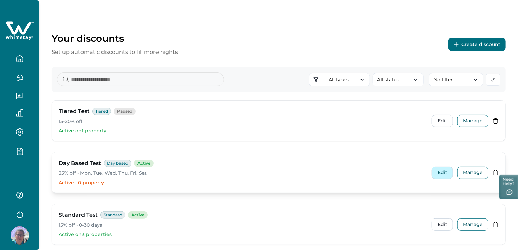
click at [444, 177] on button "Edit" at bounding box center [441, 173] width 21 height 12
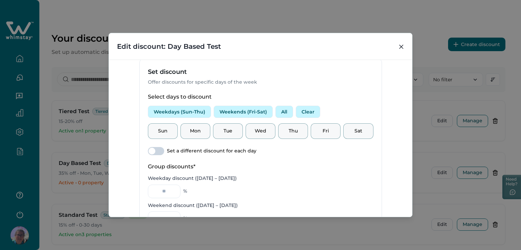
scroll to position [203, 0]
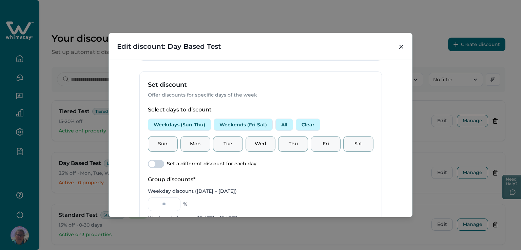
click at [149, 163] on span at bounding box center [152, 164] width 7 height 7
click at [148, 163] on span at bounding box center [156, 164] width 16 height 8
click at [153, 163] on span at bounding box center [152, 164] width 7 height 7
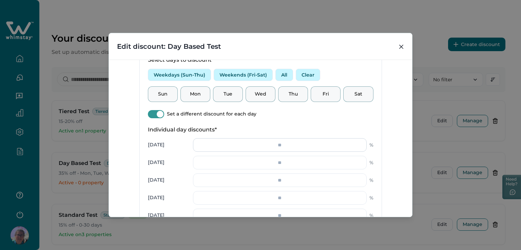
scroll to position [237, 0]
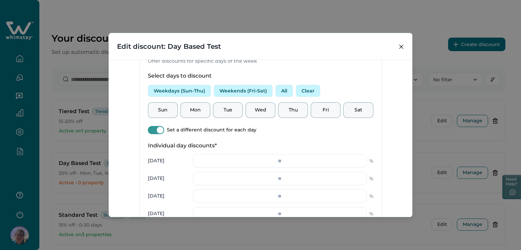
click at [189, 90] on button "Weekdays (Sun-Thu)" at bounding box center [179, 91] width 63 height 12
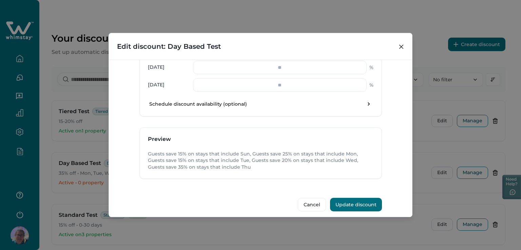
scroll to position [388, 0]
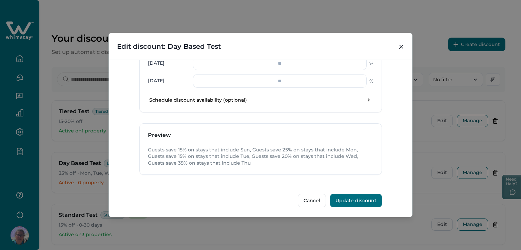
click at [354, 197] on button "Update discount" at bounding box center [356, 201] width 52 height 14
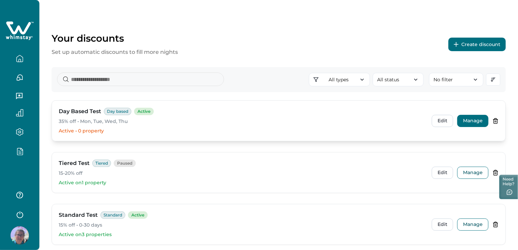
click at [478, 118] on button "Manage" at bounding box center [472, 121] width 31 height 12
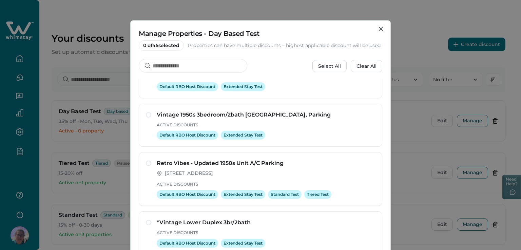
scroll to position [407, 0]
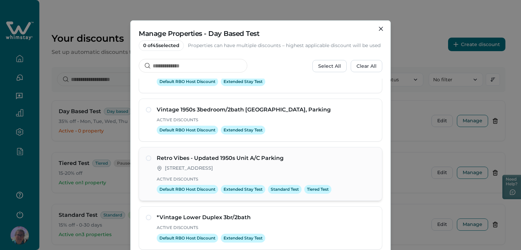
click at [148, 157] on span at bounding box center [148, 158] width 5 height 5
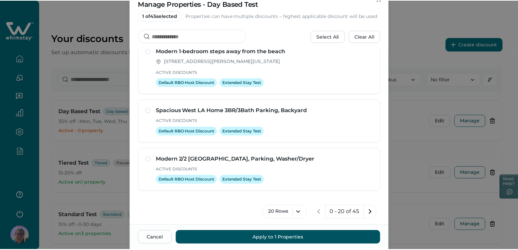
scroll to position [53, 0]
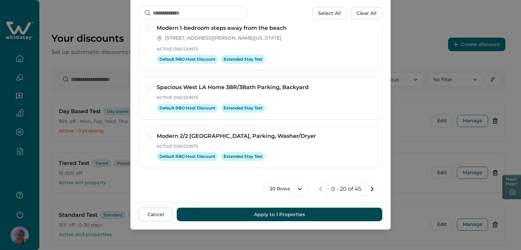
click at [250, 216] on button "Apply to 1 Properties" at bounding box center [280, 215] width 206 height 14
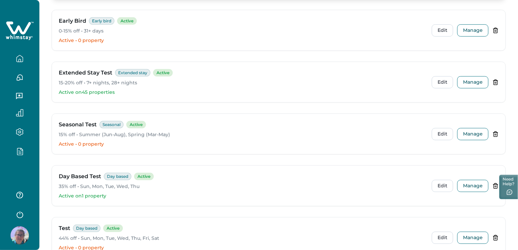
scroll to position [203, 0]
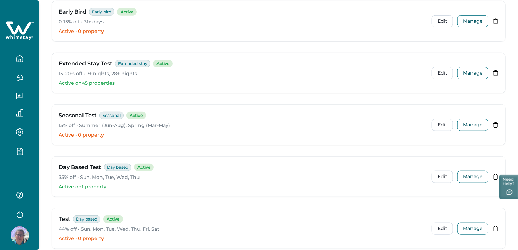
click at [24, 61] on button "button" at bounding box center [19, 59] width 28 height 14
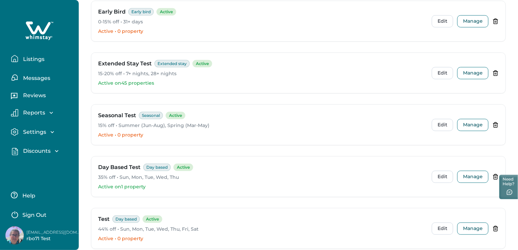
click at [34, 61] on p "Listings" at bounding box center [32, 59] width 23 height 7
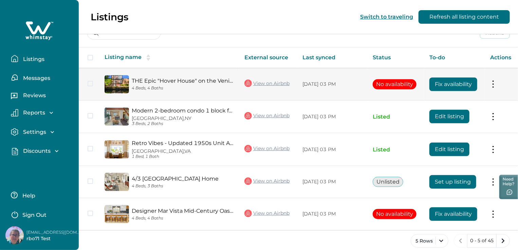
scroll to position [102, 0]
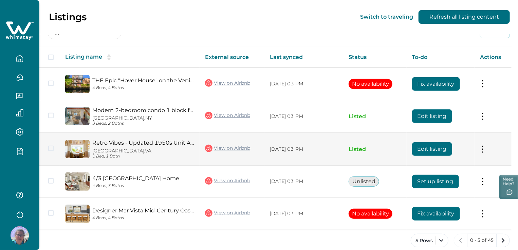
click at [151, 146] on div "Retro Vibes - Updated 1950s Unit A/[GEOGRAPHIC_DATA] 1 Bed, 1 Bath" at bounding box center [142, 149] width 104 height 19
click at [155, 142] on link "Retro Vibes - Updated 1950s Unit A/C Parking" at bounding box center [143, 143] width 102 height 6
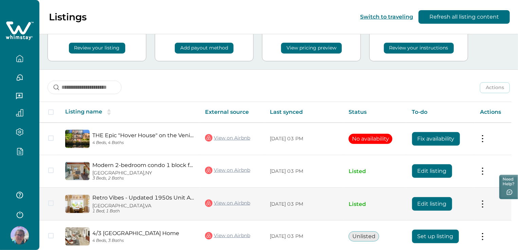
scroll to position [109, 0]
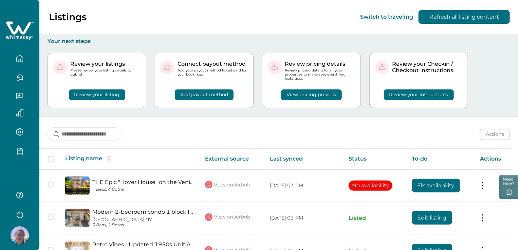
click at [24, 216] on icon "button" at bounding box center [20, 214] width 10 height 10
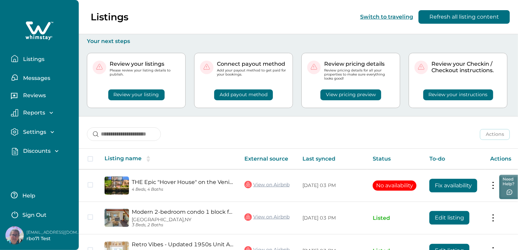
click at [37, 215] on p "Sign Out" at bounding box center [34, 215] width 24 height 7
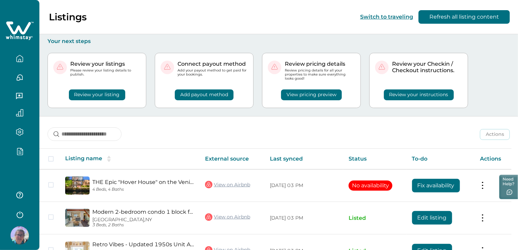
click at [23, 214] on icon "button" at bounding box center [20, 214] width 10 height 10
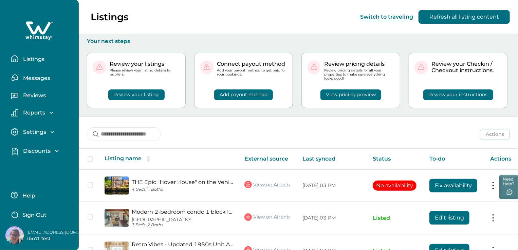
click at [33, 213] on p "Sign Out" at bounding box center [34, 215] width 24 height 7
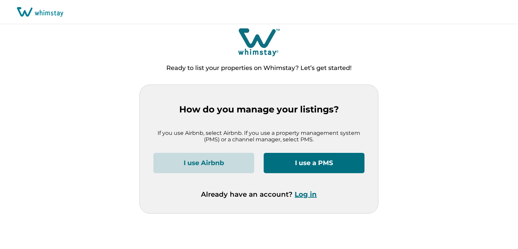
click at [308, 196] on button "Log in" at bounding box center [306, 194] width 22 height 8
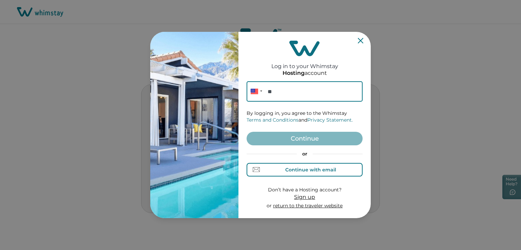
click at [302, 171] on div "Continue with email" at bounding box center [310, 169] width 51 height 5
click at [270, 91] on input at bounding box center [305, 91] width 116 height 20
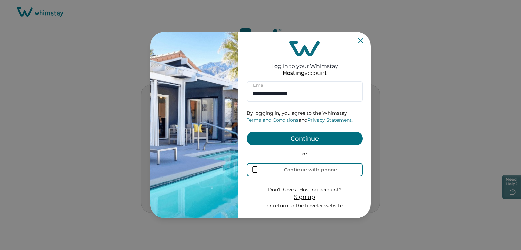
type input "**********"
click at [307, 137] on button "Continue" at bounding box center [305, 139] width 116 height 14
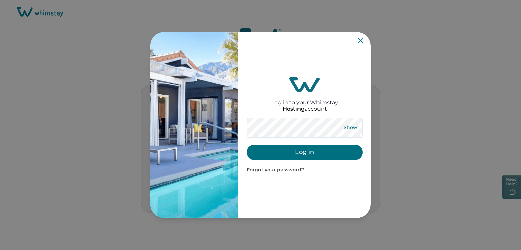
click at [346, 128] on button "Show" at bounding box center [350, 127] width 24 height 9
click at [346, 128] on button "Hide" at bounding box center [350, 127] width 22 height 9
click at [304, 154] on button "Log in" at bounding box center [305, 152] width 116 height 15
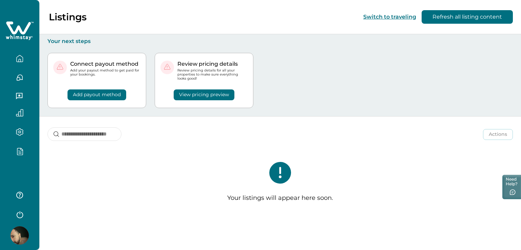
click at [20, 151] on icon "button" at bounding box center [19, 152] width 7 height 8
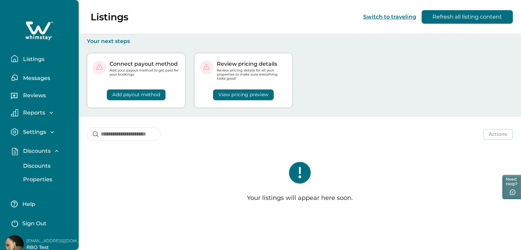
click at [20, 151] on div "Discounts" at bounding box center [39, 151] width 42 height 7
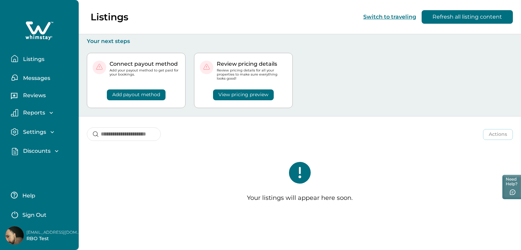
click at [36, 153] on p "Discounts" at bounding box center [36, 151] width 30 height 7
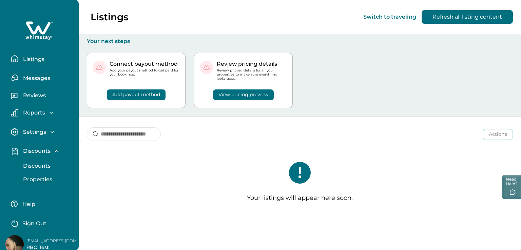
click at [36, 153] on p "Discounts" at bounding box center [36, 151] width 30 height 7
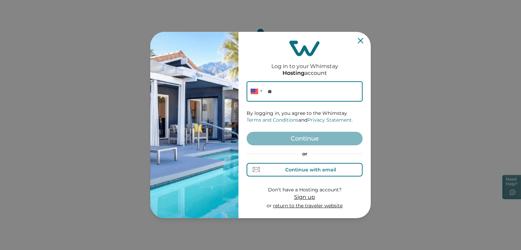
click at [316, 167] on div "Continue with email" at bounding box center [310, 169] width 51 height 5
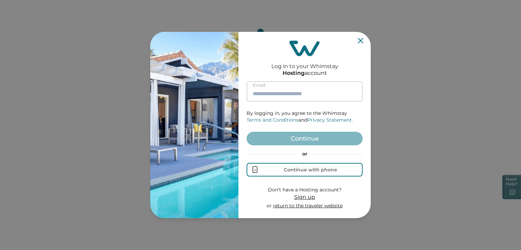
click at [288, 97] on input at bounding box center [305, 91] width 116 height 20
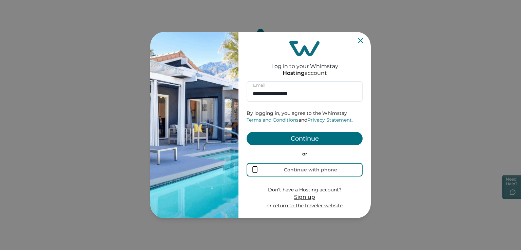
type input "**********"
click at [306, 135] on button "Continue" at bounding box center [305, 139] width 116 height 14
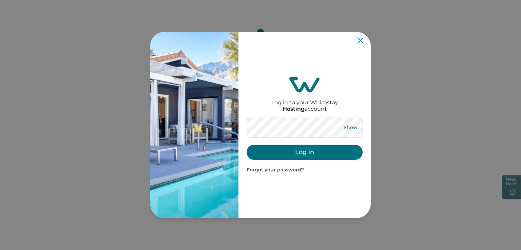
click at [353, 128] on button "Show" at bounding box center [350, 127] width 24 height 9
click at [353, 128] on button "Hide" at bounding box center [350, 127] width 22 height 9
click at [314, 153] on button "Log in" at bounding box center [305, 152] width 116 height 15
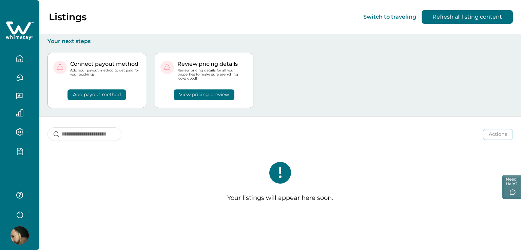
click at [22, 153] on icon "button" at bounding box center [19, 152] width 7 height 8
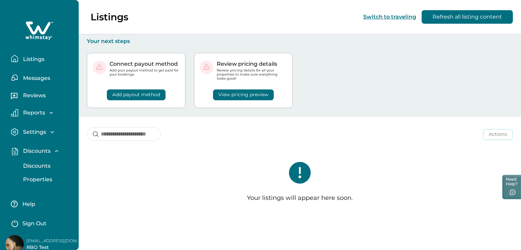
click at [40, 168] on p "Discounts" at bounding box center [36, 166] width 30 height 7
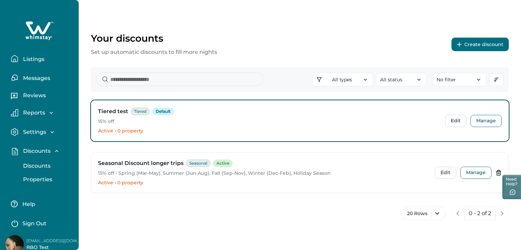
scroll to position [8, 0]
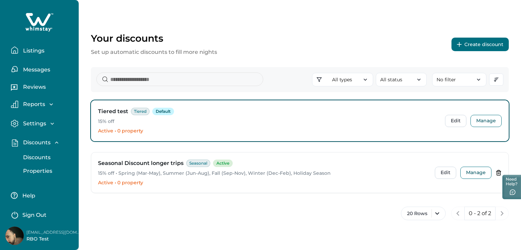
click at [39, 172] on p "Properties" at bounding box center [36, 171] width 31 height 7
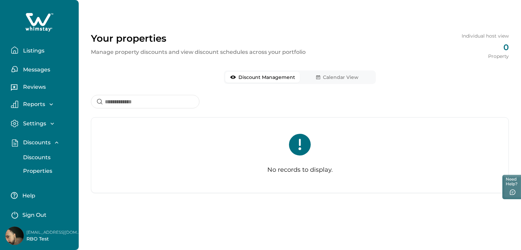
click at [46, 158] on p "Discounts" at bounding box center [36, 157] width 30 height 7
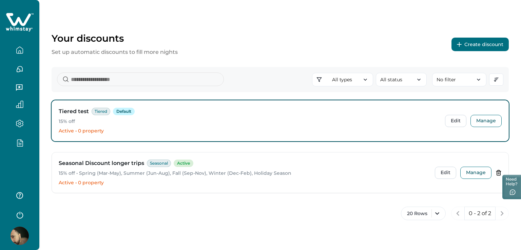
click at [489, 46] on button "Create discount" at bounding box center [479, 45] width 57 height 14
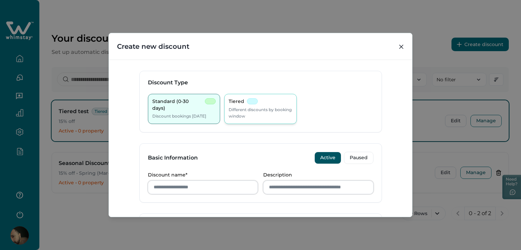
click at [282, 111] on p "Different discounts by booking window" at bounding box center [261, 112] width 64 height 13
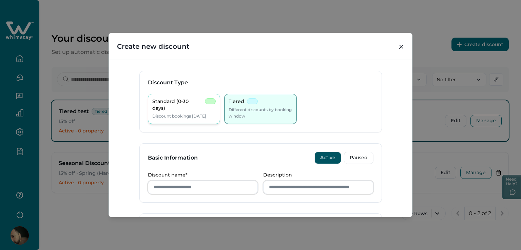
click at [201, 113] on p "Discount bookings [DATE]" at bounding box center [179, 116] width 54 height 7
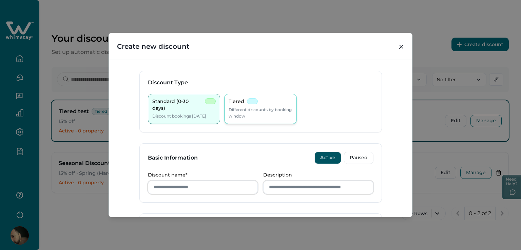
click at [265, 110] on p "Different discounts by booking window" at bounding box center [261, 112] width 64 height 13
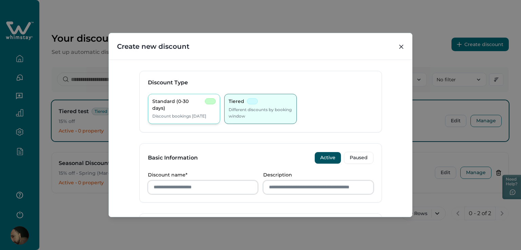
click at [194, 114] on p "Discount bookings [DATE]" at bounding box center [179, 116] width 54 height 7
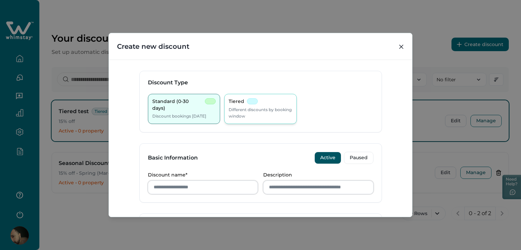
click at [260, 118] on p "Different discounts by booking window" at bounding box center [261, 112] width 64 height 13
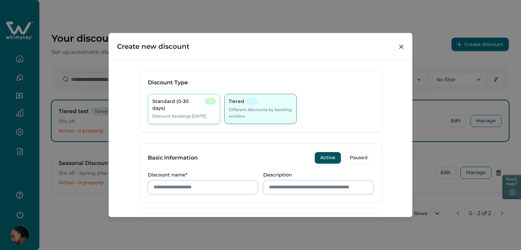
click at [178, 116] on p "Discount bookings [DATE]" at bounding box center [179, 116] width 54 height 7
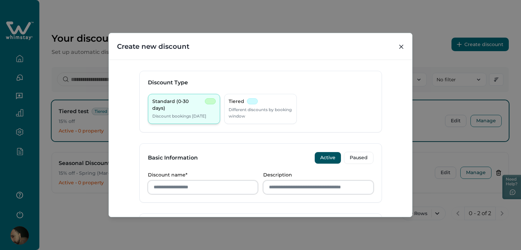
click at [170, 113] on p "Discount bookings [DATE]" at bounding box center [179, 116] width 54 height 7
click at [196, 190] on input "Discount name*" at bounding box center [203, 188] width 110 height 14
type input "**********"
click at [323, 190] on input "Description" at bounding box center [318, 188] width 110 height 14
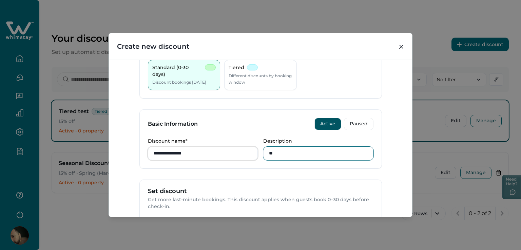
type input "*"
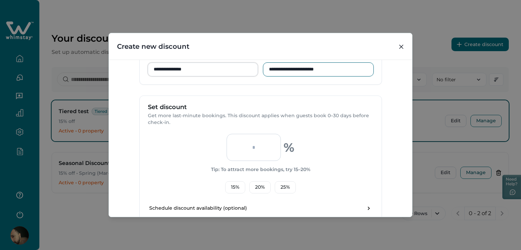
scroll to position [136, 0]
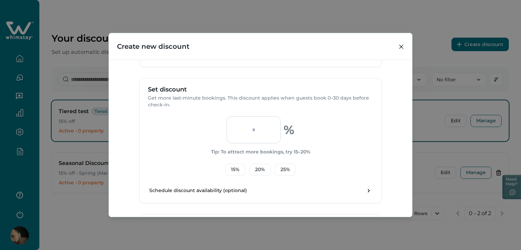
type input "**********"
click at [247, 131] on input "number" at bounding box center [254, 129] width 54 height 27
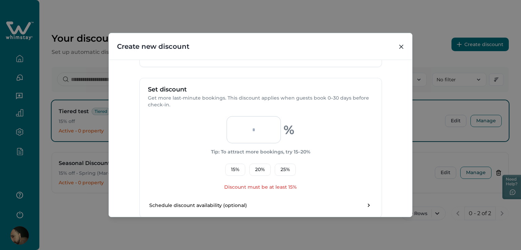
type input "*"
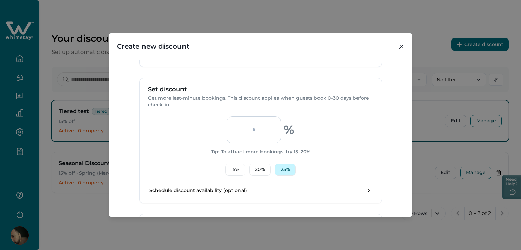
click at [279, 169] on button "25 %" at bounding box center [285, 170] width 21 height 12
type input "**"
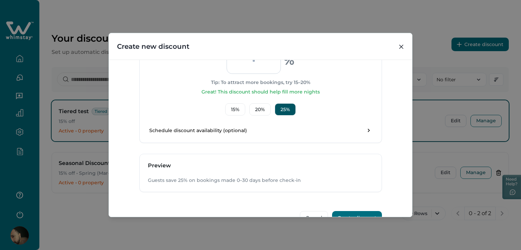
scroll to position [223, 0]
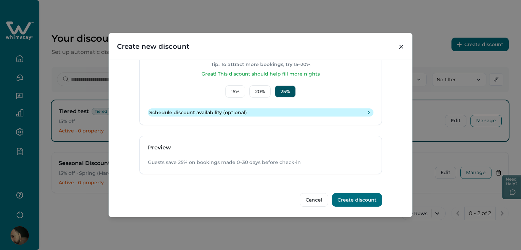
click at [365, 112] on icon "toggle schedule" at bounding box center [368, 112] width 7 height 7
click at [362, 110] on button "Schedule discount availability (optional)" at bounding box center [261, 113] width 226 height 8
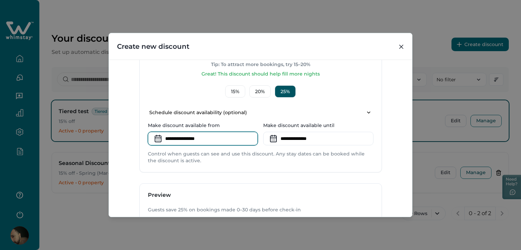
click at [177, 139] on input at bounding box center [203, 139] width 110 height 14
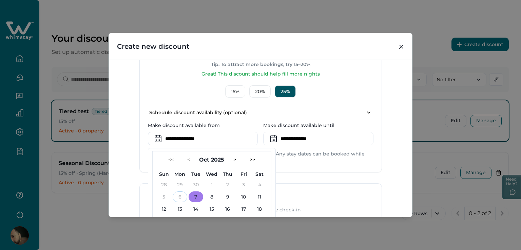
click at [193, 196] on button "7" at bounding box center [196, 197] width 15 height 11
type input "**********"
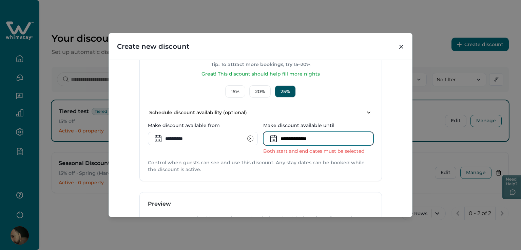
click at [291, 138] on input at bounding box center [318, 139] width 110 height 14
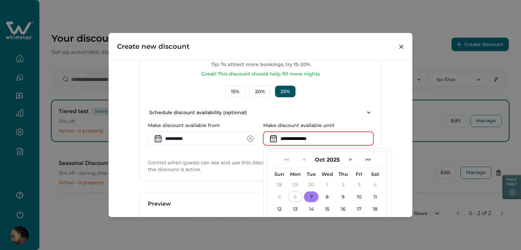
click at [307, 196] on button "7" at bounding box center [311, 197] width 15 height 11
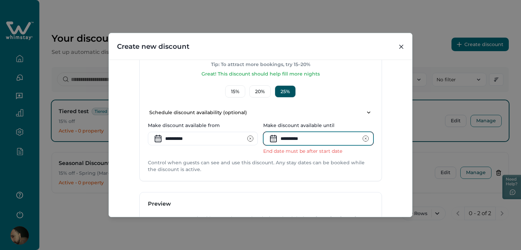
click at [299, 143] on input "**********" at bounding box center [318, 139] width 110 height 14
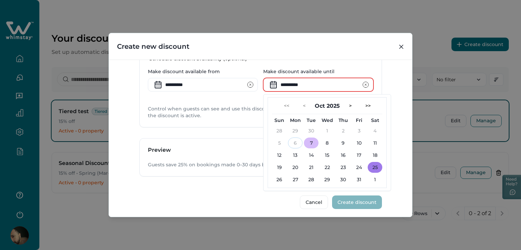
scroll to position [279, 0]
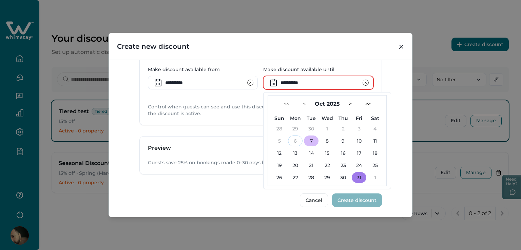
click at [360, 178] on button "31" at bounding box center [359, 177] width 15 height 11
type input "**********"
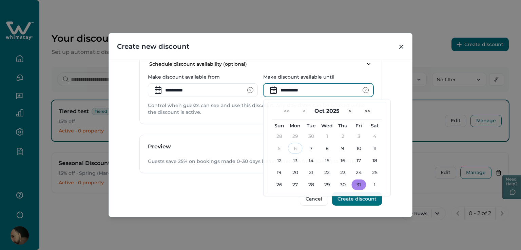
scroll to position [271, 0]
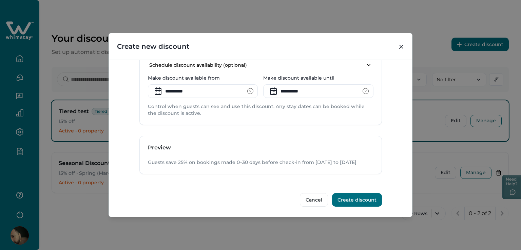
click at [247, 89] on icon "clear input" at bounding box center [250, 91] width 7 height 7
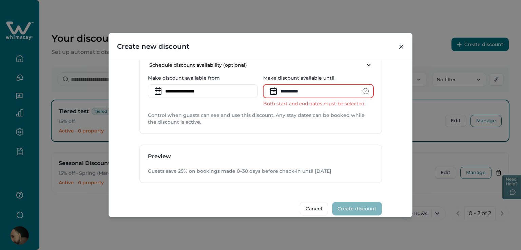
click at [363, 92] on icon "clear input" at bounding box center [365, 91] width 7 height 7
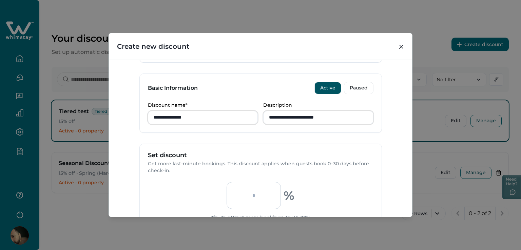
scroll to position [0, 0]
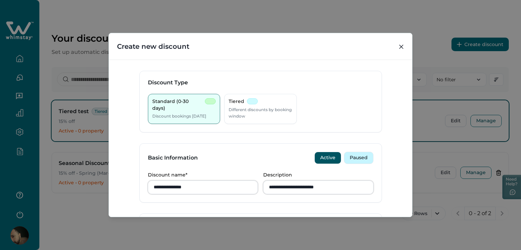
click at [349, 154] on button "Paused" at bounding box center [359, 158] width 30 height 12
click at [334, 155] on button "Active" at bounding box center [327, 158] width 27 height 12
click at [271, 189] on input "**********" at bounding box center [318, 188] width 110 height 14
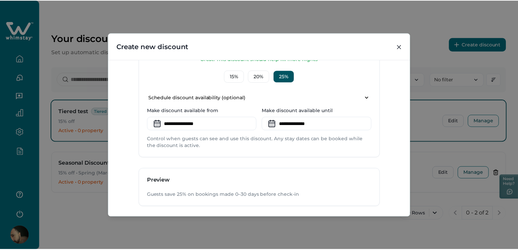
scroll to position [271, 0]
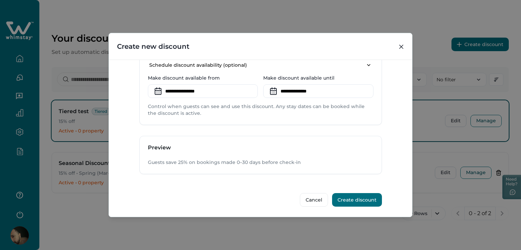
type input "**********"
click at [351, 196] on button "Create discount" at bounding box center [357, 200] width 50 height 14
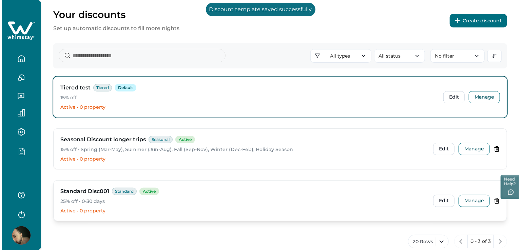
scroll to position [39, 0]
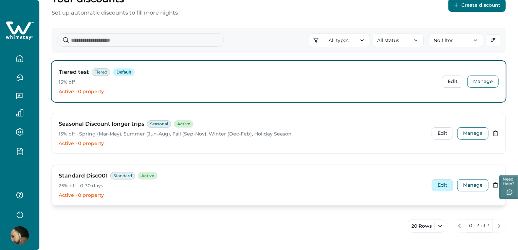
click at [436, 185] on button "Edit" at bounding box center [441, 185] width 21 height 12
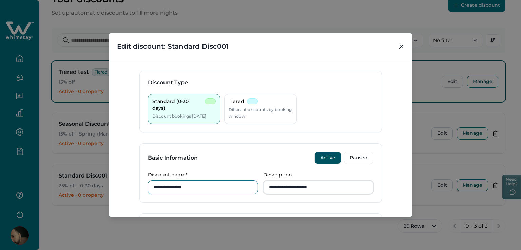
click at [209, 185] on input "**********" at bounding box center [203, 188] width 110 height 14
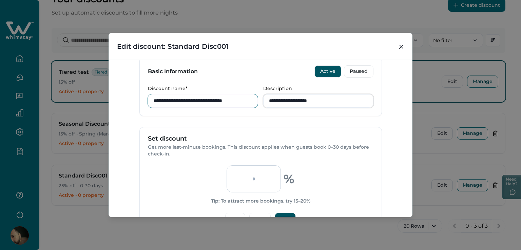
scroll to position [0, 0]
type input "**********"
click at [355, 104] on input "**********" at bounding box center [318, 101] width 110 height 14
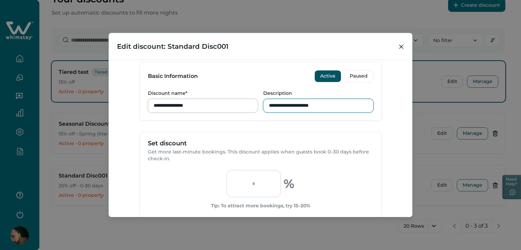
scroll to position [120, 0]
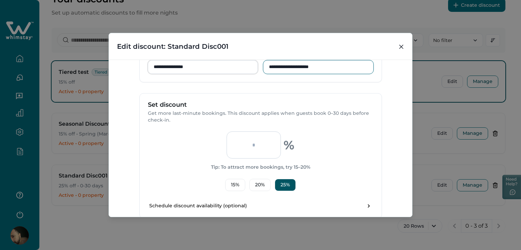
type input "**********"
drag, startPoint x: 249, startPoint y: 145, endPoint x: 299, endPoint y: 148, distance: 50.6
click at [277, 145] on input "**" at bounding box center [254, 145] width 54 height 27
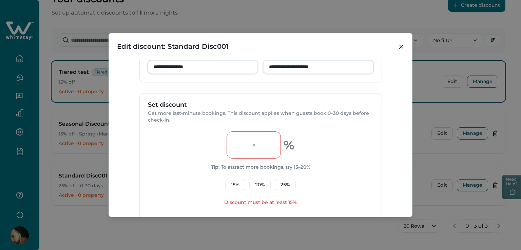
type input "*"
type input "**"
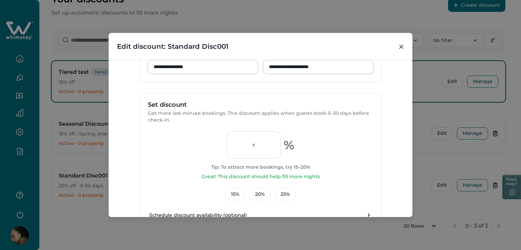
click at [331, 179] on div "** % Tip: To attract more bookings, try 15–20% Great! This discount should help…" at bounding box center [261, 166] width 226 height 69
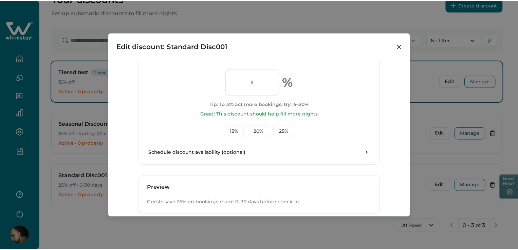
scroll to position [223, 0]
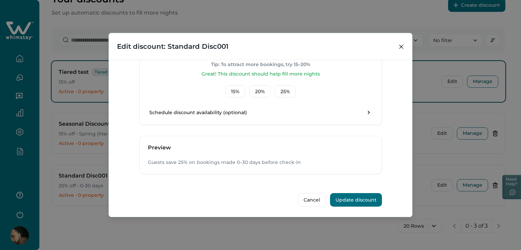
click at [317, 162] on p "Guests save 25% on bookings made 0–30 days before check-in" at bounding box center [261, 162] width 226 height 7
click at [150, 167] on div "Guests save 25% on bookings made 0–30 days before check-in" at bounding box center [261, 166] width 242 height 15
click at [360, 198] on button "Update discount" at bounding box center [356, 200] width 52 height 14
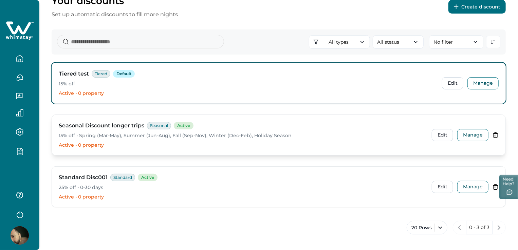
scroll to position [39, 0]
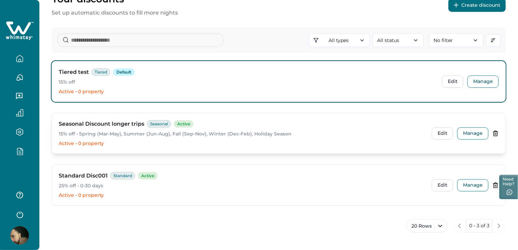
drag, startPoint x: 346, startPoint y: 84, endPoint x: 304, endPoint y: 141, distance: 70.5
click at [347, 141] on div "Seasonal Discount longer trips Seasonal Active 15% off • Spring (Mar-May), Summ…" at bounding box center [278, 133] width 453 height 40
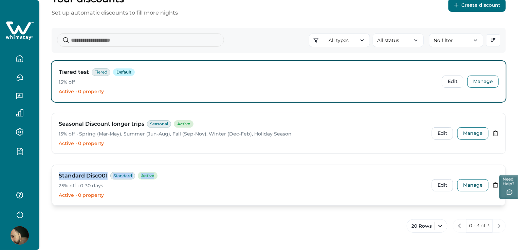
drag, startPoint x: 300, startPoint y: 142, endPoint x: 305, endPoint y: 173, distance: 30.6
click at [305, 173] on div "Tiered test Tiered Default 15% off Active • 0 property Edit Manage Seasonal Dis…" at bounding box center [279, 136] width 454 height 150
drag, startPoint x: 306, startPoint y: 173, endPoint x: 432, endPoint y: 86, distance: 153.4
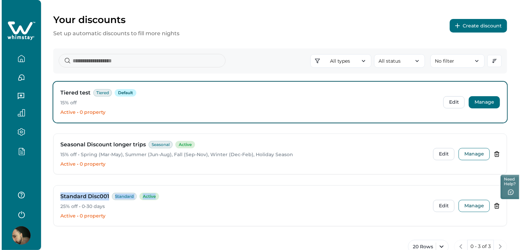
scroll to position [0, 0]
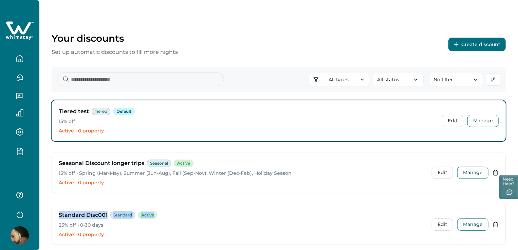
click at [492, 44] on button "Create discount" at bounding box center [476, 45] width 57 height 14
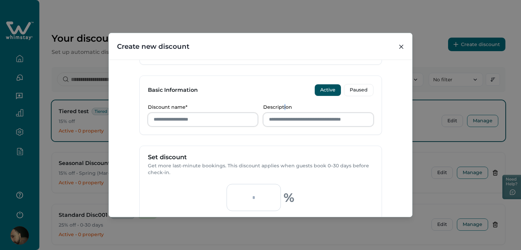
click at [284, 105] on p "Description" at bounding box center [316, 107] width 106 height 6
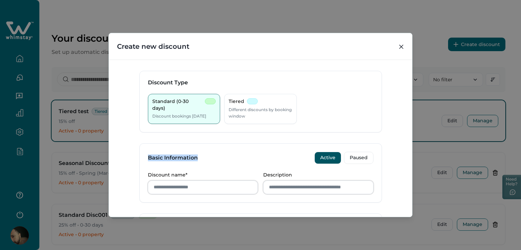
drag, startPoint x: 179, startPoint y: 171, endPoint x: 133, endPoint y: 139, distance: 56.3
click at [133, 139] on div "Discount Type Standard (0-30 days) Discount bookings [DATE] Tiered Different di…" at bounding box center [260, 138] width 303 height 157
click at [206, 166] on div "Basic Information Active Paused" at bounding box center [261, 158] width 242 height 28
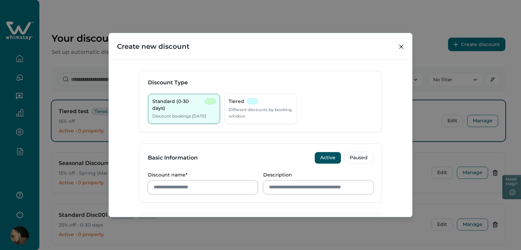
click at [208, 165] on div "Basic Information Active Paused" at bounding box center [261, 158] width 242 height 28
click at [398, 47] on button "Close" at bounding box center [401, 46] width 11 height 11
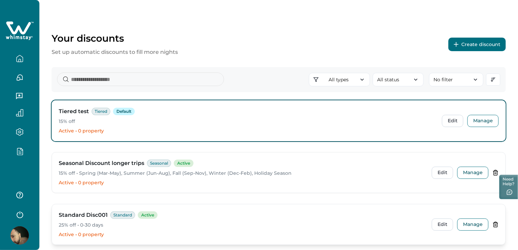
click at [137, 209] on div "Standard Disc001 Standard Active 25% off • 0-30 days Active • 0 property Edit M…" at bounding box center [278, 225] width 453 height 40
click at [149, 189] on div "Seasonal Discount longer trips Seasonal Active 15% off • Spring (Mar-May), Summ…" at bounding box center [278, 173] width 453 height 40
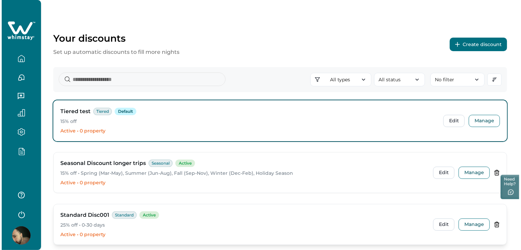
scroll to position [39, 0]
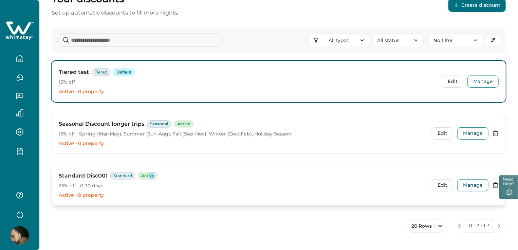
drag, startPoint x: 149, startPoint y: 187, endPoint x: 336, endPoint y: 169, distance: 188.0
click at [332, 168] on div "Standard Disc001 Standard Active 25% off • 0-30 days Active • 0 property Edit M…" at bounding box center [278, 185] width 453 height 40
drag, startPoint x: 372, startPoint y: 181, endPoint x: 441, endPoint y: 186, distance: 69.7
click at [442, 186] on button "Edit" at bounding box center [441, 185] width 21 height 12
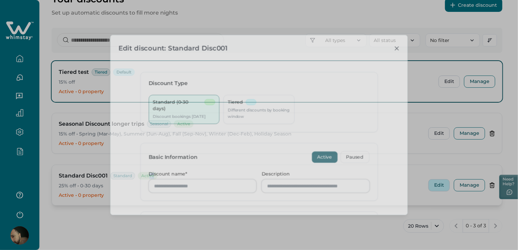
click at [442, 186] on div "Edit discount: Standard Disc001 Discount Type Standard (0-30 days) Discount boo…" at bounding box center [259, 125] width 518 height 250
type input "**********"
type input "**"
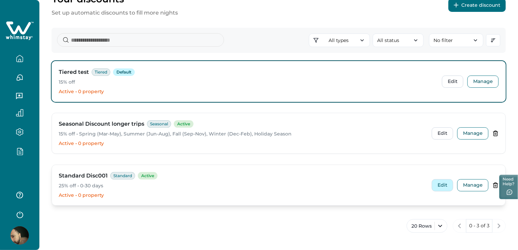
click at [436, 183] on button "Edit" at bounding box center [441, 185] width 21 height 12
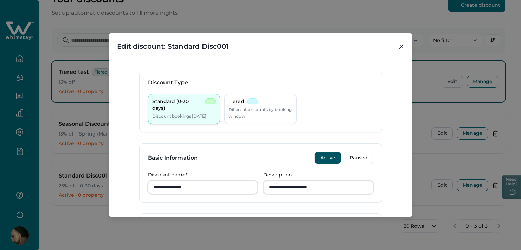
drag, startPoint x: 186, startPoint y: 128, endPoint x: 149, endPoint y: 113, distance: 39.4
click at [149, 113] on div "Standard (0-30 days) Discount bookings [DATE] Tiered Different discounts by boo…" at bounding box center [261, 113] width 242 height 38
drag, startPoint x: 157, startPoint y: 110, endPoint x: 176, endPoint y: 111, distance: 19.7
click at [176, 113] on p "Discount bookings [DATE]" at bounding box center [179, 116] width 54 height 7
click at [180, 113] on p "Discount bookings [DATE]" at bounding box center [179, 116] width 54 height 7
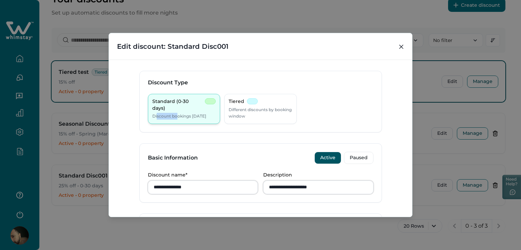
drag, startPoint x: 208, startPoint y: 113, endPoint x: 216, endPoint y: 109, distance: 9.3
click at [216, 109] on div "Standard (0-30 days) Discount bookings [DATE]" at bounding box center [184, 109] width 73 height 30
drag, startPoint x: 251, startPoint y: 81, endPoint x: 251, endPoint y: 84, distance: 3.7
click at [251, 84] on div "**********" at bounding box center [260, 138] width 303 height 157
click at [197, 89] on div "Discount Type" at bounding box center [261, 82] width 242 height 23
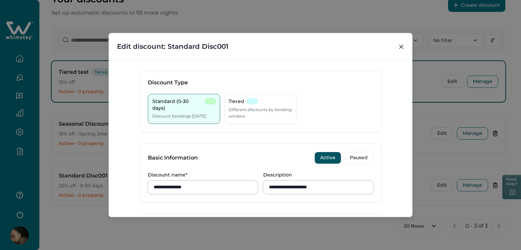
click at [197, 89] on div "Discount Type" at bounding box center [261, 82] width 242 height 23
drag, startPoint x: 197, startPoint y: 89, endPoint x: 220, endPoint y: 86, distance: 23.9
click at [199, 89] on div "Discount Type" at bounding box center [261, 82] width 242 height 23
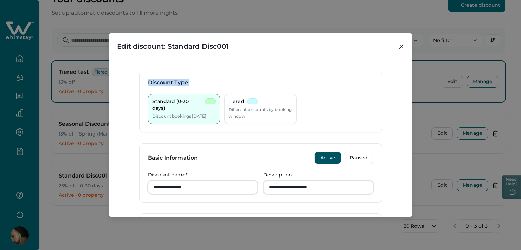
click at [227, 90] on div "Discount Type" at bounding box center [261, 82] width 242 height 23
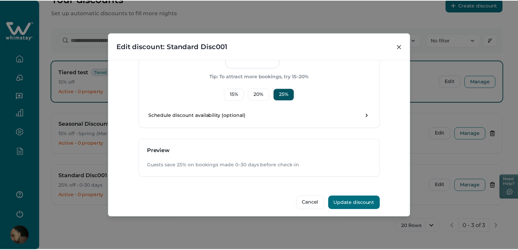
scroll to position [214, 0]
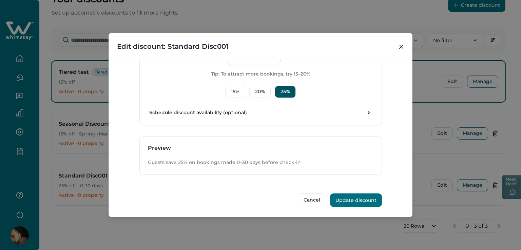
click at [364, 201] on button "Update discount" at bounding box center [356, 201] width 52 height 14
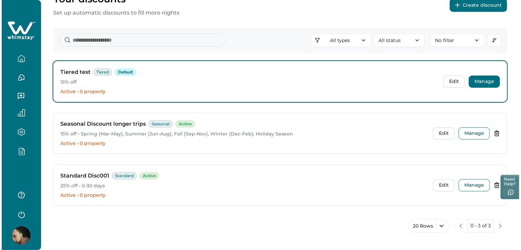
scroll to position [0, 0]
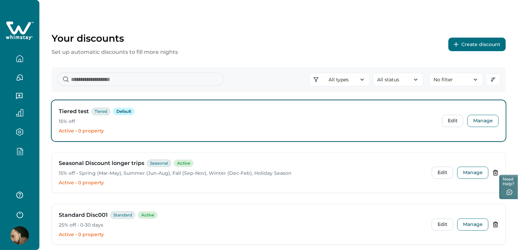
click at [486, 41] on button "Create discount" at bounding box center [476, 45] width 57 height 14
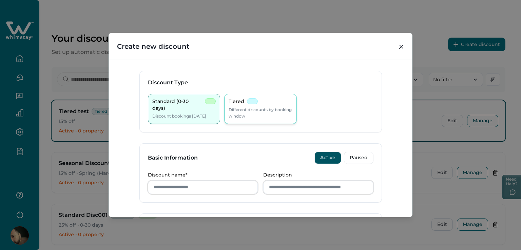
click at [270, 111] on p "Different discounts by booking window" at bounding box center [261, 112] width 64 height 13
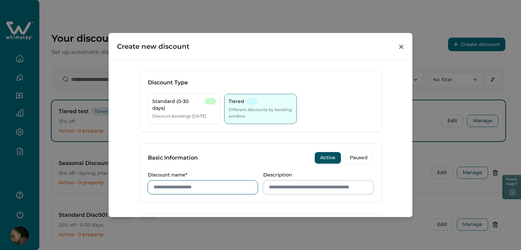
click at [171, 185] on input "Discount name*" at bounding box center [203, 188] width 110 height 14
type input "**********"
click at [315, 188] on input "Description" at bounding box center [318, 188] width 110 height 14
type input "*"
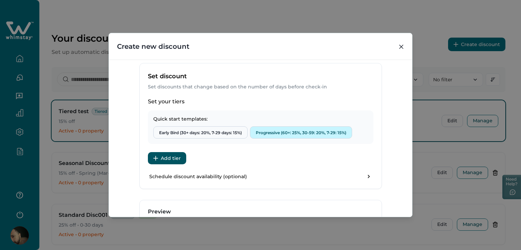
scroll to position [203, 0]
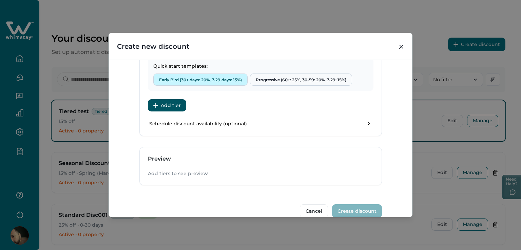
type input "**********"
click at [193, 81] on button "Early Bird (30+ days: 20%, 7-29 days: 15%)" at bounding box center [200, 80] width 94 height 12
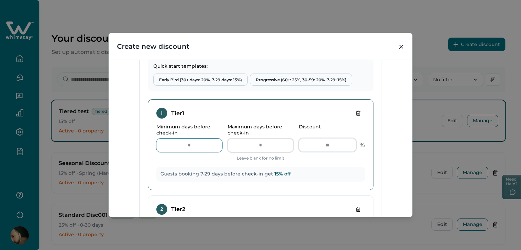
drag, startPoint x: 189, startPoint y: 147, endPoint x: 170, endPoint y: 147, distance: 19.0
click at [170, 147] on input "*" at bounding box center [189, 146] width 66 height 14
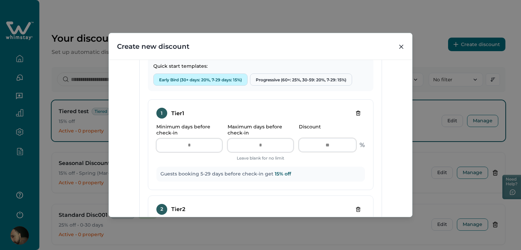
click at [191, 79] on button "Early Bird (30+ days: 20%, 7-29 days: 15%)" at bounding box center [200, 80] width 94 height 12
type input "*"
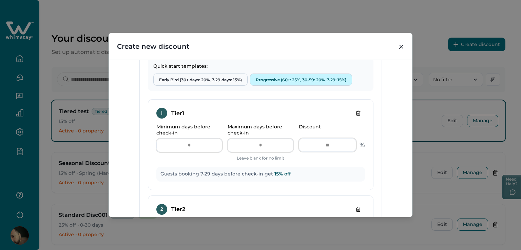
click at [285, 79] on button "Progressive (60+: 25%, 30-59: 20%, 7-29: 15%)" at bounding box center [301, 80] width 102 height 12
type input "**"
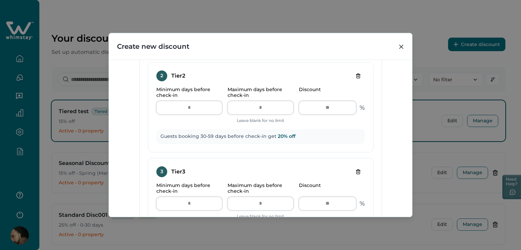
scroll to position [373, 0]
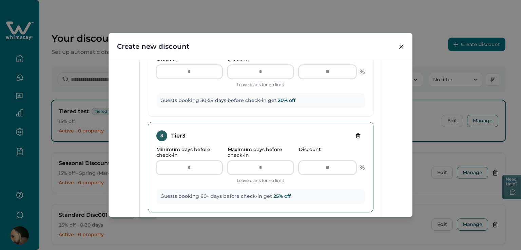
click at [355, 136] on icon "Delete tier" at bounding box center [357, 135] width 5 height 5
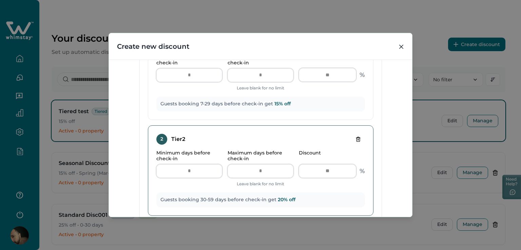
scroll to position [271, 0]
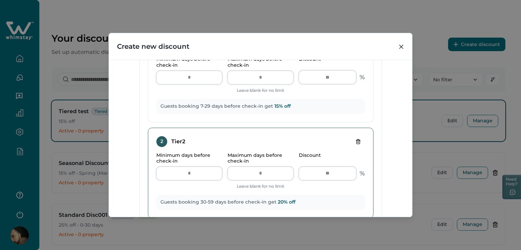
click at [357, 142] on icon "Delete tier" at bounding box center [357, 141] width 0 height 1
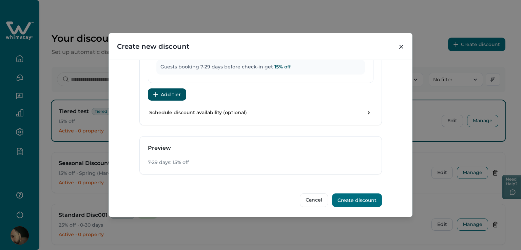
scroll to position [175, 0]
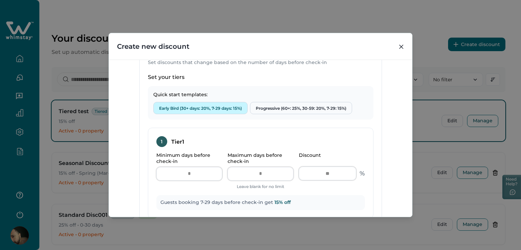
click at [180, 108] on button "Early Bird (30+ days: 20%, 7-29 days: 15%)" at bounding box center [200, 108] width 94 height 12
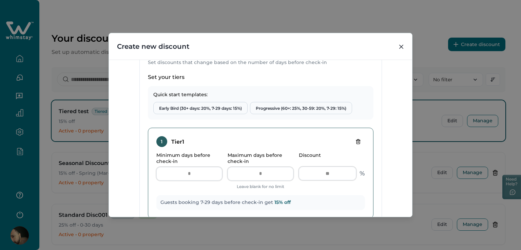
scroll to position [277, 0]
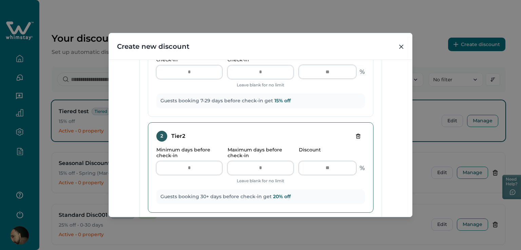
click at [356, 137] on icon "Delete tier" at bounding box center [357, 136] width 3 height 4
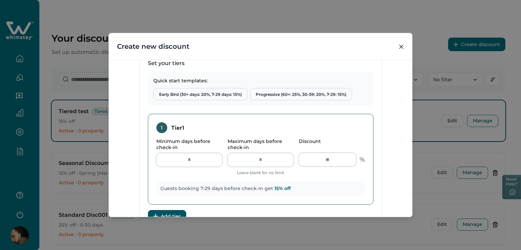
scroll to position [175, 0]
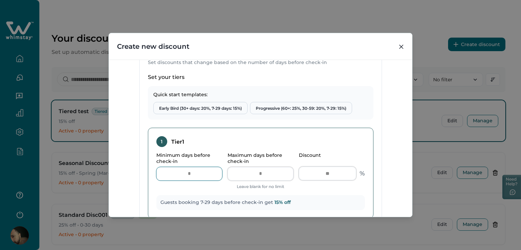
drag, startPoint x: 189, startPoint y: 172, endPoint x: 195, endPoint y: 172, distance: 6.1
click at [195, 172] on input "*" at bounding box center [189, 174] width 66 height 14
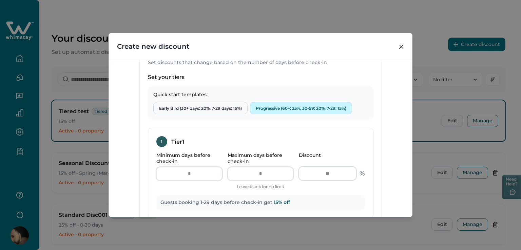
click at [285, 105] on button "Progressive (60+: 25%, 30-59: 20%, 7-29: 15%)" at bounding box center [301, 108] width 102 height 12
type input "*"
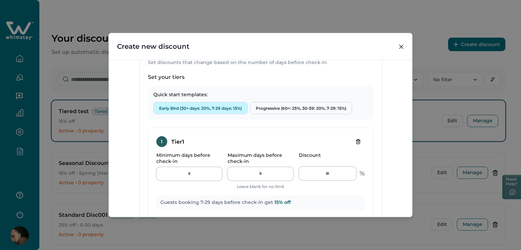
click at [190, 105] on button "Early Bird (30+ days: 20%, 7-29 days: 15%)" at bounding box center [200, 108] width 94 height 12
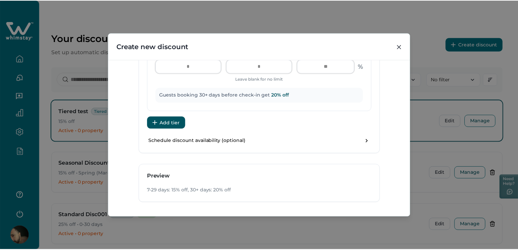
scroll to position [406, 0]
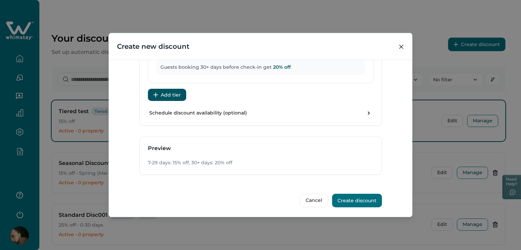
click at [360, 200] on button "Create discount" at bounding box center [357, 201] width 50 height 14
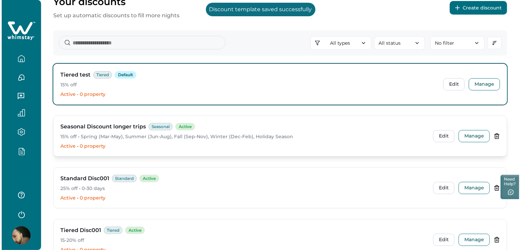
scroll to position [91, 0]
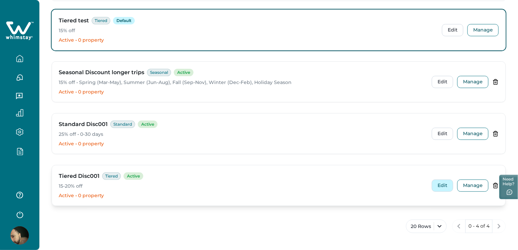
click at [437, 190] on button "Edit" at bounding box center [441, 186] width 21 height 12
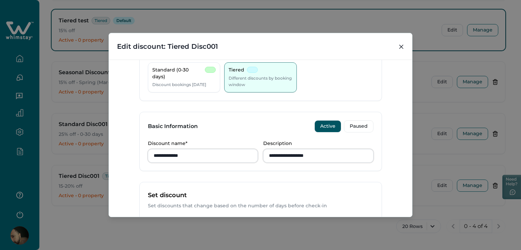
scroll to position [68, 0]
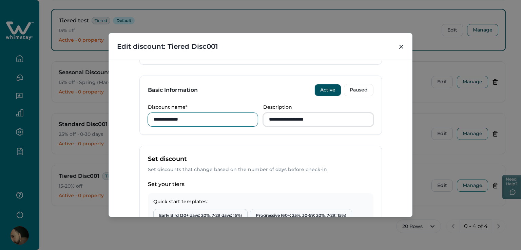
click at [209, 118] on input "**********" at bounding box center [203, 120] width 110 height 14
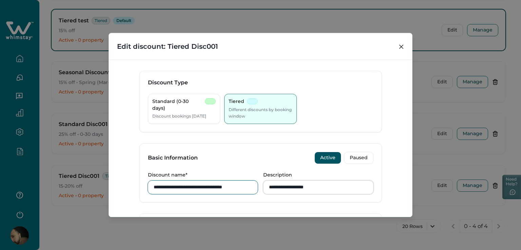
scroll to position [0, 0]
type input "**********"
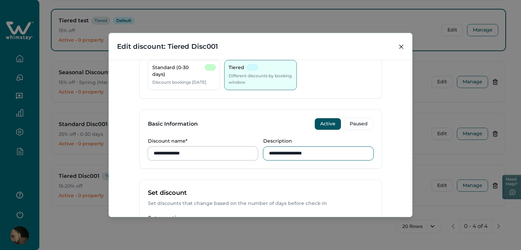
type input "**********"
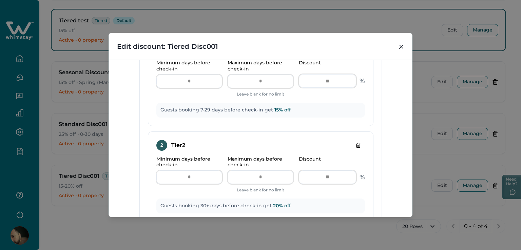
scroll to position [271, 0]
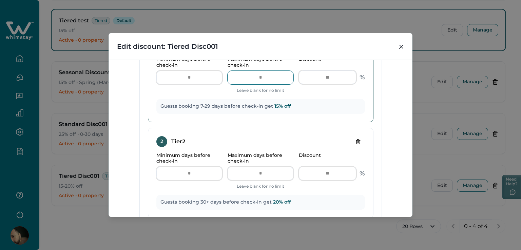
drag, startPoint x: 254, startPoint y: 78, endPoint x: 260, endPoint y: 79, distance: 6.1
click at [260, 79] on input "**" at bounding box center [261, 78] width 66 height 14
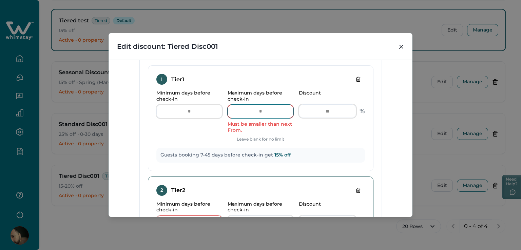
scroll to position [305, 0]
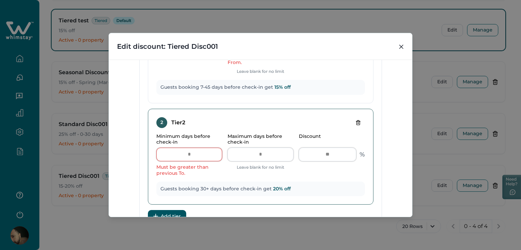
type input "**"
drag, startPoint x: 180, startPoint y: 152, endPoint x: 213, endPoint y: 156, distance: 32.8
click at [213, 156] on input "**" at bounding box center [189, 155] width 66 height 14
type input "*"
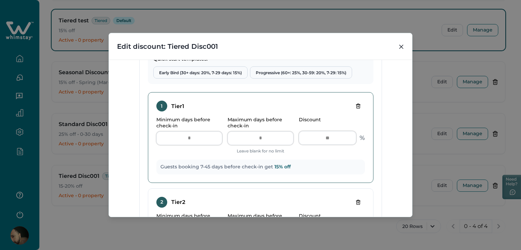
scroll to position [203, 0]
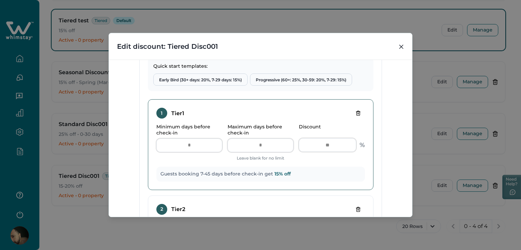
type input "**"
click at [298, 161] on div "1 Tier 1 Minimum days before check-in * Maximum days before check-in ** Leave b…" at bounding box center [261, 144] width 226 height 91
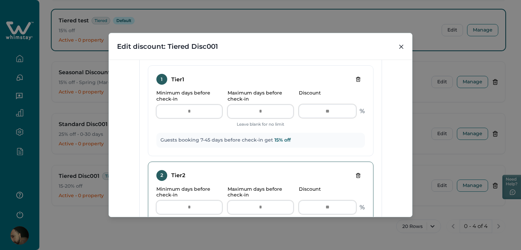
scroll to position [170, 0]
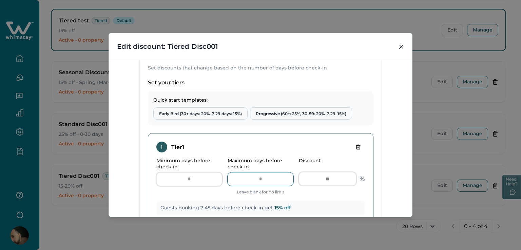
drag, startPoint x: 258, startPoint y: 181, endPoint x: 265, endPoint y: 181, distance: 6.8
click at [265, 181] on input "**" at bounding box center [261, 180] width 66 height 14
type input "*"
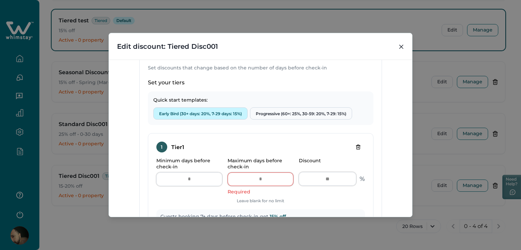
click at [215, 113] on button "Early Bird (30+ days: 20%, 7-29 days: 15%)" at bounding box center [200, 114] width 94 height 12
type input "**"
click at [215, 113] on button "Early Bird (30+ days: 20%, 7-29 days: 15%)" at bounding box center [200, 114] width 94 height 12
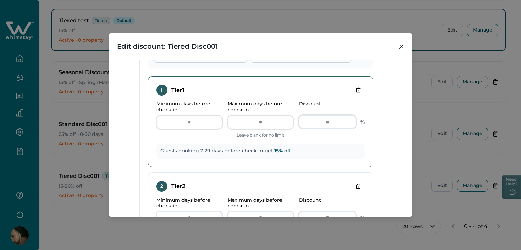
scroll to position [237, 0]
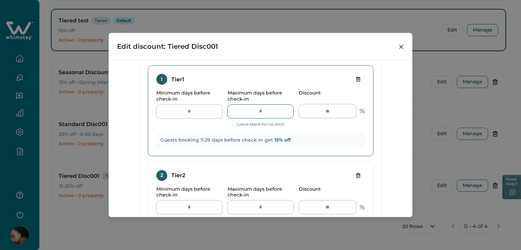
click at [256, 108] on input "**" at bounding box center [261, 112] width 66 height 14
drag, startPoint x: 279, startPoint y: 107, endPoint x: 283, endPoint y: 112, distance: 6.7
click at [279, 108] on input "**" at bounding box center [261, 112] width 66 height 14
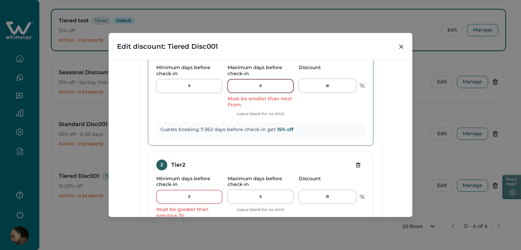
scroll to position [271, 0]
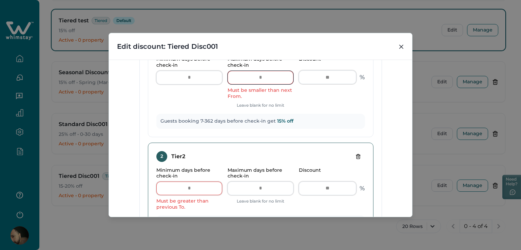
type input "***"
click at [187, 185] on input "**" at bounding box center [189, 189] width 66 height 14
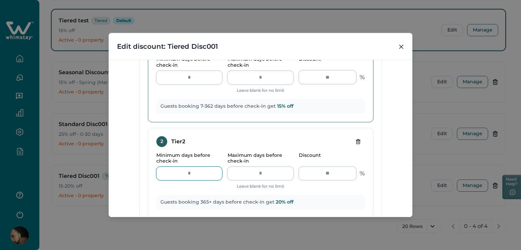
type input "***"
click at [259, 80] on input "***" at bounding box center [261, 78] width 66 height 14
type input "*"
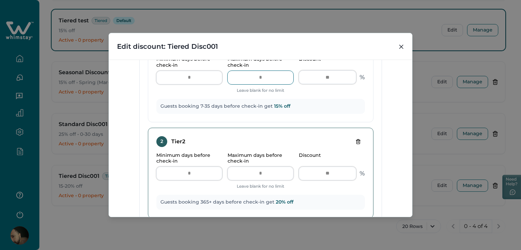
type input "**"
click at [211, 171] on input "***" at bounding box center [189, 174] width 66 height 14
type input "*"
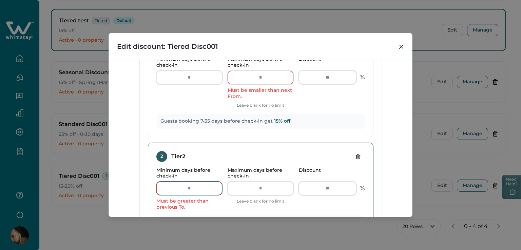
type input "*"
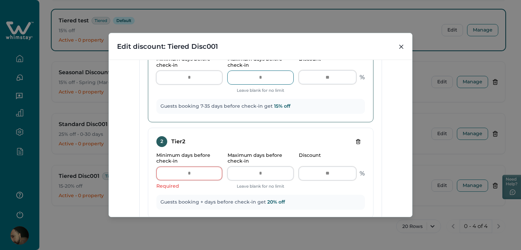
click at [268, 79] on input "**" at bounding box center [261, 78] width 66 height 14
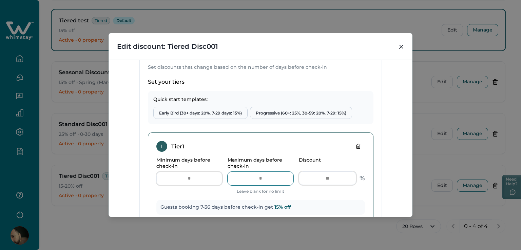
scroll to position [170, 0]
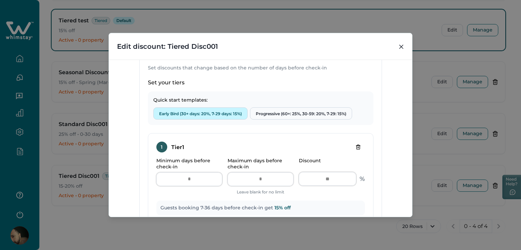
click at [210, 114] on button "Early Bird (30+ days: 20%, 7-29 days: 15%)" at bounding box center [200, 114] width 94 height 12
type input "**"
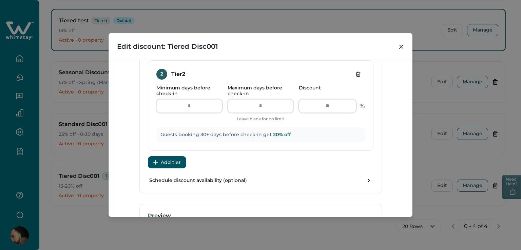
scroll to position [339, 0]
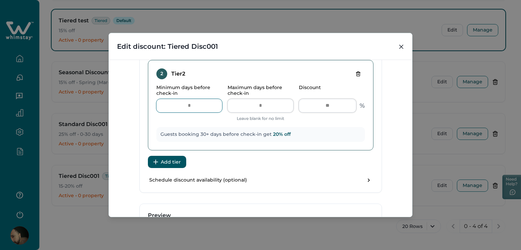
click at [210, 106] on input "**" at bounding box center [189, 106] width 66 height 14
click at [246, 108] on input "Maximum days before check-in" at bounding box center [261, 106] width 66 height 14
drag, startPoint x: 297, startPoint y: 99, endPoint x: 258, endPoint y: 99, distance: 39.7
click at [258, 99] on div "Minimum days before check-in ** Maximum days before check-in ** Leave blank for…" at bounding box center [260, 103] width 209 height 37
type input "*"
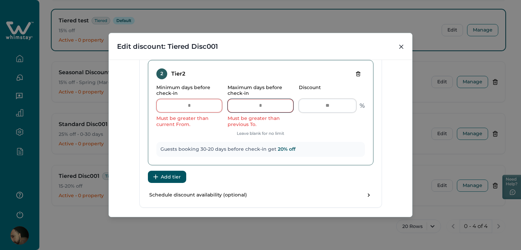
type input "*"
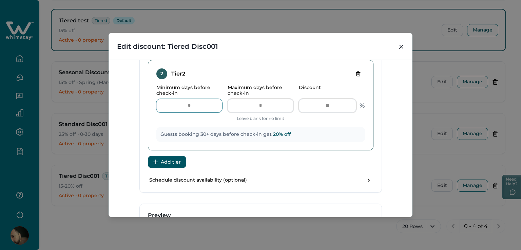
click at [171, 109] on input "**" at bounding box center [189, 106] width 66 height 14
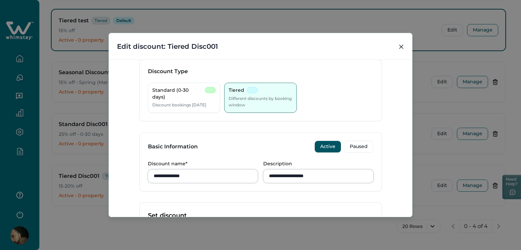
scroll to position [0, 0]
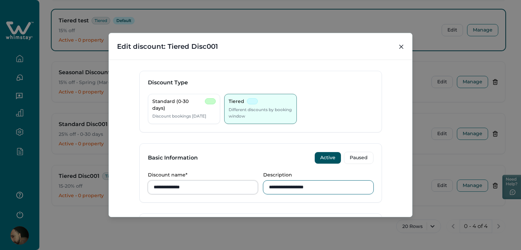
click at [356, 190] on input "**********" at bounding box center [318, 188] width 110 height 14
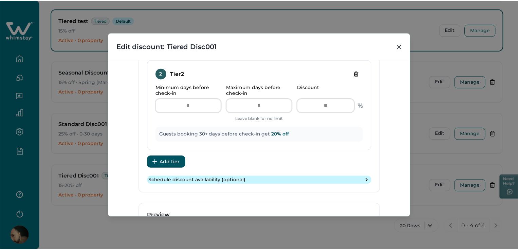
scroll to position [406, 0]
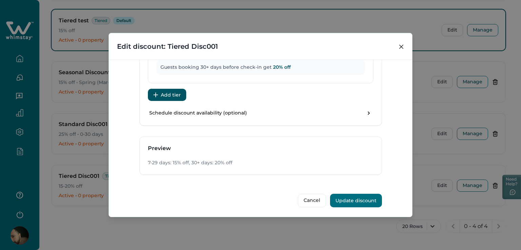
click at [360, 203] on button "Update discount" at bounding box center [356, 201] width 52 height 14
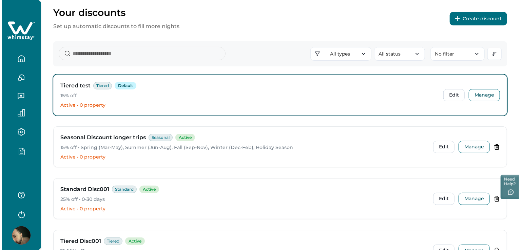
scroll to position [0, 0]
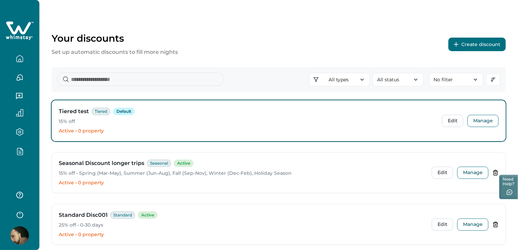
click at [500, 42] on button "Create discount" at bounding box center [476, 45] width 57 height 14
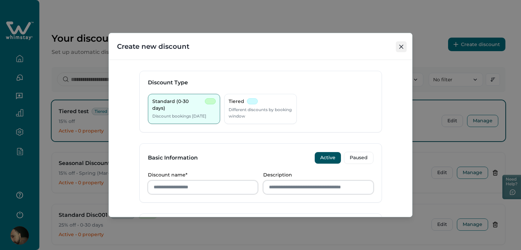
click at [403, 45] on icon "Close" at bounding box center [401, 47] width 4 height 4
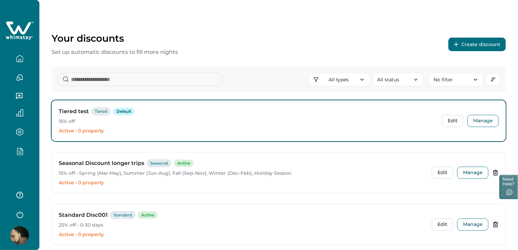
click at [478, 43] on button "Create discount" at bounding box center [476, 45] width 57 height 14
click at [471, 49] on button "Create discount" at bounding box center [476, 45] width 57 height 14
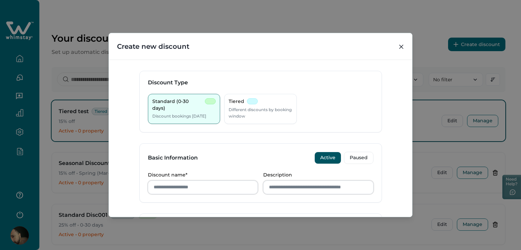
click at [471, 49] on div "Create new discount Discount Type Standard (0-30 days) Discount bookings [DATE]…" at bounding box center [260, 125] width 521 height 250
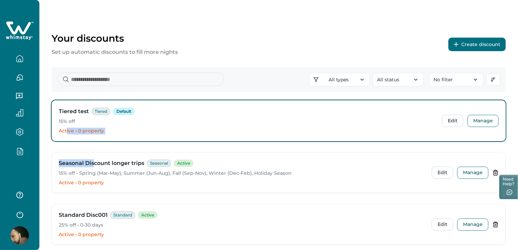
click at [77, 133] on div "Tiered test Tiered Default 15% off Active • 0 property Edit Manage Seasonal Dis…" at bounding box center [279, 201] width 454 height 202
click at [365, 150] on div "Tiered test Tiered Default 15% off Active • 0 property Edit Manage Seasonal Dis…" at bounding box center [279, 201] width 454 height 202
click at [318, 36] on div "Your discounts Set up automatic discounts to fill more nights Create discount" at bounding box center [279, 45] width 454 height 24
click at [446, 50] on div "Your discounts Set up automatic discounts to fill more nights Create discount" at bounding box center [279, 45] width 454 height 24
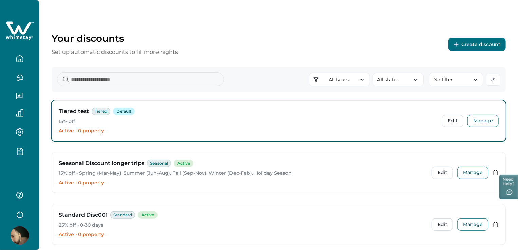
click at [446, 50] on div "Your discounts Set up automatic discounts to fill more nights Create discount" at bounding box center [279, 45] width 454 height 24
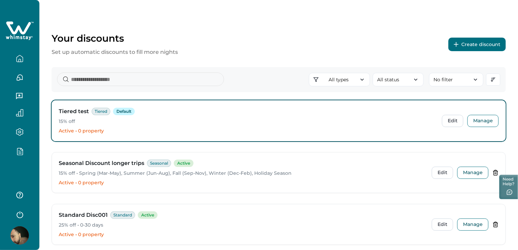
click at [446, 50] on div "Your discounts Set up automatic discounts to fill more nights Create discount" at bounding box center [279, 45] width 454 height 24
drag, startPoint x: 446, startPoint y: 50, endPoint x: 482, endPoint y: 34, distance: 39.8
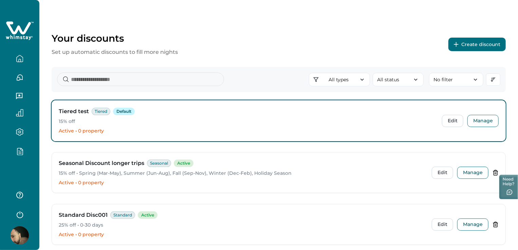
click at [482, 34] on div "Your discounts Set up automatic discounts to fill more nights Create discount" at bounding box center [279, 45] width 454 height 24
click at [498, 40] on button "Create discount" at bounding box center [476, 45] width 57 height 14
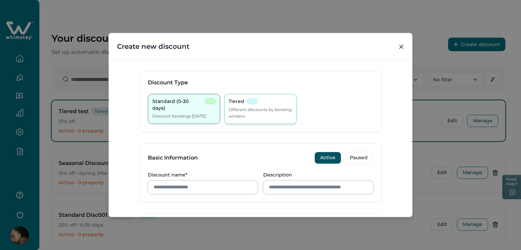
click at [273, 118] on p "Different discounts by booking window" at bounding box center [261, 112] width 64 height 13
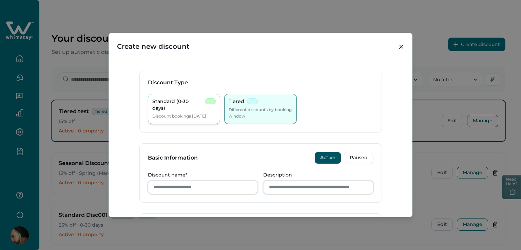
click at [184, 113] on p "Discount bookings [DATE]" at bounding box center [179, 116] width 54 height 7
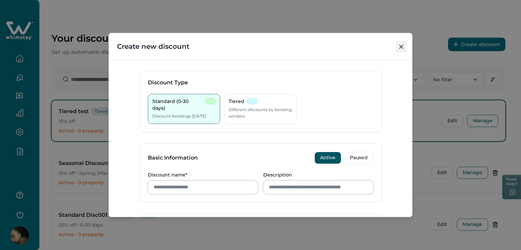
click at [397, 45] on button "Close" at bounding box center [401, 46] width 11 height 11
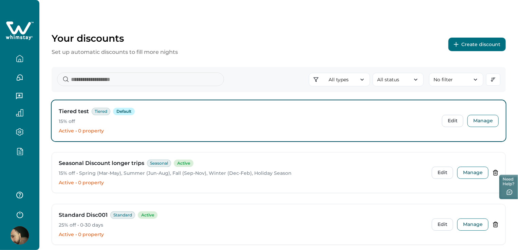
click at [472, 44] on button "Create discount" at bounding box center [476, 45] width 57 height 14
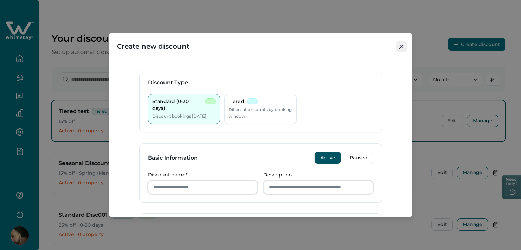
click at [402, 48] on icon "Close" at bounding box center [401, 47] width 4 height 4
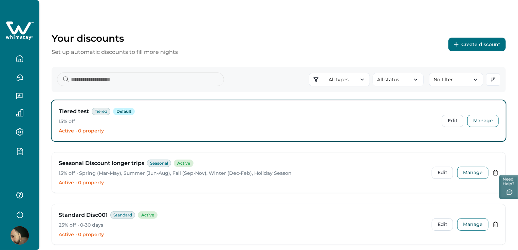
click at [16, 207] on div at bounding box center [19, 202] width 27 height 38
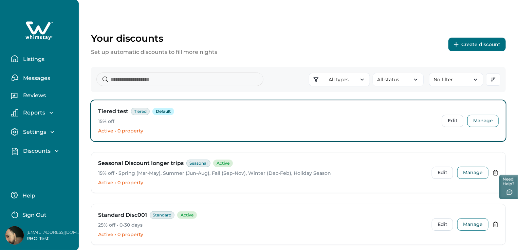
click at [36, 213] on p "Sign Out" at bounding box center [34, 215] width 24 height 7
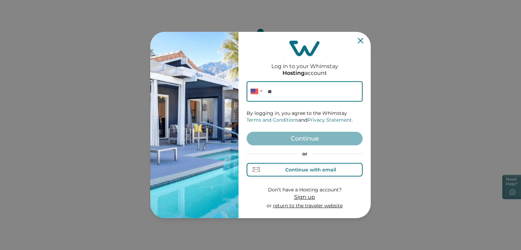
click at [309, 168] on div "Continue with email" at bounding box center [310, 169] width 51 height 5
click at [257, 94] on input at bounding box center [305, 91] width 116 height 20
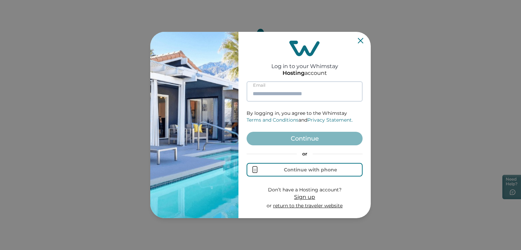
paste input "**********"
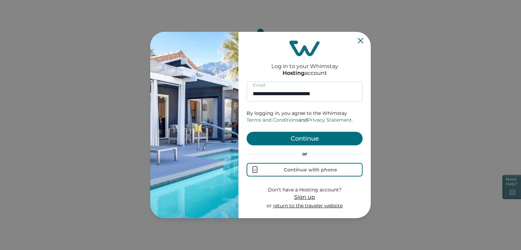
type input "**********"
click at [304, 141] on button "Continue" at bounding box center [305, 139] width 116 height 14
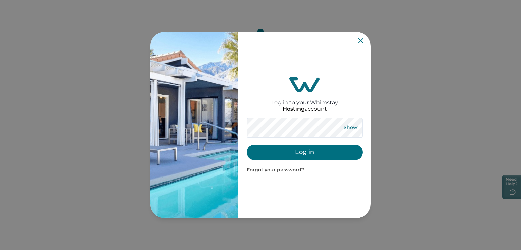
click at [352, 125] on button "Show" at bounding box center [350, 127] width 24 height 9
click at [352, 125] on button "Hide" at bounding box center [350, 127] width 22 height 9
click at [308, 151] on button "Log in" at bounding box center [305, 152] width 116 height 15
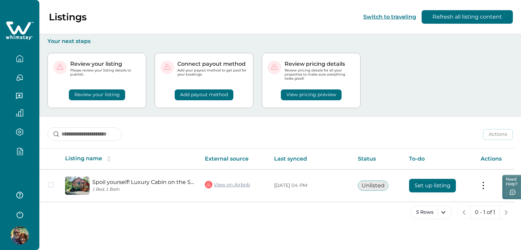
click at [19, 149] on icon "button" at bounding box center [19, 152] width 7 height 8
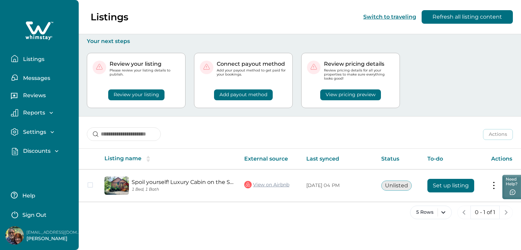
click at [20, 148] on div "Discounts" at bounding box center [39, 151] width 42 height 7
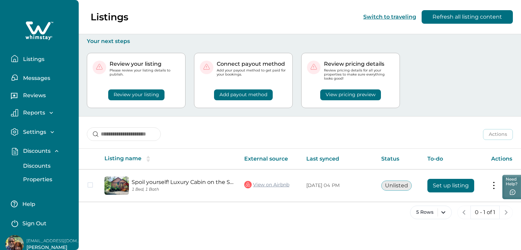
click at [37, 164] on p "Discounts" at bounding box center [36, 166] width 30 height 7
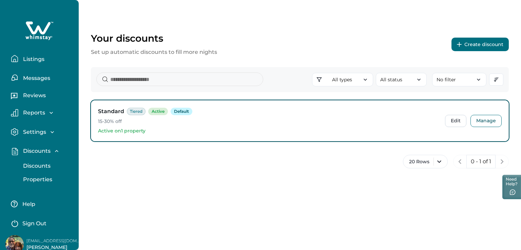
click at [479, 47] on button "Create discount" at bounding box center [479, 45] width 57 height 14
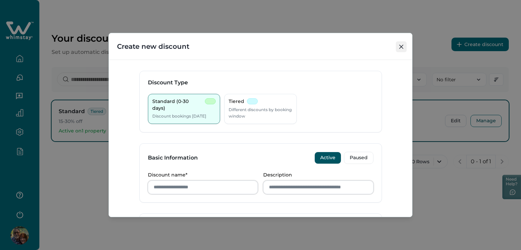
click at [404, 43] on button "Close" at bounding box center [401, 46] width 11 height 11
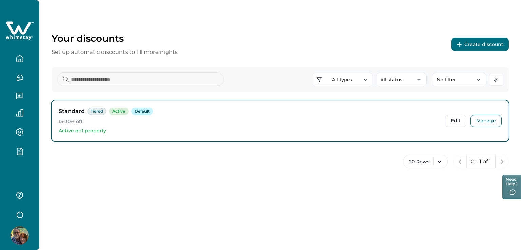
click at [21, 149] on icon "button" at bounding box center [22, 149] width 2 height 2
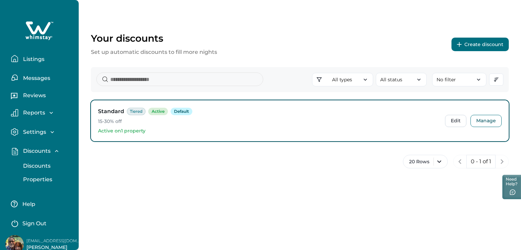
click at [38, 165] on p "Discounts" at bounding box center [36, 166] width 30 height 7
click at [38, 177] on p "Properties" at bounding box center [36, 179] width 31 height 7
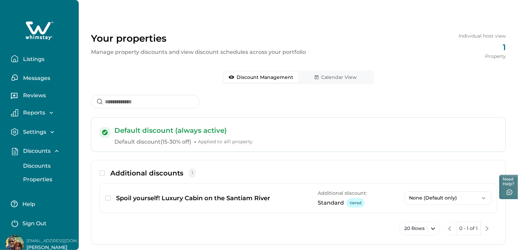
click at [254, 18] on div "Your properties Manage property discounts and view discount schedules across yo…" at bounding box center [298, 132] width 439 height 265
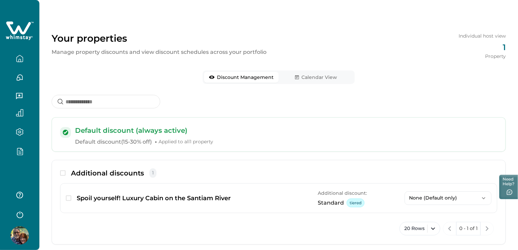
click at [27, 172] on div at bounding box center [19, 125] width 39 height 250
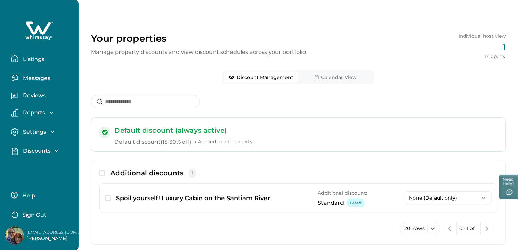
click at [37, 60] on p "Listings" at bounding box center [32, 59] width 23 height 7
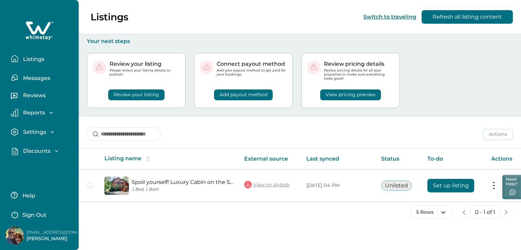
click at [40, 149] on p "Discounts" at bounding box center [36, 151] width 30 height 7
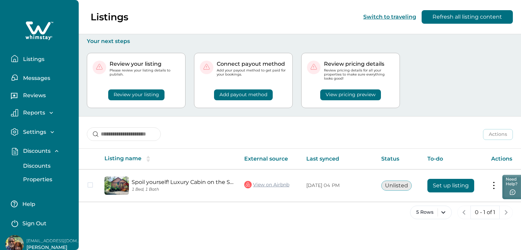
click at [39, 180] on p "Properties" at bounding box center [36, 179] width 31 height 7
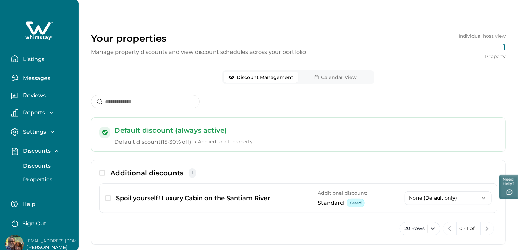
click at [29, 59] on p "Listings" at bounding box center [32, 59] width 23 height 7
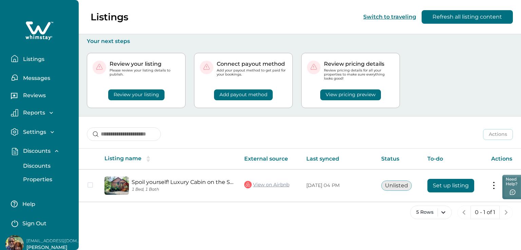
click at [37, 164] on p "Discounts" at bounding box center [36, 166] width 30 height 7
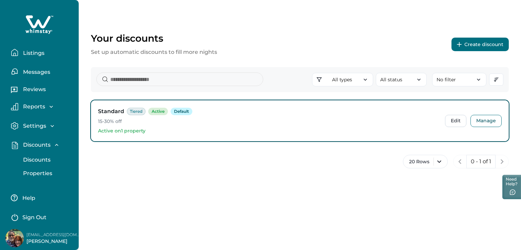
scroll to position [8, 0]
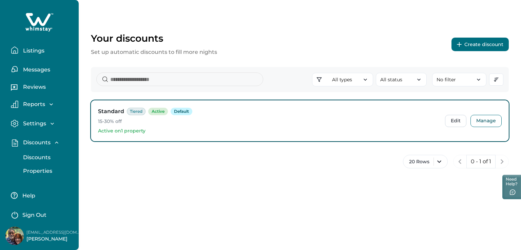
click at [33, 213] on p "Sign Out" at bounding box center [34, 215] width 24 height 7
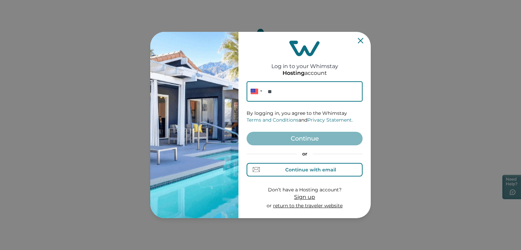
click at [322, 172] on div "Continue with email" at bounding box center [310, 169] width 51 height 5
click at [308, 170] on div "Continue with email" at bounding box center [310, 169] width 51 height 5
click at [311, 172] on div "Continue with email" at bounding box center [310, 169] width 51 height 5
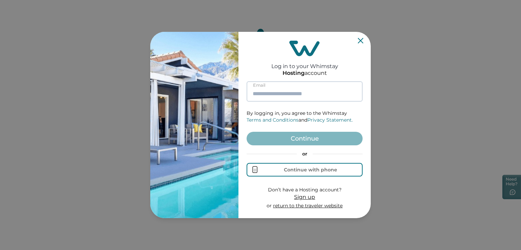
click at [266, 93] on input at bounding box center [305, 91] width 116 height 20
paste input "**********"
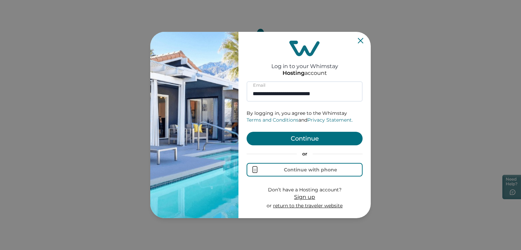
type input "**********"
click at [307, 136] on button "Continue" at bounding box center [305, 139] width 116 height 14
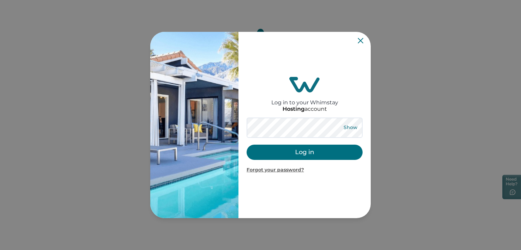
click at [351, 129] on button "Show" at bounding box center [350, 127] width 24 height 9
click at [351, 129] on button "Hide" at bounding box center [350, 127] width 22 height 9
click at [310, 152] on button "Log in" at bounding box center [305, 152] width 116 height 15
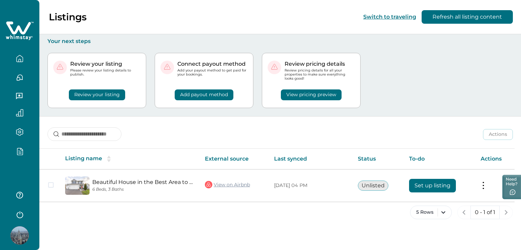
click at [32, 194] on button "button" at bounding box center [19, 196] width 27 height 14
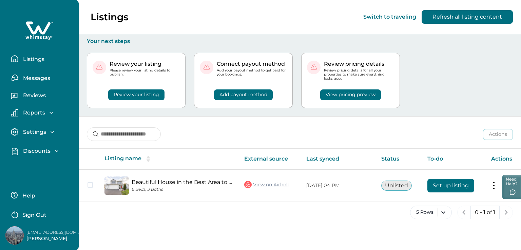
click at [40, 151] on p "Discounts" at bounding box center [36, 151] width 30 height 7
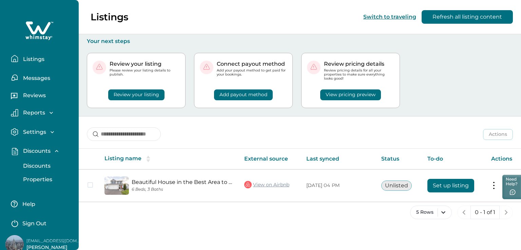
click at [37, 168] on p "Discounts" at bounding box center [36, 166] width 30 height 7
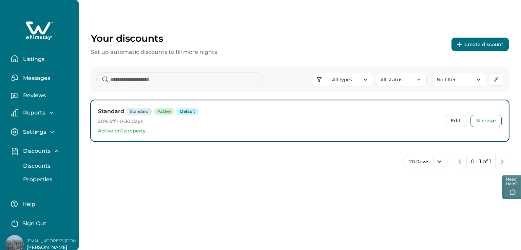
click at [39, 177] on p "Properties" at bounding box center [36, 179] width 31 height 7
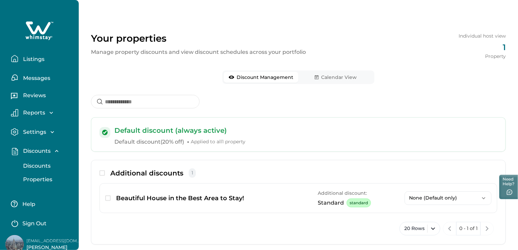
click at [37, 58] on p "Listings" at bounding box center [32, 59] width 23 height 7
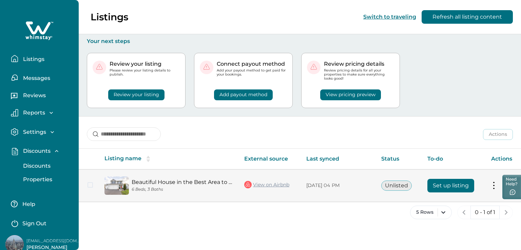
click at [448, 186] on button "Set up listing" at bounding box center [450, 186] width 47 height 14
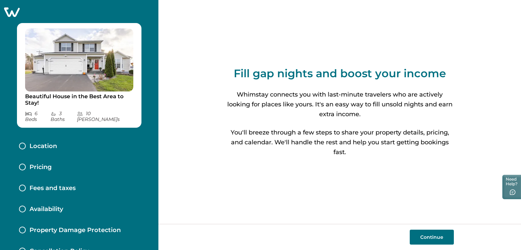
click at [435, 238] on button "Continue" at bounding box center [432, 237] width 44 height 15
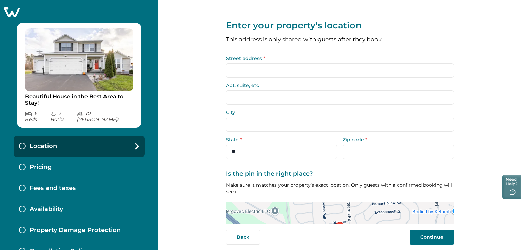
click at [258, 66] on input "Street address *" at bounding box center [340, 70] width 228 height 14
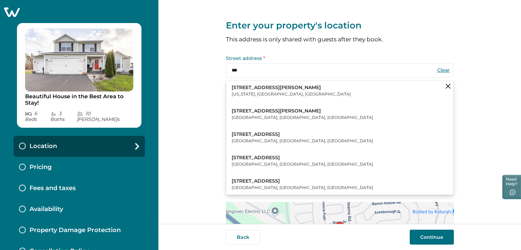
click at [258, 89] on p "[STREET_ADDRESS][PERSON_NAME]" at bounding box center [291, 87] width 119 height 7
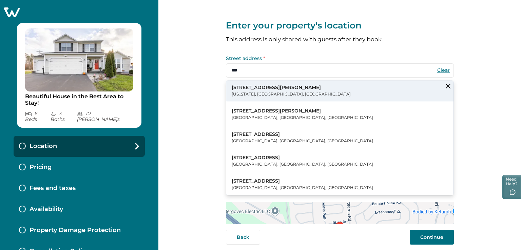
type input "**********"
type input "********"
select select "**"
type input "*****"
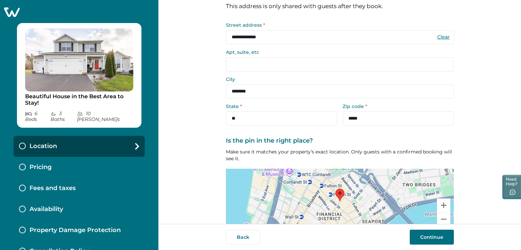
scroll to position [68, 0]
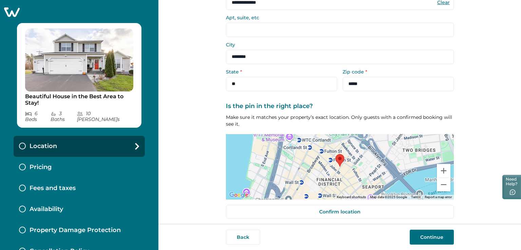
click at [430, 236] on button "Continue" at bounding box center [432, 237] width 44 height 15
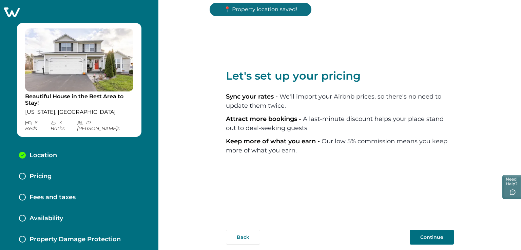
click at [427, 233] on button "Continue" at bounding box center [432, 237] width 44 height 15
click at [427, 233] on div "Let's set up your pricing Sync your rates - We'll import your Airbnb prices, so…" at bounding box center [339, 125] width 363 height 250
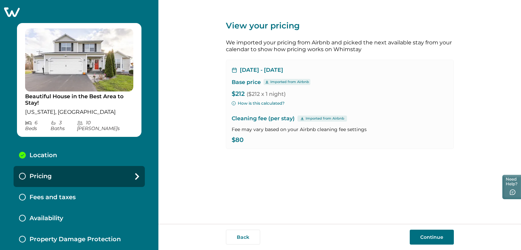
click at [430, 234] on button "Continue" at bounding box center [432, 237] width 44 height 15
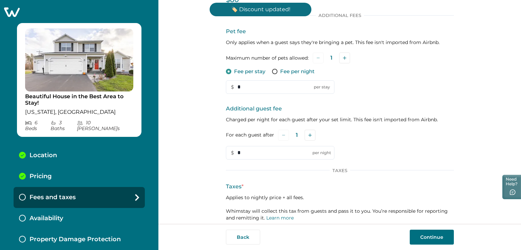
click at [425, 237] on button "Continue" at bounding box center [432, 237] width 44 height 15
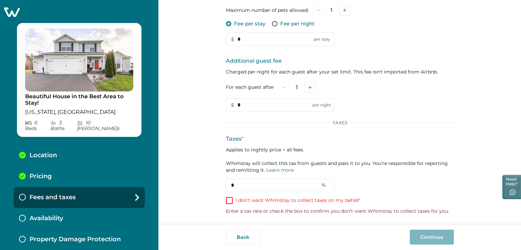
click at [228, 199] on span at bounding box center [229, 200] width 7 height 7
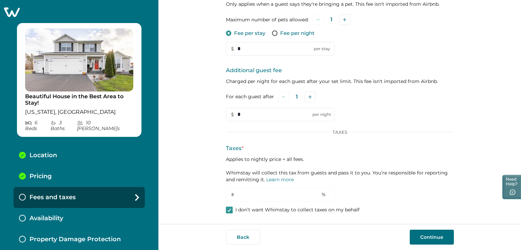
click at [439, 239] on button "Continue" at bounding box center [432, 237] width 44 height 15
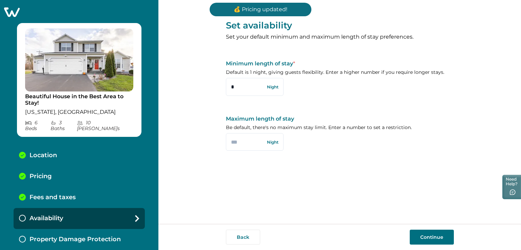
click at [428, 237] on button "Continue" at bounding box center [432, 237] width 44 height 15
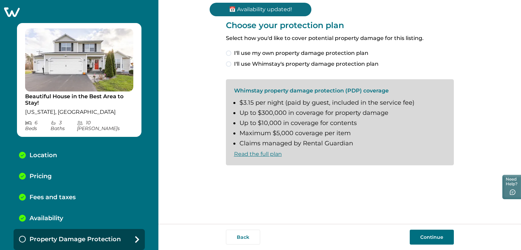
click at [226, 65] on label "I'll use Whimstay's property damage protection plan" at bounding box center [340, 64] width 228 height 8
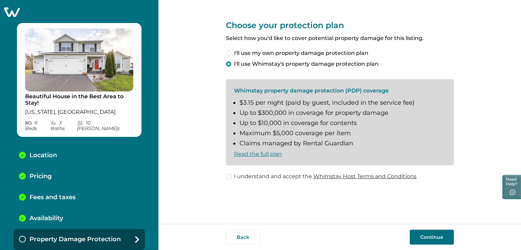
click at [231, 179] on span at bounding box center [228, 176] width 5 height 5
click at [431, 238] on button "Continue" at bounding box center [432, 237] width 44 height 15
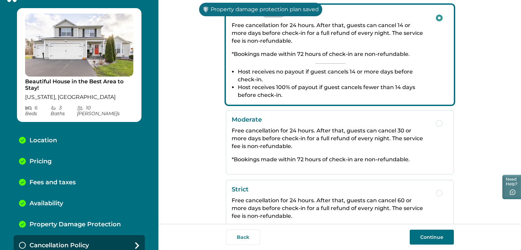
scroll to position [147, 0]
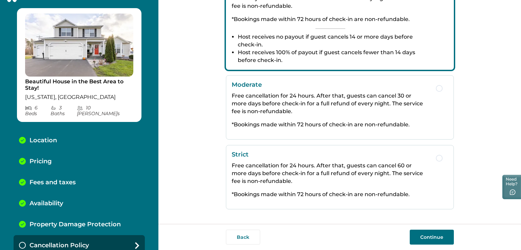
click at [431, 234] on button "Continue" at bounding box center [432, 237] width 44 height 15
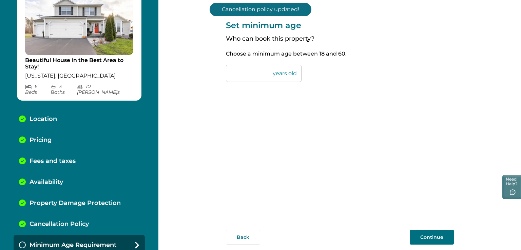
click at [425, 239] on button "Continue" at bounding box center [432, 237] width 44 height 15
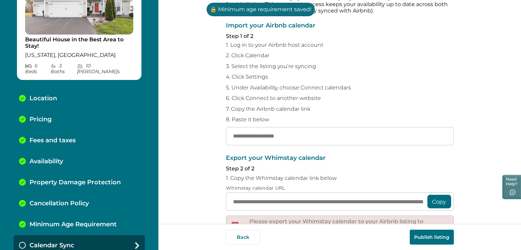
scroll to position [102, 0]
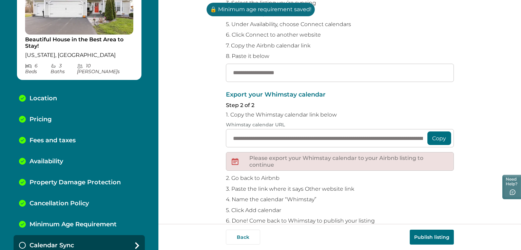
click at [259, 82] on input "text" at bounding box center [340, 73] width 228 height 18
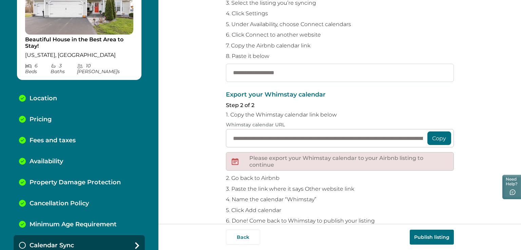
click at [277, 76] on input "text" at bounding box center [340, 73] width 228 height 18
paste input "**********"
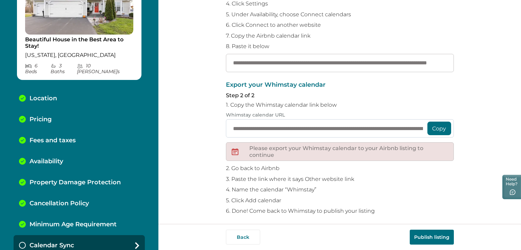
scroll to position [115, 0]
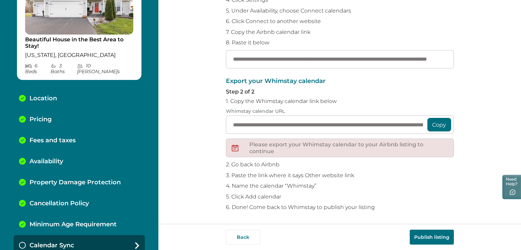
type input "**********"
click at [435, 236] on button "Publish listing" at bounding box center [432, 237] width 44 height 15
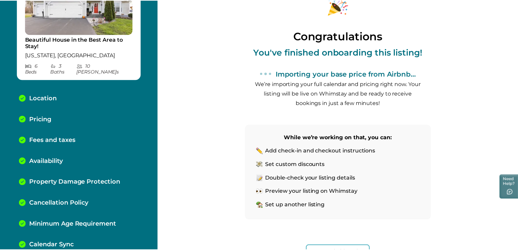
scroll to position [79, 0]
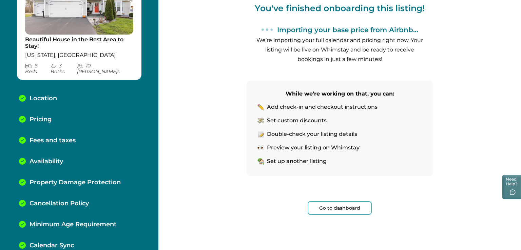
click at [332, 209] on button "Go to dashboard" at bounding box center [340, 208] width 64 height 14
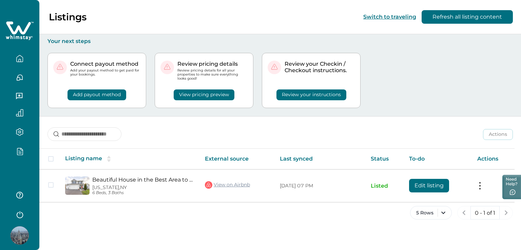
click at [32, 172] on div at bounding box center [19, 125] width 39 height 250
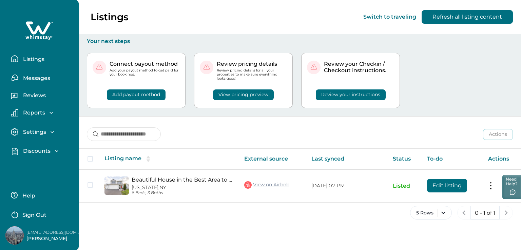
click at [22, 214] on button "Sign Out" at bounding box center [41, 215] width 60 height 14
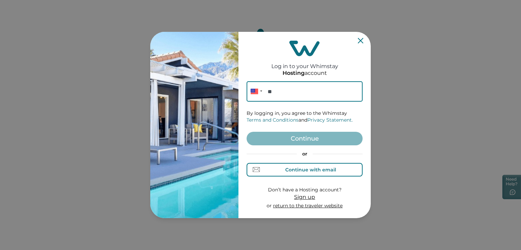
click at [297, 169] on div "Continue with email" at bounding box center [310, 169] width 51 height 5
click at [264, 94] on input at bounding box center [305, 91] width 116 height 20
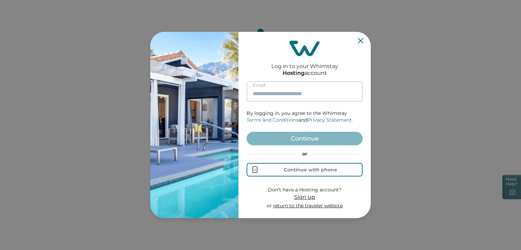
paste input "**********"
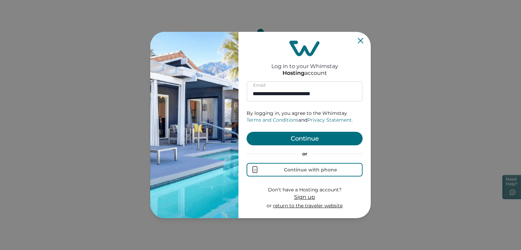
type input "**********"
click at [306, 139] on button "Continue" at bounding box center [305, 139] width 116 height 14
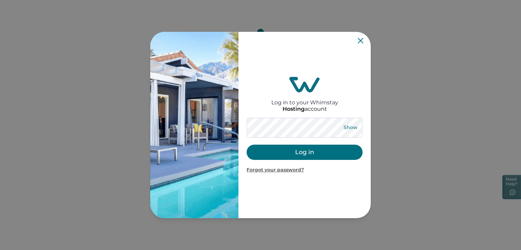
click at [350, 127] on button "Show" at bounding box center [350, 127] width 24 height 9
click at [350, 127] on button "Hide" at bounding box center [350, 127] width 22 height 9
click at [309, 155] on button "Log in" at bounding box center [305, 152] width 116 height 15
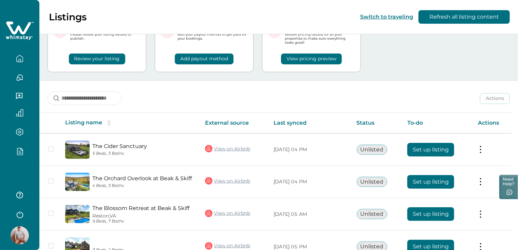
scroll to position [68, 0]
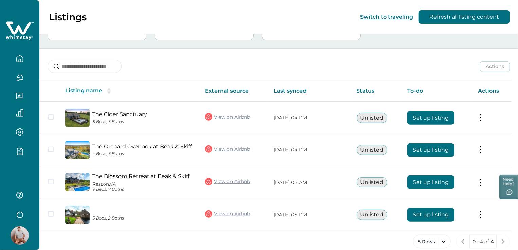
click at [29, 168] on div at bounding box center [19, 125] width 39 height 250
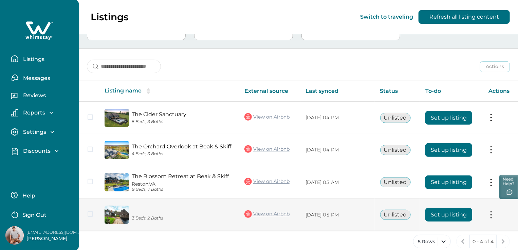
scroll to position [76, 0]
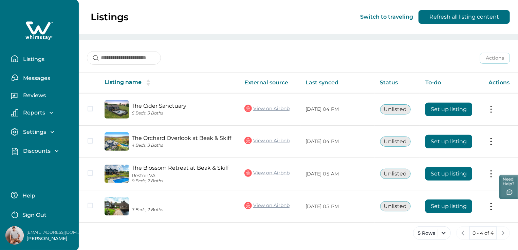
click at [34, 213] on p "Sign Out" at bounding box center [34, 215] width 24 height 7
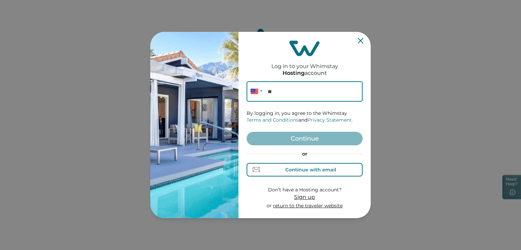
click at [298, 167] on div "Continue with email" at bounding box center [310, 169] width 51 height 5
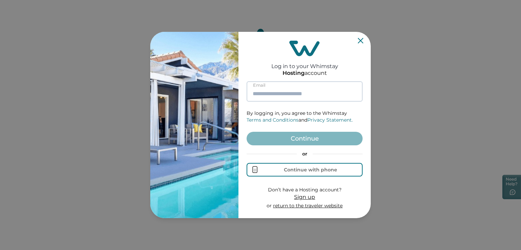
click at [273, 92] on input at bounding box center [305, 91] width 116 height 20
click at [251, 22] on div "Log in to your Whimstay Hosting account Email By logging in, you agree to the W…" at bounding box center [260, 125] width 521 height 250
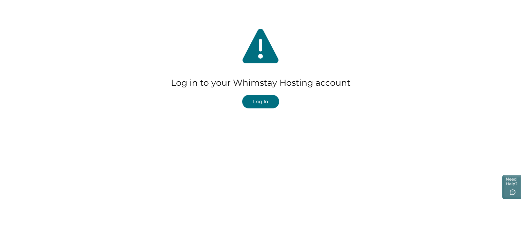
click at [261, 102] on button "Log In" at bounding box center [260, 102] width 37 height 14
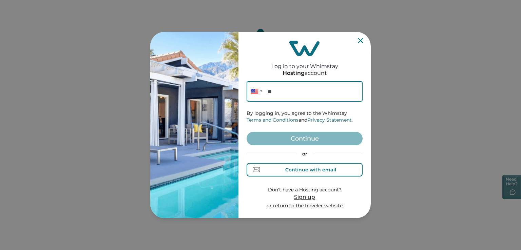
click at [305, 169] on div "Continue with email" at bounding box center [310, 169] width 51 height 5
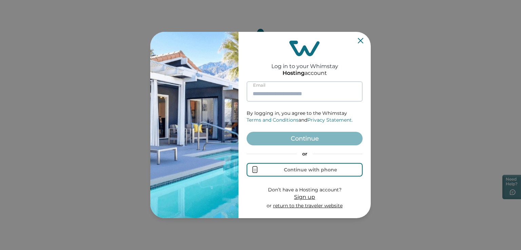
click at [274, 94] on input at bounding box center [305, 91] width 116 height 20
paste input "**********"
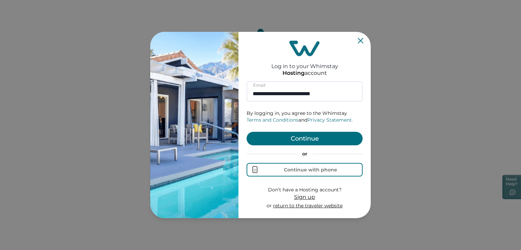
type input "**********"
click at [307, 138] on button "Continue" at bounding box center [305, 139] width 116 height 14
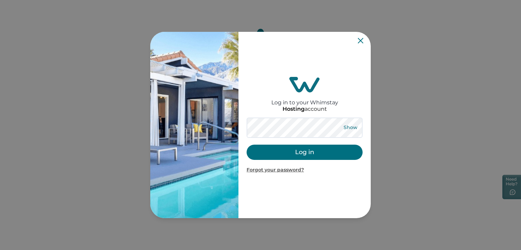
click at [350, 128] on button "Show" at bounding box center [350, 127] width 24 height 9
click at [350, 129] on button "Hide" at bounding box center [350, 127] width 22 height 9
click at [315, 152] on button "Log in" at bounding box center [305, 152] width 116 height 15
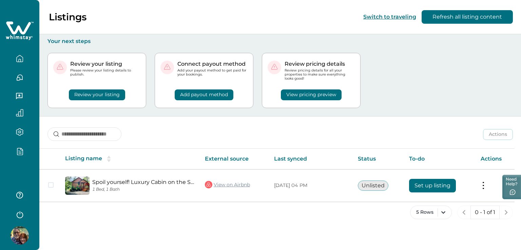
click at [19, 213] on icon "button" at bounding box center [20, 214] width 10 height 10
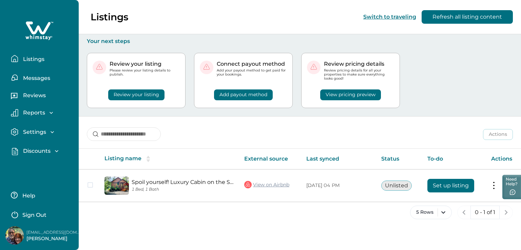
click at [46, 211] on button "Sign Out" at bounding box center [41, 215] width 60 height 14
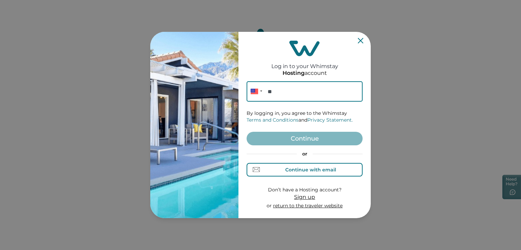
click at [303, 167] on div "Continue with email" at bounding box center [310, 169] width 51 height 5
click at [281, 97] on input at bounding box center [305, 91] width 116 height 20
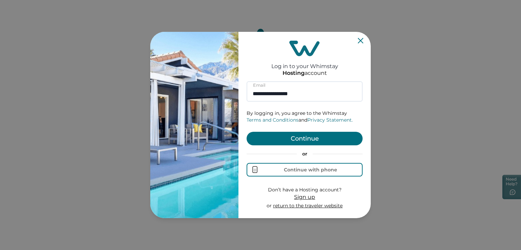
type input "**********"
click at [304, 139] on button "Continue" at bounding box center [305, 139] width 116 height 14
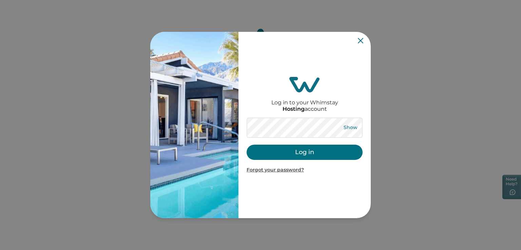
click at [348, 131] on button "Show" at bounding box center [350, 127] width 24 height 9
click at [349, 127] on button "Hide" at bounding box center [350, 127] width 22 height 9
click at [302, 155] on button "Log in" at bounding box center [305, 152] width 116 height 15
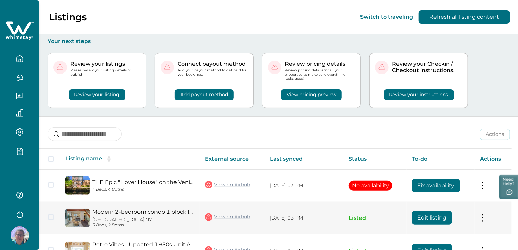
scroll to position [102, 0]
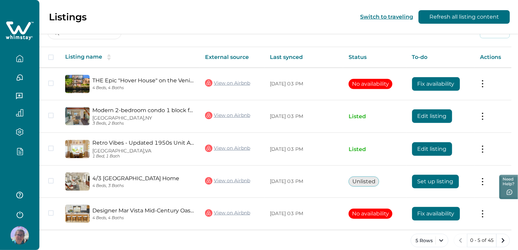
click at [20, 215] on icon "button" at bounding box center [20, 214] width 10 height 10
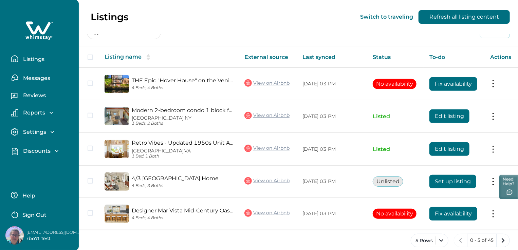
click at [39, 213] on p "Sign Out" at bounding box center [34, 215] width 24 height 7
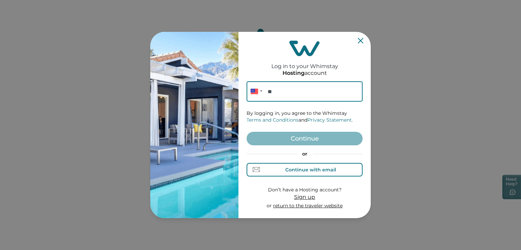
click at [315, 167] on div "Continue with email" at bounding box center [310, 169] width 51 height 5
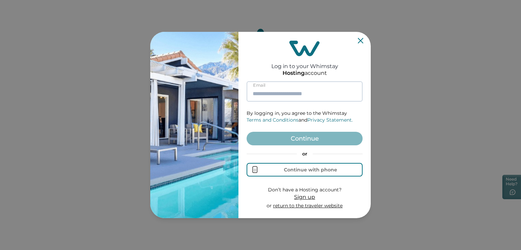
click at [257, 94] on input at bounding box center [305, 91] width 116 height 20
click at [276, 95] on input at bounding box center [305, 91] width 116 height 20
paste input "**********"
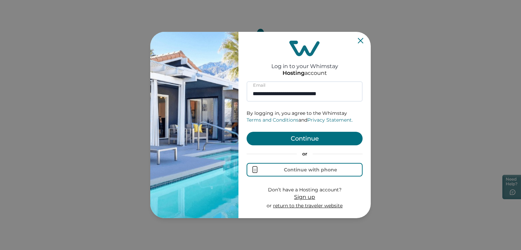
type input "**********"
click at [310, 140] on button "Continue" at bounding box center [305, 139] width 116 height 14
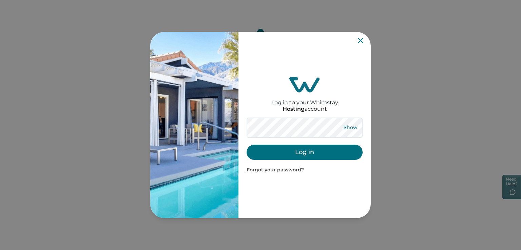
click at [347, 128] on button "Show" at bounding box center [350, 127] width 24 height 9
click at [305, 155] on button "Log in" at bounding box center [305, 152] width 116 height 15
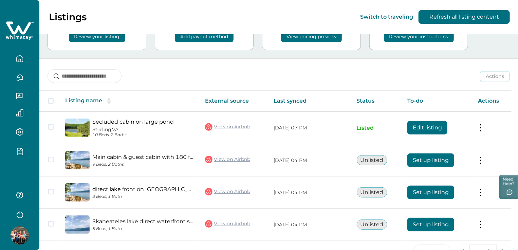
scroll to position [76, 0]
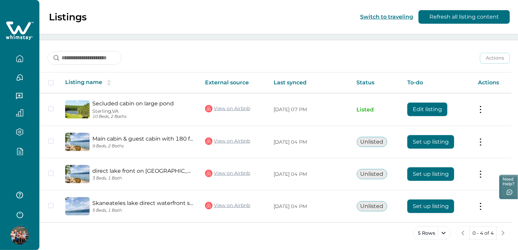
click at [33, 217] on div at bounding box center [19, 216] width 39 height 67
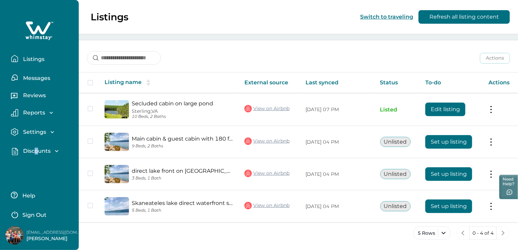
click at [36, 162] on div "Listings Messages Reviews Reports Earnings Reservations Payouts Settings Profil…" at bounding box center [39, 83] width 79 height 167
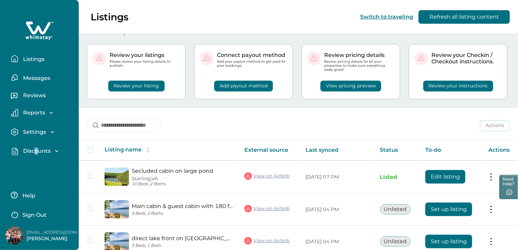
scroll to position [0, 0]
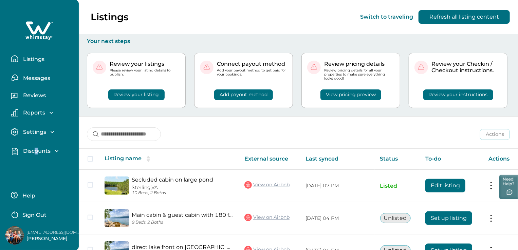
click at [40, 151] on p "Discounts" at bounding box center [36, 151] width 30 height 7
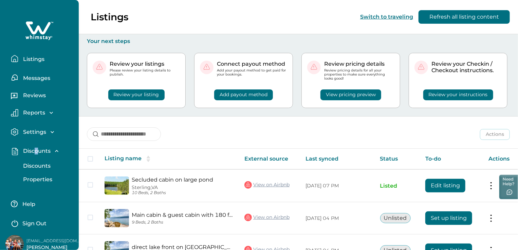
click at [44, 168] on p "Discounts" at bounding box center [36, 166] width 30 height 7
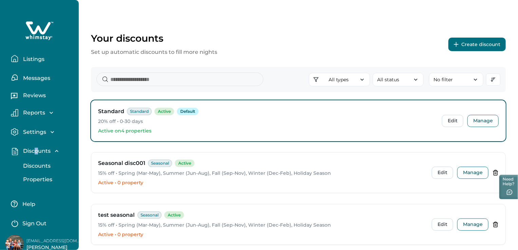
click at [474, 48] on button "Create discount" at bounding box center [476, 45] width 57 height 14
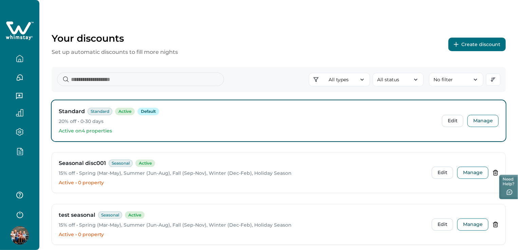
click at [31, 212] on button "button" at bounding box center [19, 215] width 27 height 14
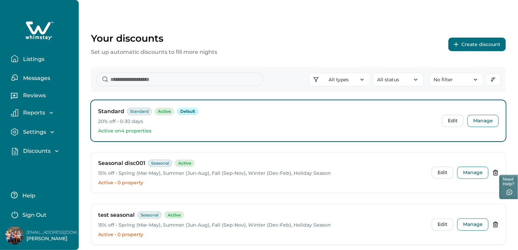
click at [474, 43] on button "Create discount" at bounding box center [476, 45] width 57 height 14
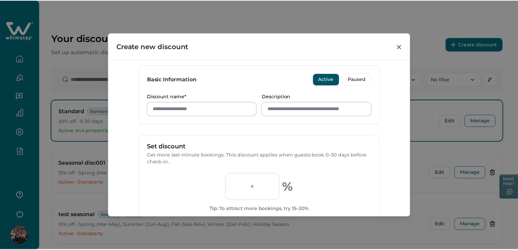
scroll to position [170, 0]
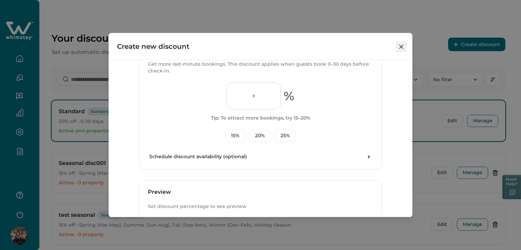
click at [400, 47] on icon "Close" at bounding box center [401, 47] width 4 height 4
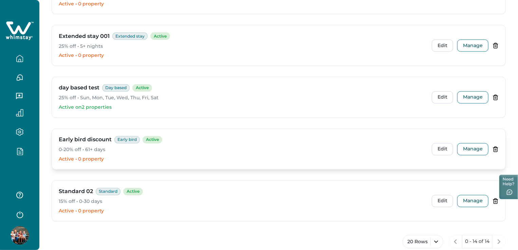
scroll to position [609, 0]
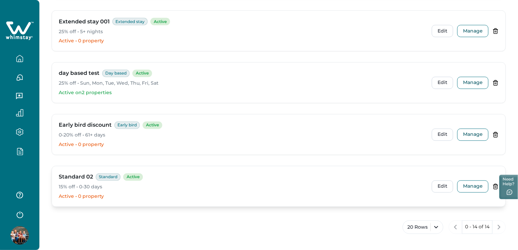
click at [495, 185] on icon at bounding box center [495, 187] width 6 height 6
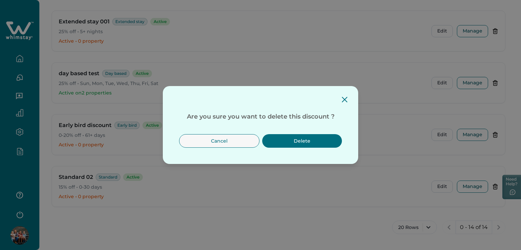
click at [303, 137] on button "Delete" at bounding box center [302, 141] width 80 height 14
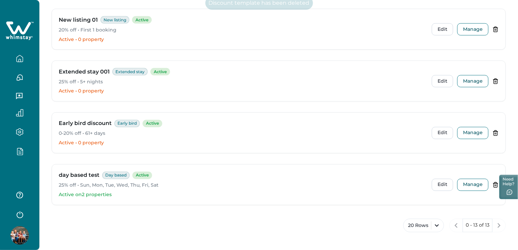
scroll to position [557, 0]
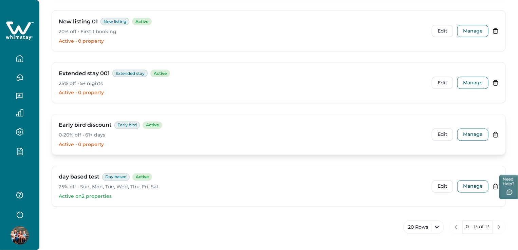
click at [496, 132] on icon at bounding box center [495, 135] width 6 height 6
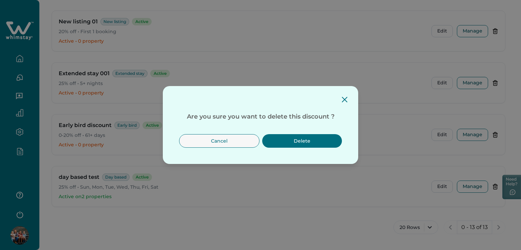
click at [313, 140] on button "Delete" at bounding box center [302, 141] width 80 height 14
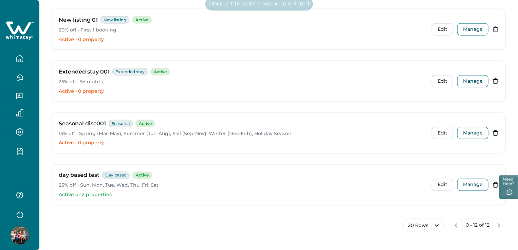
scroll to position [505, 0]
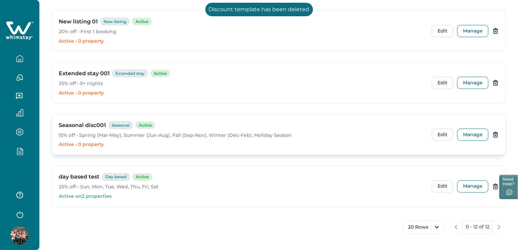
click at [494, 132] on icon at bounding box center [495, 134] width 4 height 5
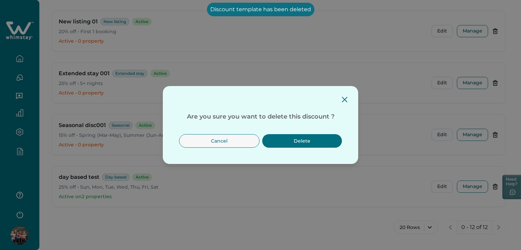
click at [297, 139] on button "Delete" at bounding box center [302, 141] width 80 height 14
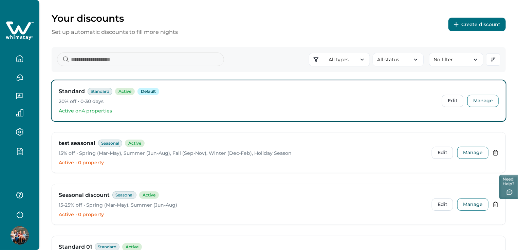
scroll to position [0, 0]
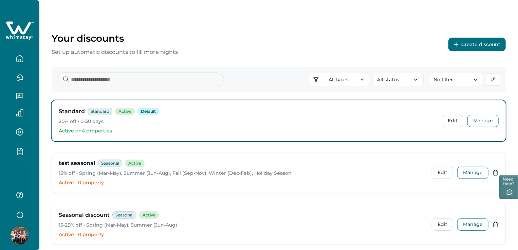
click at [469, 45] on button "Create discount" at bounding box center [476, 45] width 57 height 14
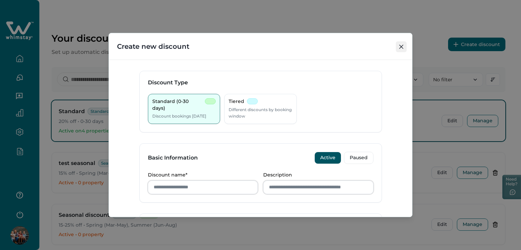
click at [404, 49] on button "Close" at bounding box center [401, 46] width 11 height 11
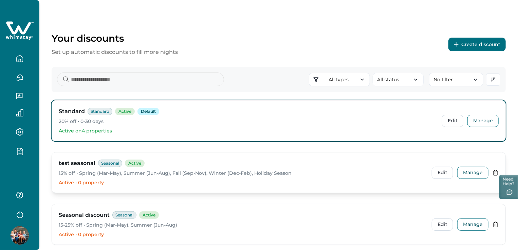
click at [498, 170] on icon at bounding box center [495, 173] width 6 height 6
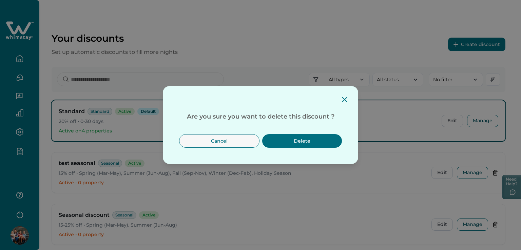
click at [293, 138] on button "Delete" at bounding box center [302, 141] width 80 height 14
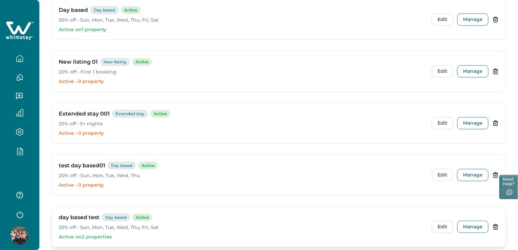
scroll to position [334, 0]
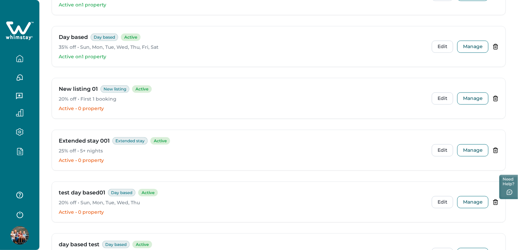
click at [32, 210] on button "button" at bounding box center [19, 215] width 27 height 14
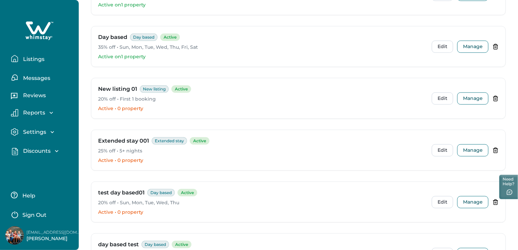
click at [66, 206] on div "Help Sign Out" at bounding box center [37, 202] width 65 height 38
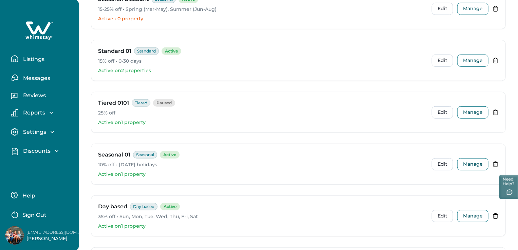
click at [35, 55] on button "Listings" at bounding box center [42, 59] width 62 height 14
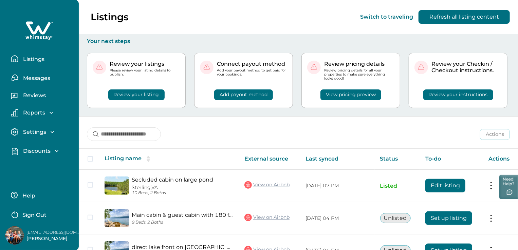
click at [35, 153] on p "Discounts" at bounding box center [36, 151] width 30 height 7
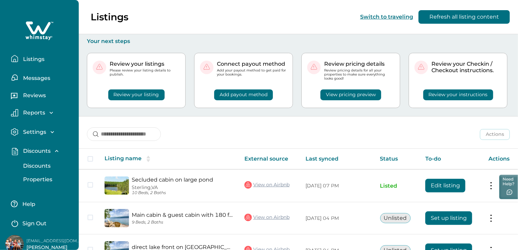
click at [34, 177] on p "Properties" at bounding box center [36, 179] width 31 height 7
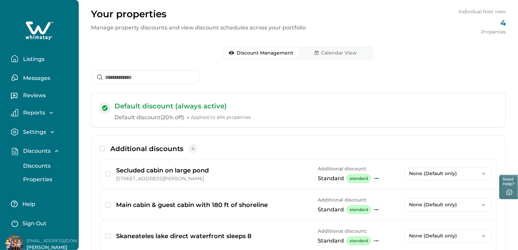
scroll to position [34, 0]
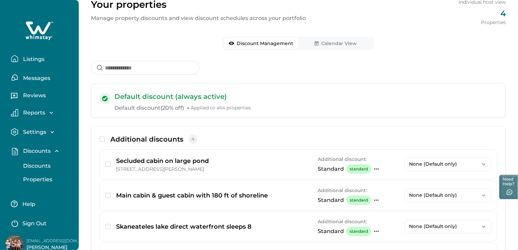
click at [41, 165] on p "Discounts" at bounding box center [36, 166] width 30 height 7
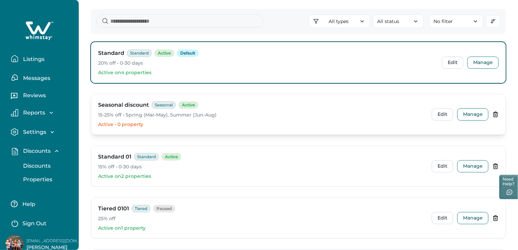
scroll to position [68, 0]
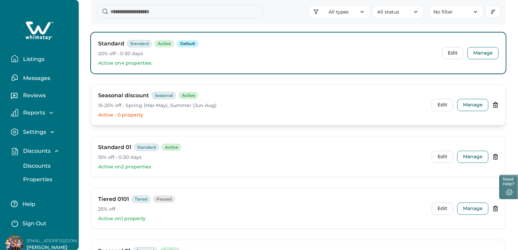
click at [495, 106] on icon at bounding box center [495, 105] width 6 height 6
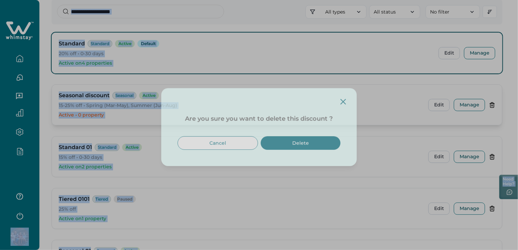
click at [495, 106] on div "Are you sure you want to delete this discount ? Cancel Delete" at bounding box center [259, 125] width 518 height 250
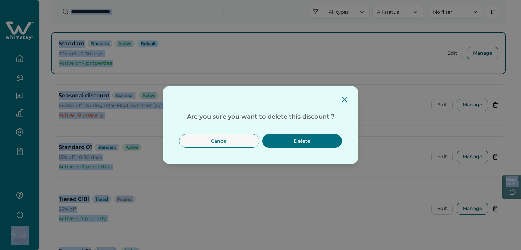
click at [292, 145] on button "Delete" at bounding box center [302, 141] width 80 height 14
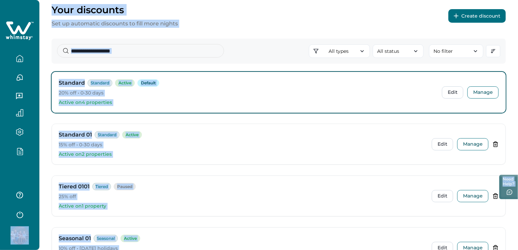
scroll to position [0, 0]
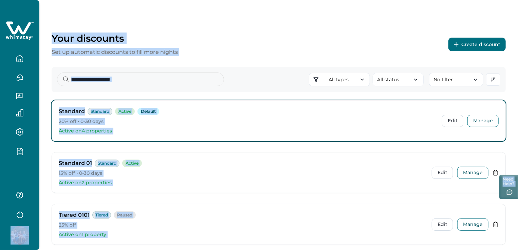
click at [485, 40] on button "Create discount" at bounding box center [476, 45] width 57 height 14
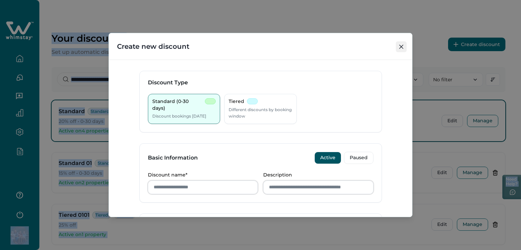
click at [402, 47] on icon "Close" at bounding box center [401, 47] width 4 height 4
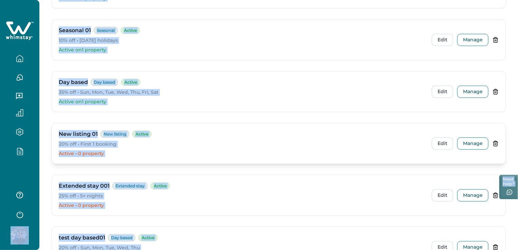
scroll to position [237, 0]
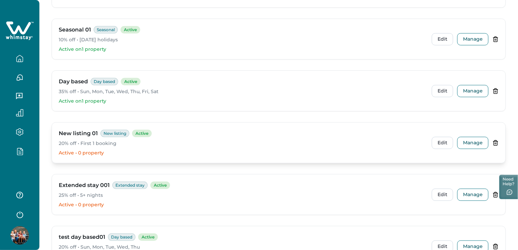
click at [500, 140] on div "New listing 01 New listing Active 20% off • First 1 booking Active • 0 property…" at bounding box center [278, 143] width 453 height 40
click at [497, 142] on icon at bounding box center [495, 142] width 4 height 5
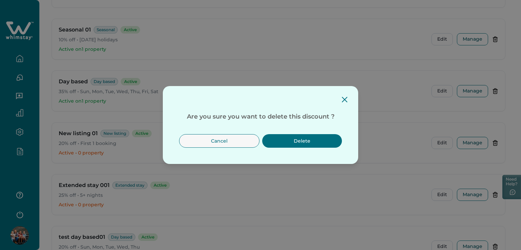
click at [286, 143] on button "Delete" at bounding box center [302, 141] width 80 height 14
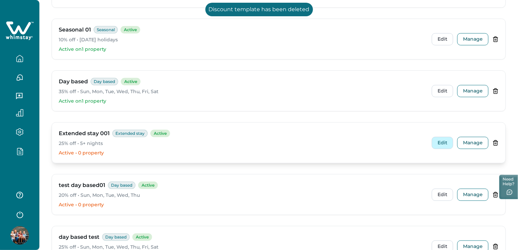
click at [447, 144] on button "Edit" at bounding box center [441, 143] width 21 height 12
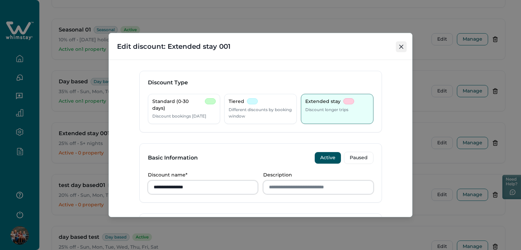
click at [404, 47] on button "Close" at bounding box center [401, 46] width 11 height 11
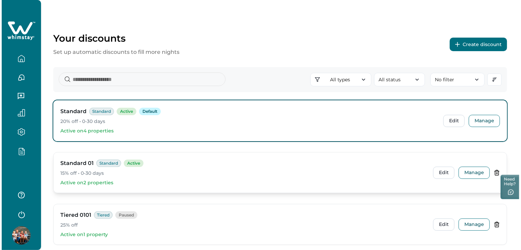
scroll to position [34, 0]
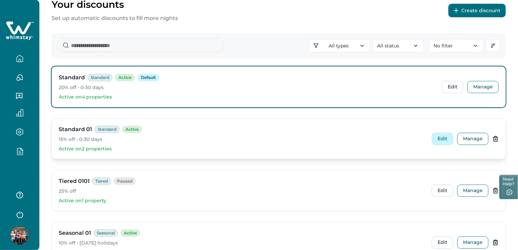
click at [442, 136] on button "Edit" at bounding box center [441, 139] width 21 height 12
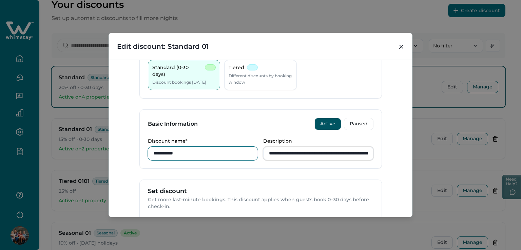
click at [175, 153] on input "**********" at bounding box center [203, 154] width 110 height 14
type input "**********"
click at [331, 156] on input "**********" at bounding box center [318, 154] width 110 height 14
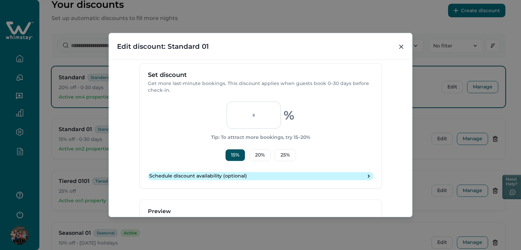
scroll to position [203, 0]
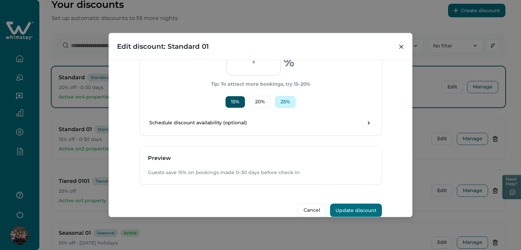
click at [278, 98] on button "25 %" at bounding box center [285, 102] width 21 height 12
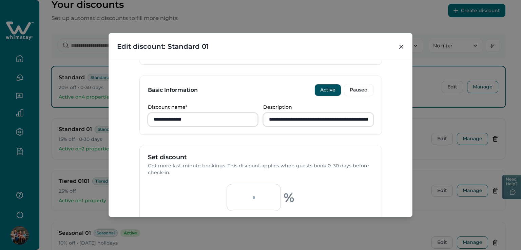
drag, startPoint x: 245, startPoint y: 199, endPoint x: 323, endPoint y: 209, distance: 78.2
click at [323, 209] on div "** % Tip: To attract more bookings, try 15–20% 15 % 20 % 25 %" at bounding box center [261, 214] width 226 height 60
click at [344, 194] on div "** % Tip: To attract more bookings, try 15–20% 15 % 20 % 25 % Discount must be …" at bounding box center [261, 221] width 226 height 74
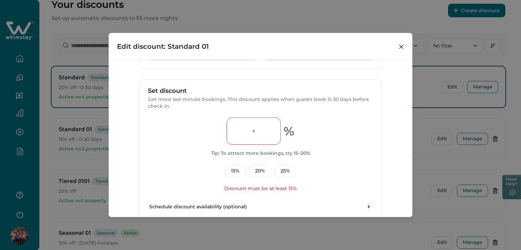
scroll to position [161, 0]
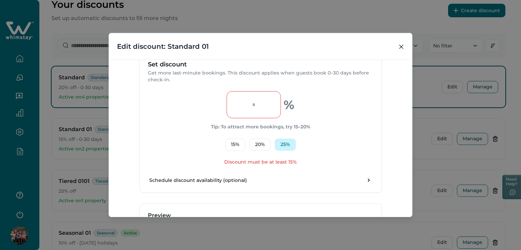
click at [286, 142] on button "25 %" at bounding box center [285, 145] width 21 height 12
type input "**"
click at [286, 142] on div "** % Tip: To attract more bookings, try 15–20% 15 % 20 % 25 % Discount must be …" at bounding box center [261, 128] width 226 height 74
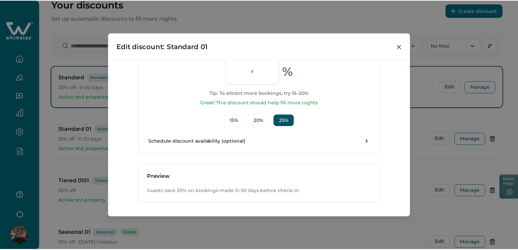
scroll to position [223, 0]
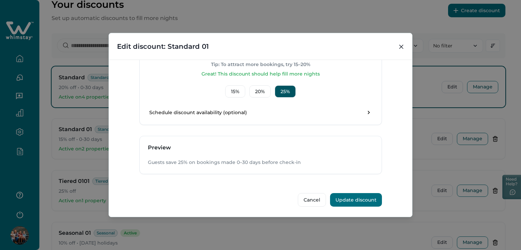
click at [353, 199] on button "Update discount" at bounding box center [356, 200] width 52 height 14
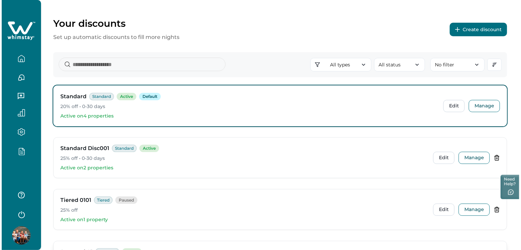
scroll to position [0, 0]
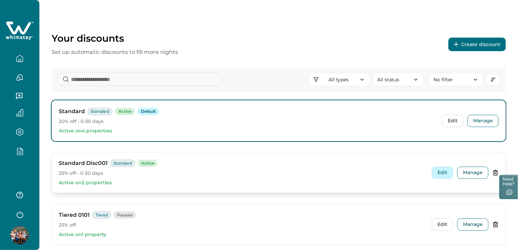
click at [446, 173] on button "Edit" at bounding box center [441, 173] width 21 height 12
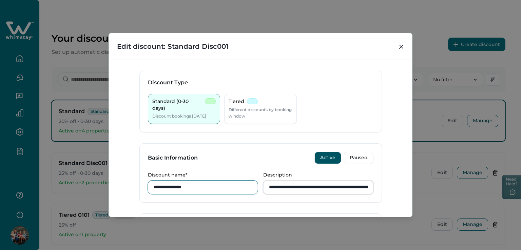
click at [220, 188] on input "**********" at bounding box center [203, 188] width 110 height 14
type input "**********"
click at [345, 183] on input "**********" at bounding box center [318, 188] width 110 height 14
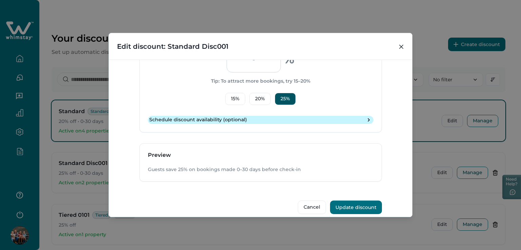
scroll to position [214, 0]
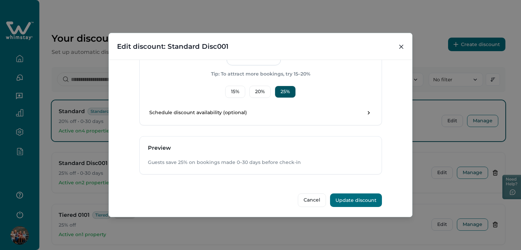
type input "**********"
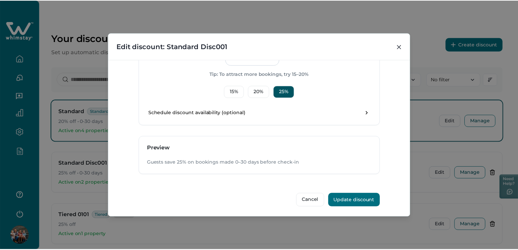
scroll to position [0, 0]
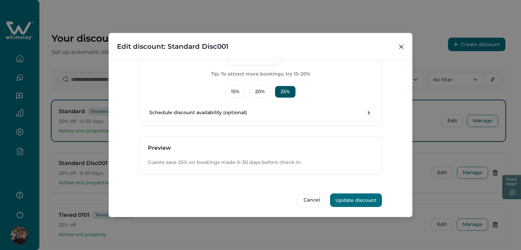
click at [360, 201] on button "Update discount" at bounding box center [356, 201] width 52 height 14
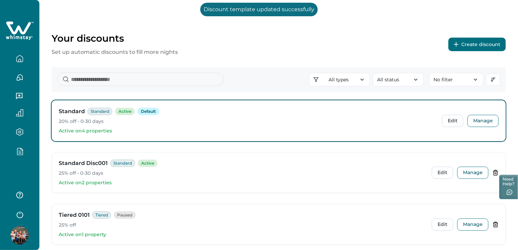
click at [480, 39] on button "Create discount" at bounding box center [476, 45] width 57 height 14
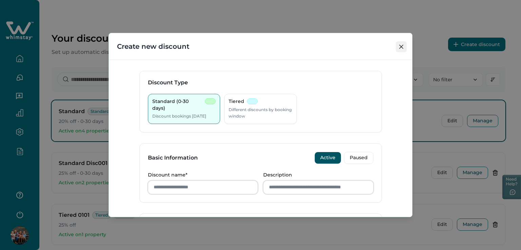
click at [403, 46] on icon "Close" at bounding box center [401, 47] width 4 height 4
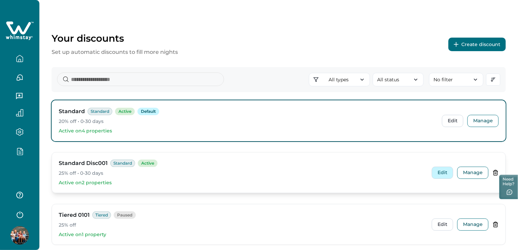
click at [438, 174] on button "Edit" at bounding box center [441, 173] width 21 height 12
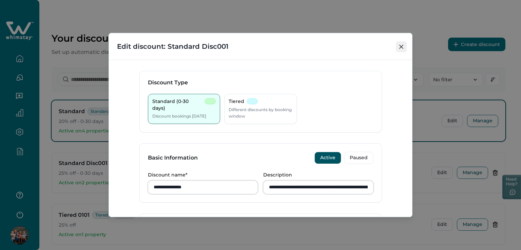
click at [400, 48] on icon "Close" at bounding box center [401, 47] width 4 height 4
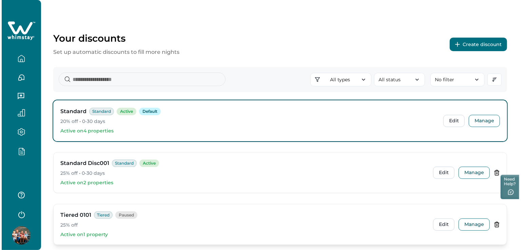
scroll to position [68, 0]
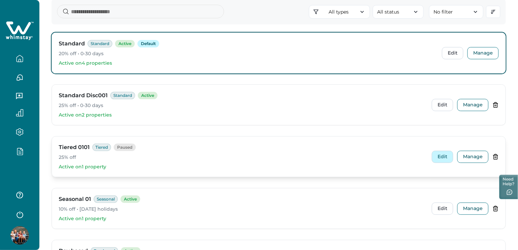
click at [444, 157] on button "Edit" at bounding box center [441, 157] width 21 height 12
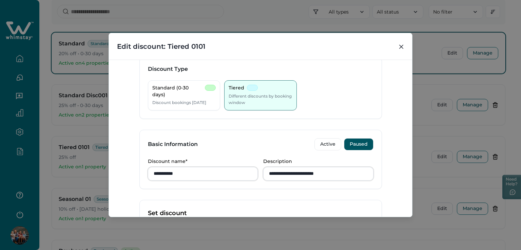
scroll to position [34, 0]
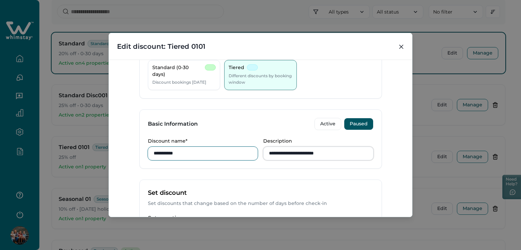
click at [215, 150] on input "**********" at bounding box center [203, 154] width 110 height 14
type input "**********"
click at [1, 22] on div "**********" at bounding box center [260, 125] width 521 height 250
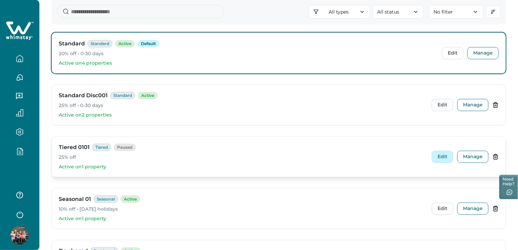
click at [433, 156] on button "Edit" at bounding box center [441, 157] width 21 height 12
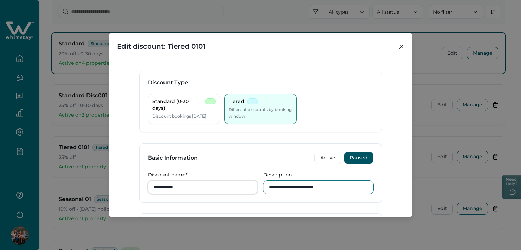
drag, startPoint x: 349, startPoint y: 187, endPoint x: 262, endPoint y: 189, distance: 86.5
click at [263, 189] on input "**********" at bounding box center [318, 188] width 110 height 14
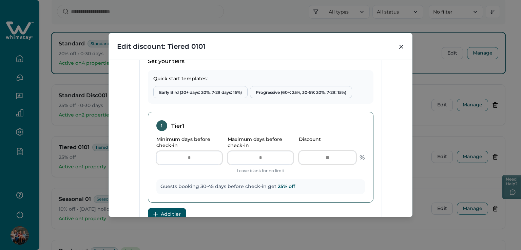
scroll to position [170, 0]
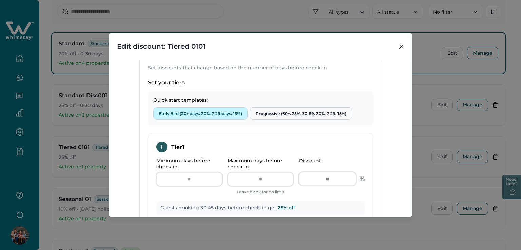
type input "**********"
click at [175, 114] on button "Early Bird (30+ days: 20%, 7-29 days: 15%)" at bounding box center [200, 114] width 94 height 12
type input "*"
type input "**"
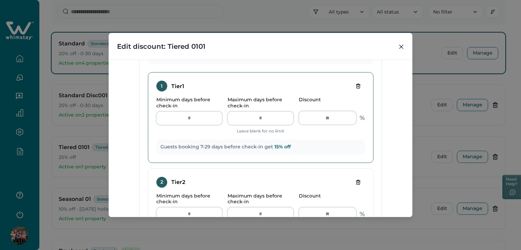
scroll to position [203, 0]
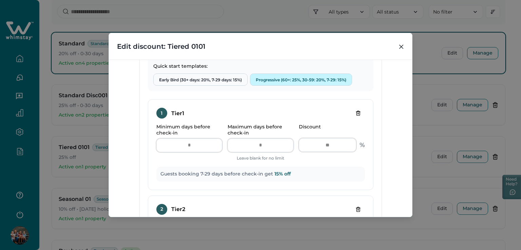
click at [287, 80] on button "Progressive (60+: 25%, 30-59: 20%, 7-29: 15%)" at bounding box center [301, 80] width 102 height 12
type input "**"
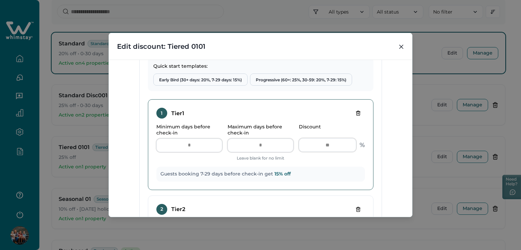
scroll to position [339, 0]
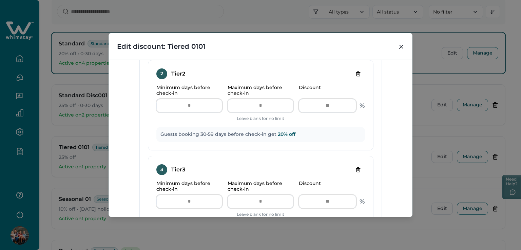
click at [355, 169] on icon "Delete tier" at bounding box center [357, 169] width 5 height 5
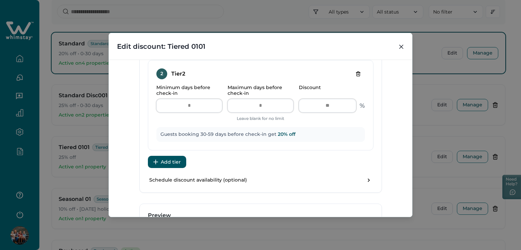
click at [166, 158] on button "Add tier" at bounding box center [167, 162] width 38 height 12
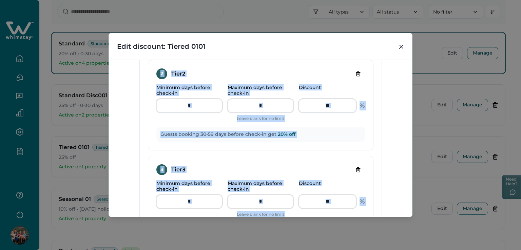
click at [166, 158] on div "3 Tier 3 Minimum days before check-in ** Maximum days before check-in ** Leave …" at bounding box center [261, 201] width 226 height 91
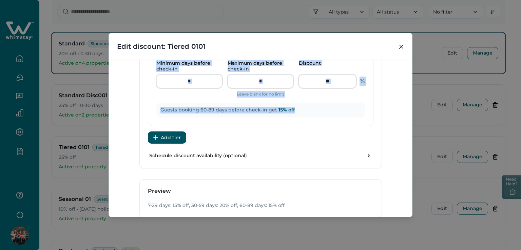
scroll to position [502, 0]
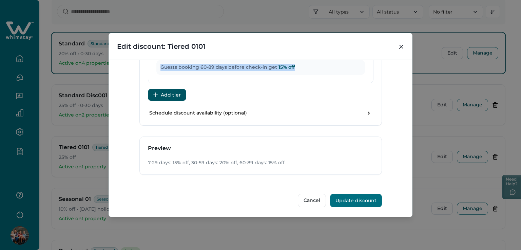
click at [157, 93] on button "Add tier" at bounding box center [167, 95] width 38 height 12
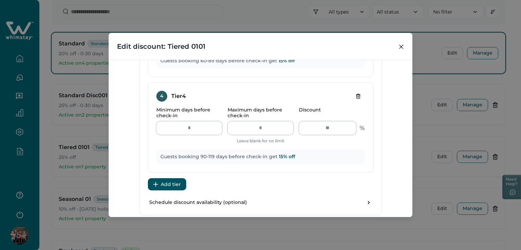
scroll to position [598, 0]
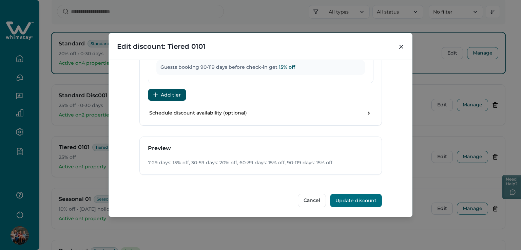
click at [161, 91] on button "Add tier" at bounding box center [167, 95] width 38 height 12
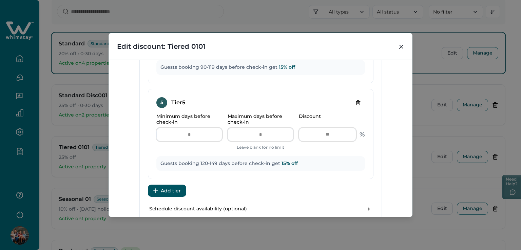
click at [167, 188] on button "Add tier" at bounding box center [167, 191] width 38 height 12
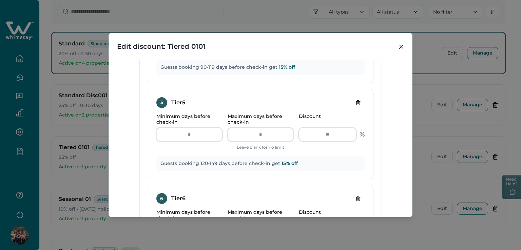
scroll to position [768, 0]
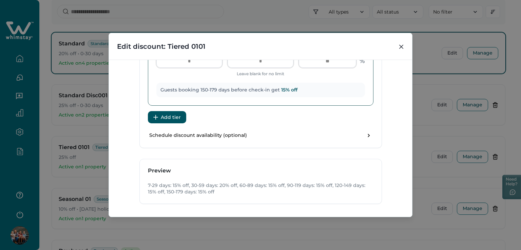
click at [168, 104] on div "6 Tier 6 Minimum days before check-in *** Maximum days before check-in *** Leav…" at bounding box center [261, 60] width 226 height 91
click at [165, 113] on button "Add tier" at bounding box center [167, 117] width 38 height 12
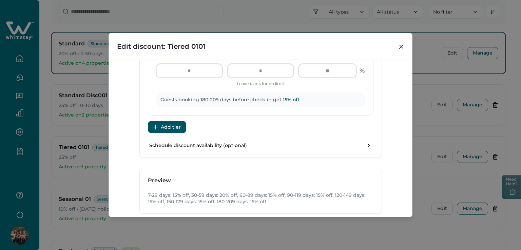
scroll to position [893, 0]
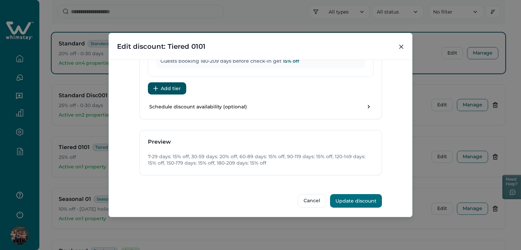
click at [159, 86] on button "Add tier" at bounding box center [167, 88] width 38 height 12
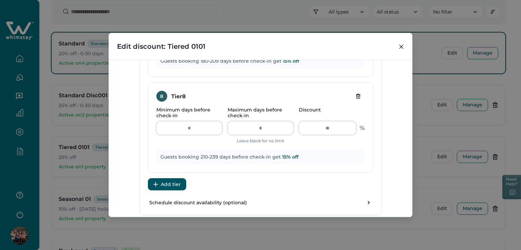
click at [159, 188] on button "Add tier" at bounding box center [167, 184] width 38 height 12
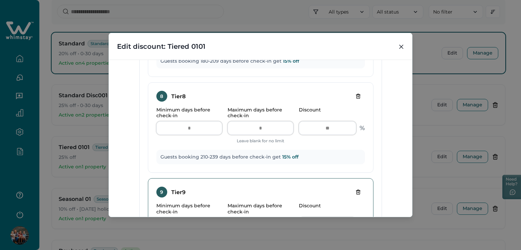
scroll to position [1084, 0]
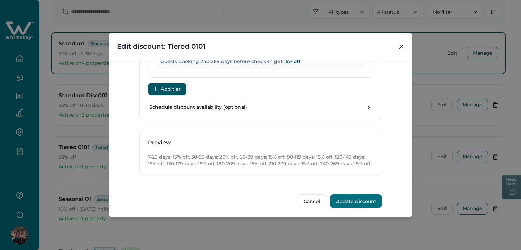
click at [162, 83] on button "Add tier" at bounding box center [167, 89] width 38 height 12
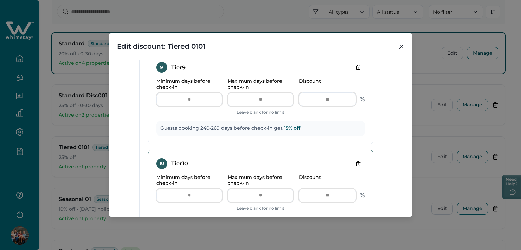
scroll to position [1085, 0]
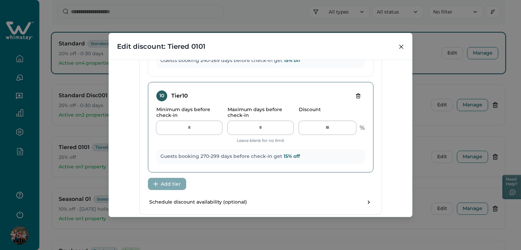
click at [355, 94] on icon "Delete tier" at bounding box center [357, 95] width 5 height 5
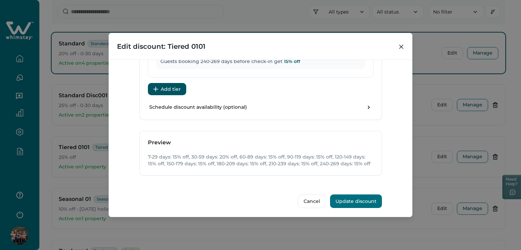
scroll to position [983, 0]
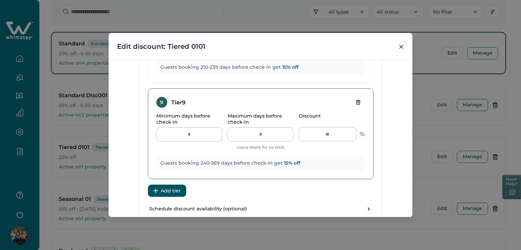
click at [358, 97] on button "Delete tier" at bounding box center [358, 102] width 14 height 11
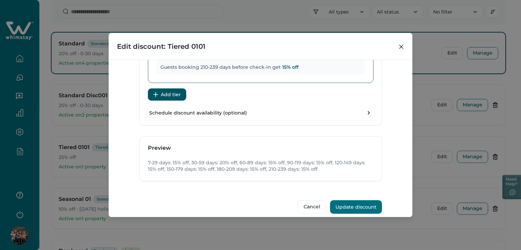
scroll to position [881, 0]
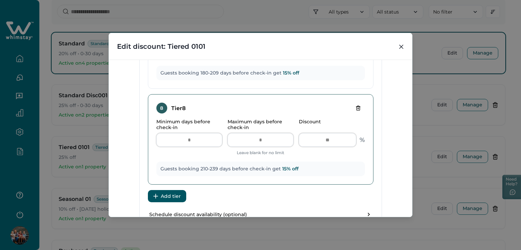
click at [355, 105] on icon "Delete tier" at bounding box center [357, 107] width 5 height 5
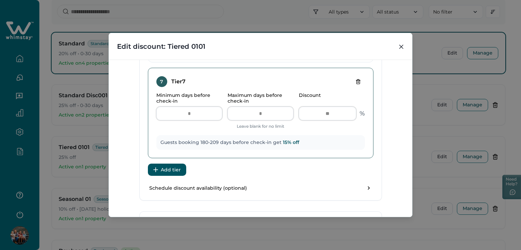
scroll to position [779, 0]
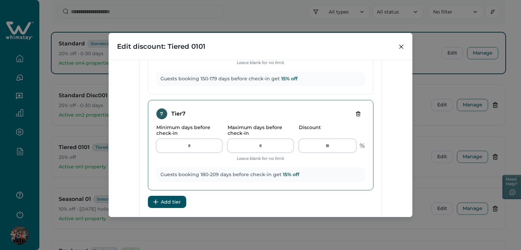
click at [357, 112] on icon "Delete tier" at bounding box center [357, 114] width 3 height 4
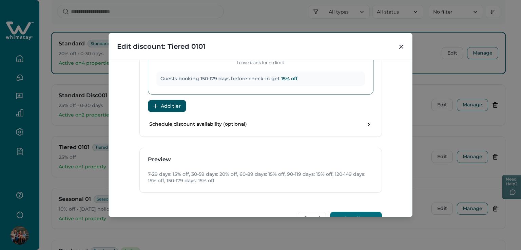
scroll to position [677, 0]
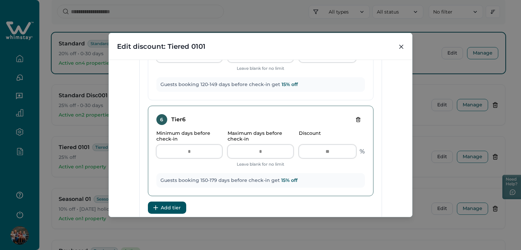
click at [352, 116] on button "Delete tier" at bounding box center [358, 119] width 14 height 11
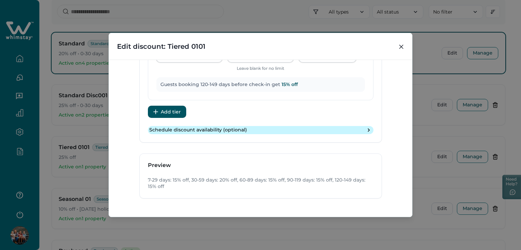
scroll to position [576, 0]
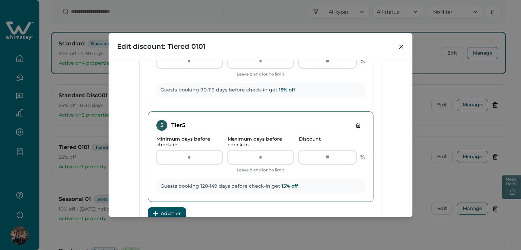
click at [353, 125] on button "Delete tier" at bounding box center [358, 125] width 14 height 11
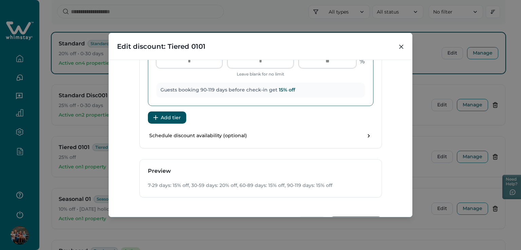
scroll to position [474, 0]
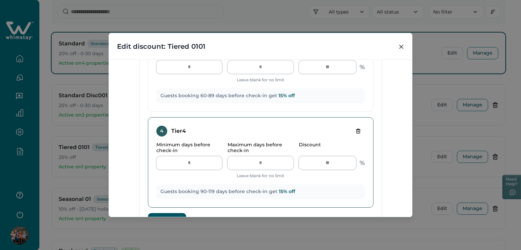
click at [355, 131] on icon "Delete tier" at bounding box center [357, 131] width 5 height 5
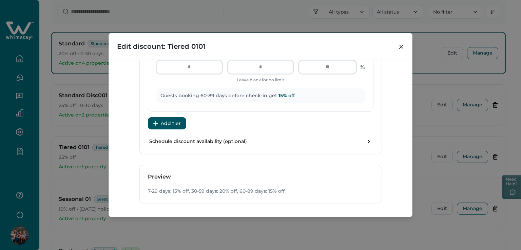
scroll to position [372, 0]
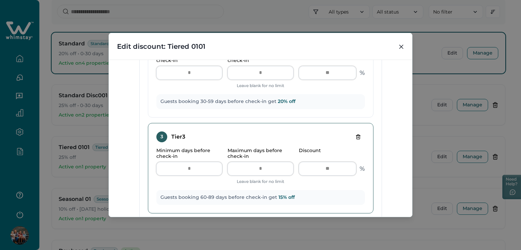
click at [355, 136] on icon "Delete tier" at bounding box center [357, 136] width 5 height 5
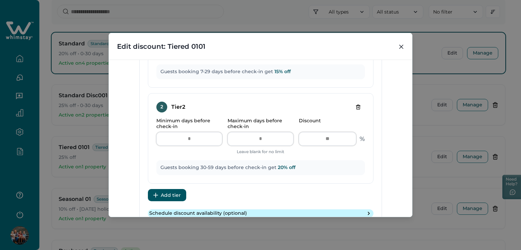
scroll to position [236, 0]
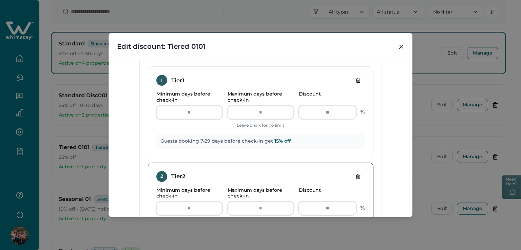
click at [357, 177] on icon "Delete tier" at bounding box center [357, 176] width 0 height 1
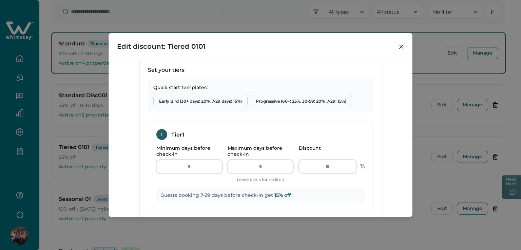
scroll to position [135, 0]
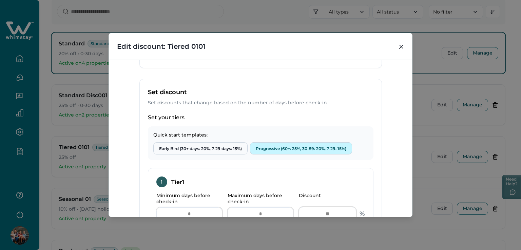
click at [276, 149] on button "Progressive (60+: 25%, 30-59: 20%, 7-29: 15%)" at bounding box center [301, 148] width 102 height 12
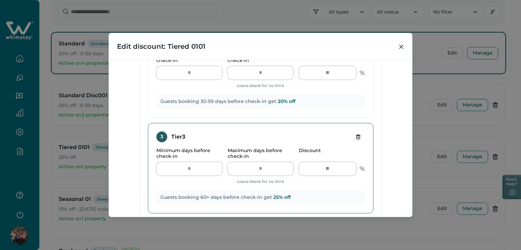
scroll to position [270, 0]
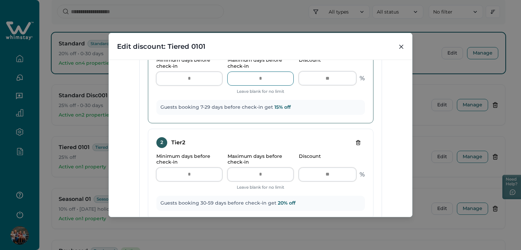
drag, startPoint x: 267, startPoint y: 76, endPoint x: 271, endPoint y: 76, distance: 4.1
click at [271, 76] on input "**" at bounding box center [261, 79] width 66 height 14
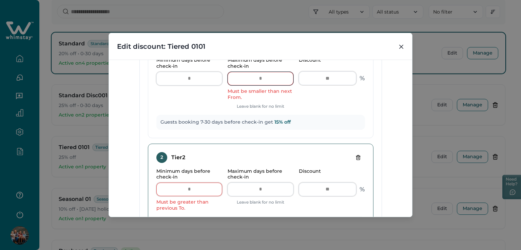
type input "**"
click at [357, 157] on icon "Delete tier" at bounding box center [357, 157] width 0 height 1
type input "**"
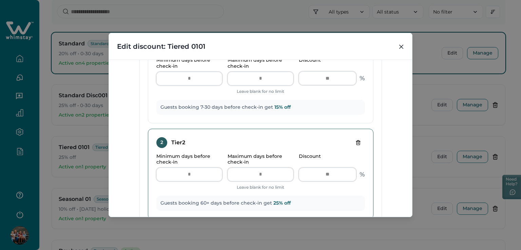
click at [358, 142] on icon "Delete tier" at bounding box center [358, 142] width 0 height 1
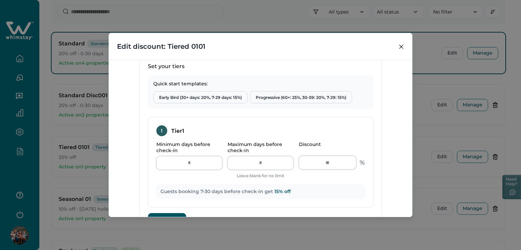
scroll to position [169, 0]
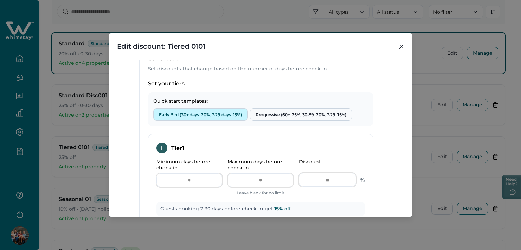
click at [225, 116] on button "Early Bird (30+ days: 20%, 7-29 days: 15%)" at bounding box center [200, 115] width 94 height 12
type input "**"
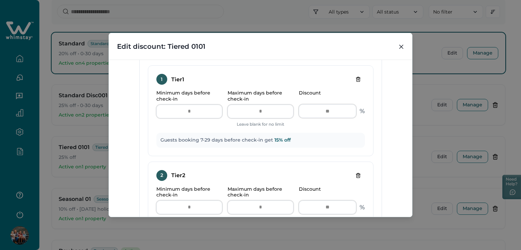
scroll to position [406, 0]
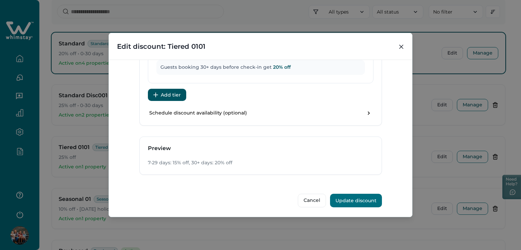
click at [357, 198] on button "Update discount" at bounding box center [356, 201] width 52 height 14
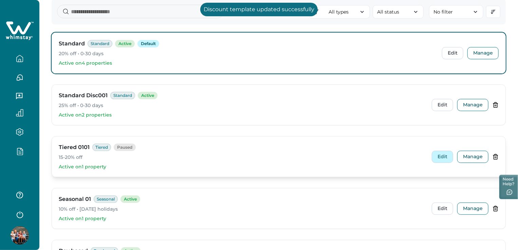
click at [450, 158] on button "Edit" at bounding box center [441, 157] width 21 height 12
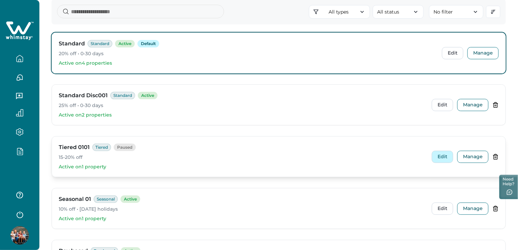
click at [443, 154] on button "Edit" at bounding box center [441, 157] width 21 height 12
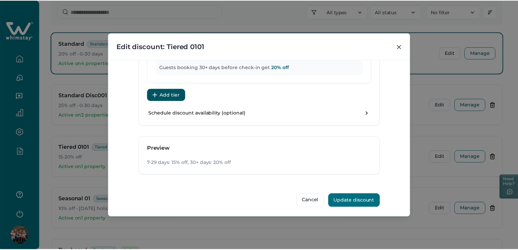
scroll to position [305, 0]
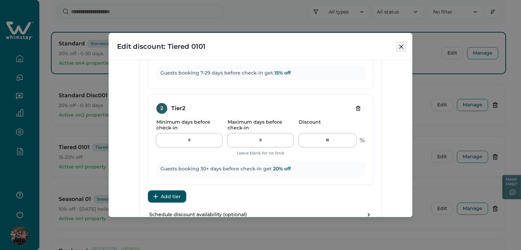
click at [402, 45] on icon "Close" at bounding box center [401, 47] width 4 height 4
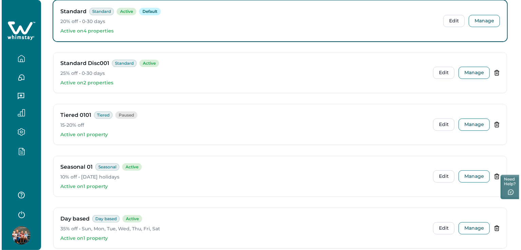
scroll to position [102, 0]
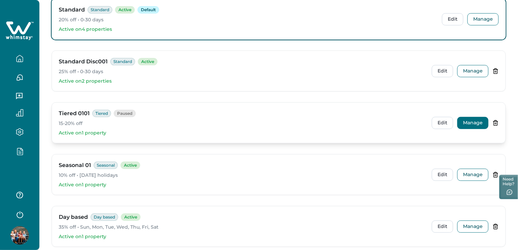
click at [475, 124] on button "Manage" at bounding box center [472, 123] width 31 height 12
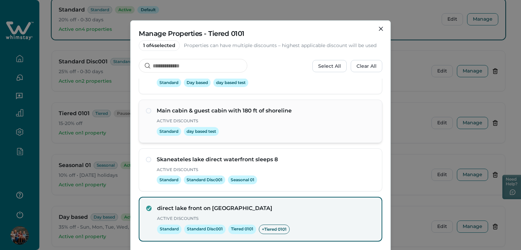
scroll to position [63, 0]
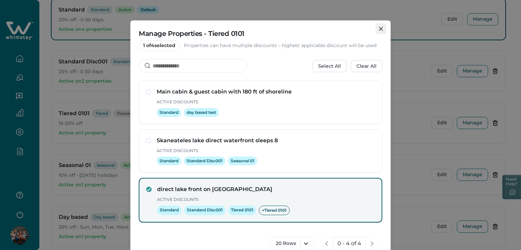
click at [380, 31] on icon "Close" at bounding box center [381, 29] width 4 height 4
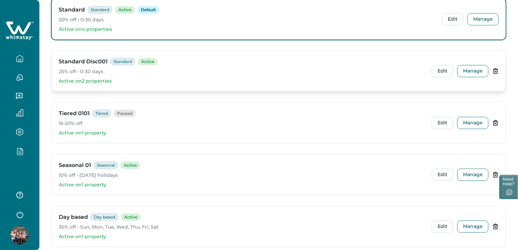
click at [175, 77] on div "Standard Disc001 Standard Active 25% off • 0-30 days Active on 2 properties" at bounding box center [242, 71] width 367 height 27
click at [472, 68] on button "Manage" at bounding box center [472, 71] width 31 height 12
click at [460, 70] on button "Manage" at bounding box center [472, 71] width 31 height 12
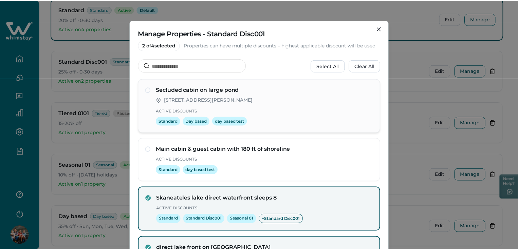
scroll to position [0, 0]
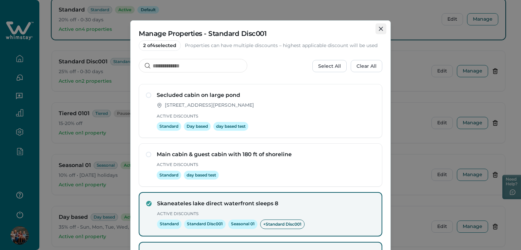
click at [377, 24] on button "Close" at bounding box center [380, 28] width 11 height 11
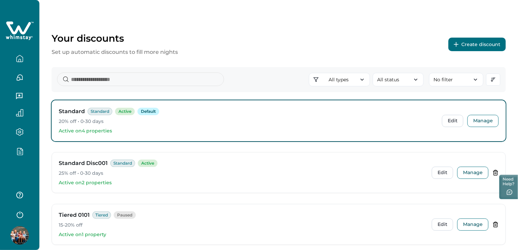
click at [17, 155] on icon "button" at bounding box center [19, 151] width 5 height 7
